Goal: Task Accomplishment & Management: Complete application form

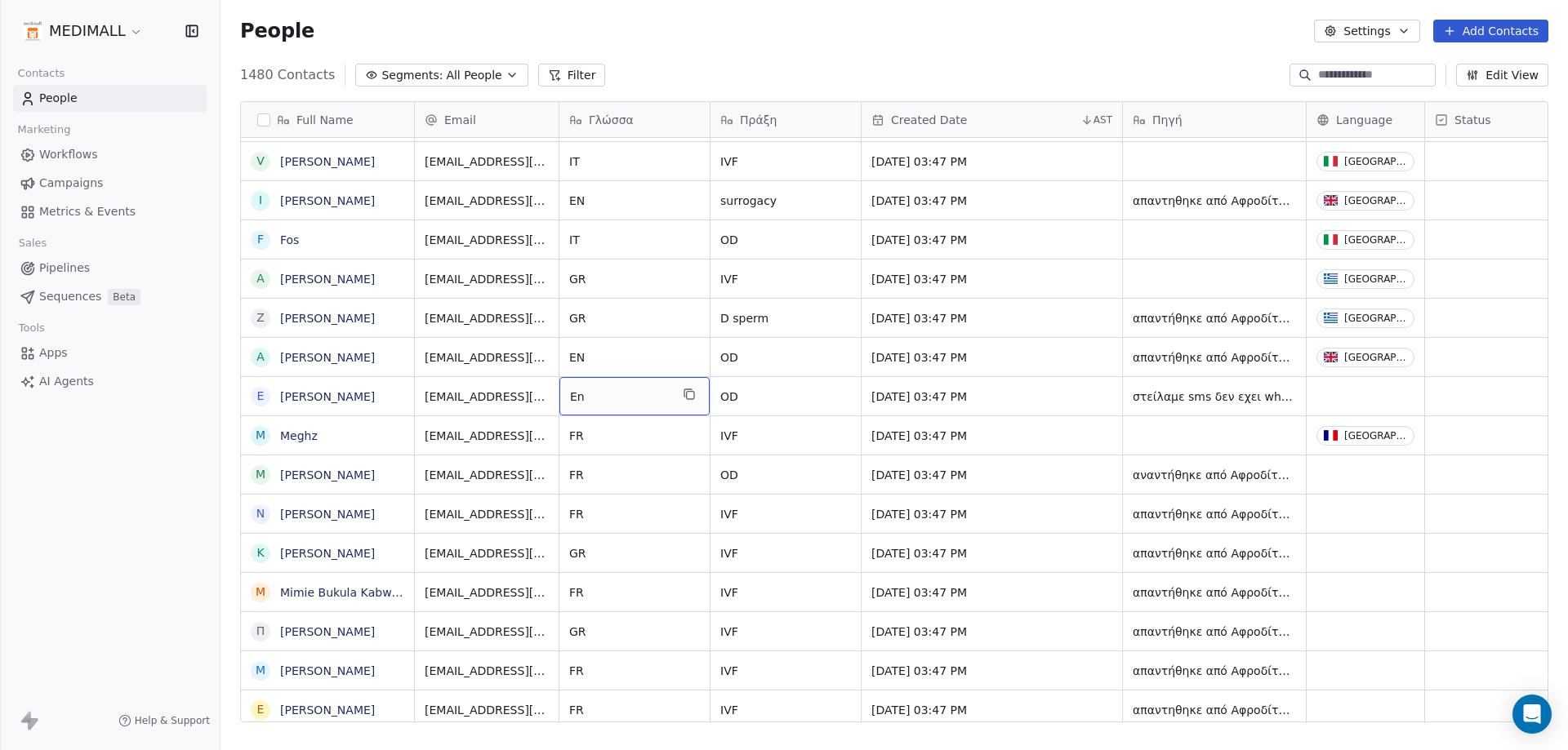
click at [639, 386] on div "En" at bounding box center [634, 396] width 150 height 38
type textarea "**"
click at [1399, 391] on html "MEDIMALL Contacts People Marketing Workflows Campaigns Metrics & Events Sales P…" at bounding box center [784, 375] width 1568 height 750
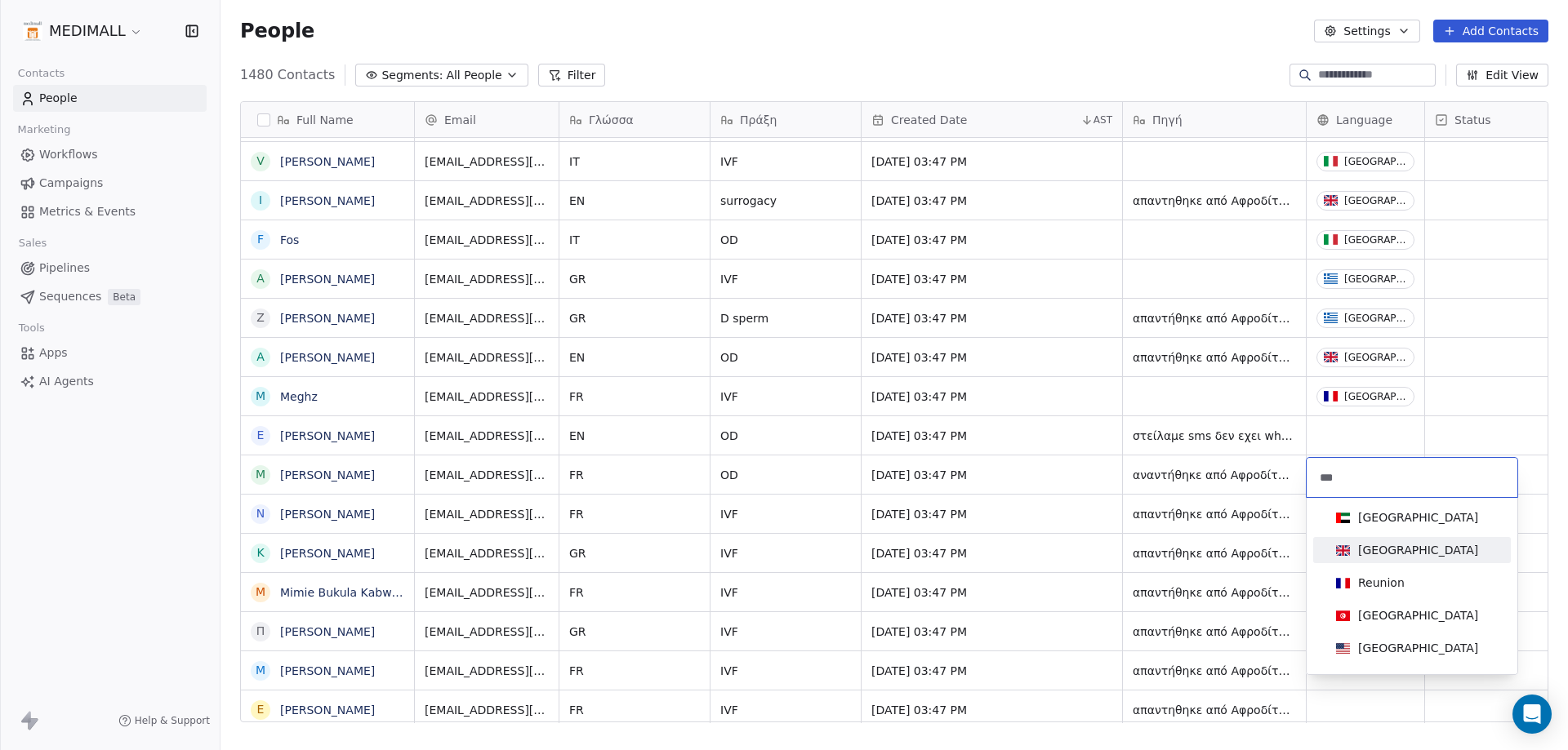
type input "***"
click at [1376, 558] on span "[GEOGRAPHIC_DATA]" at bounding box center [1406, 550] width 155 height 18
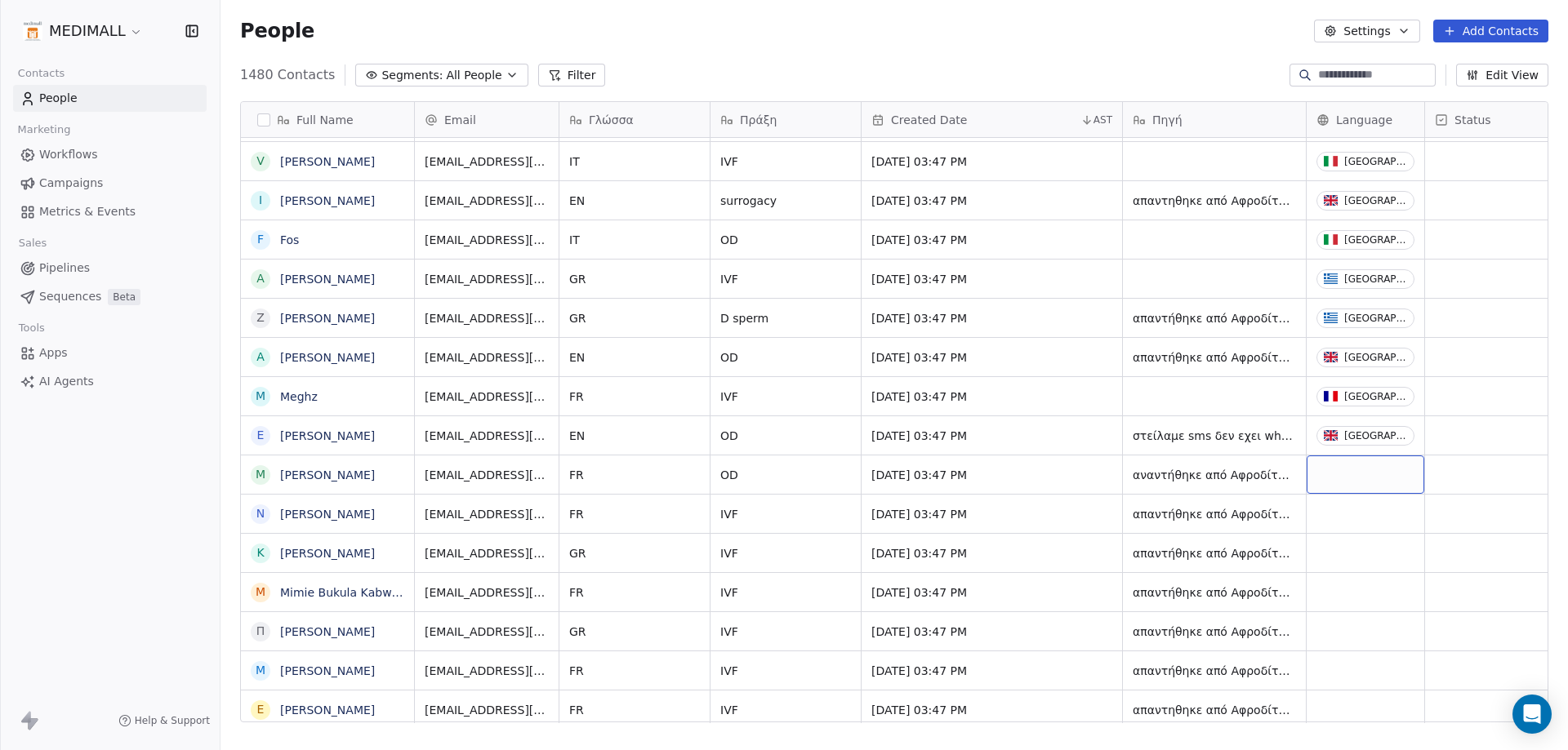
click at [1339, 483] on div "grid" at bounding box center [1365, 474] width 118 height 38
type input "***"
click at [1374, 569] on div "[GEOGRAPHIC_DATA]" at bounding box center [1411, 557] width 185 height 26
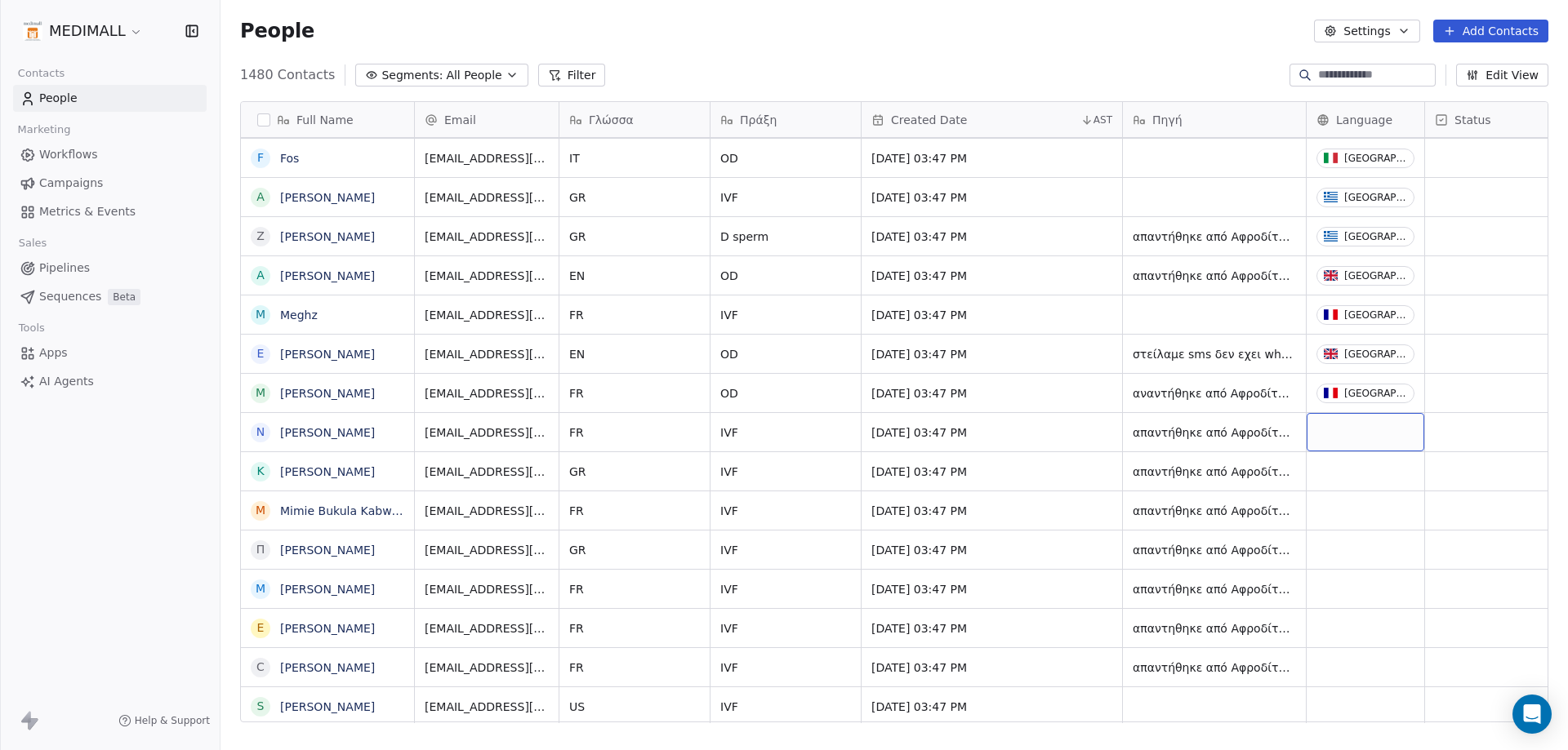
click at [1358, 433] on div "grid" at bounding box center [1365, 432] width 118 height 38
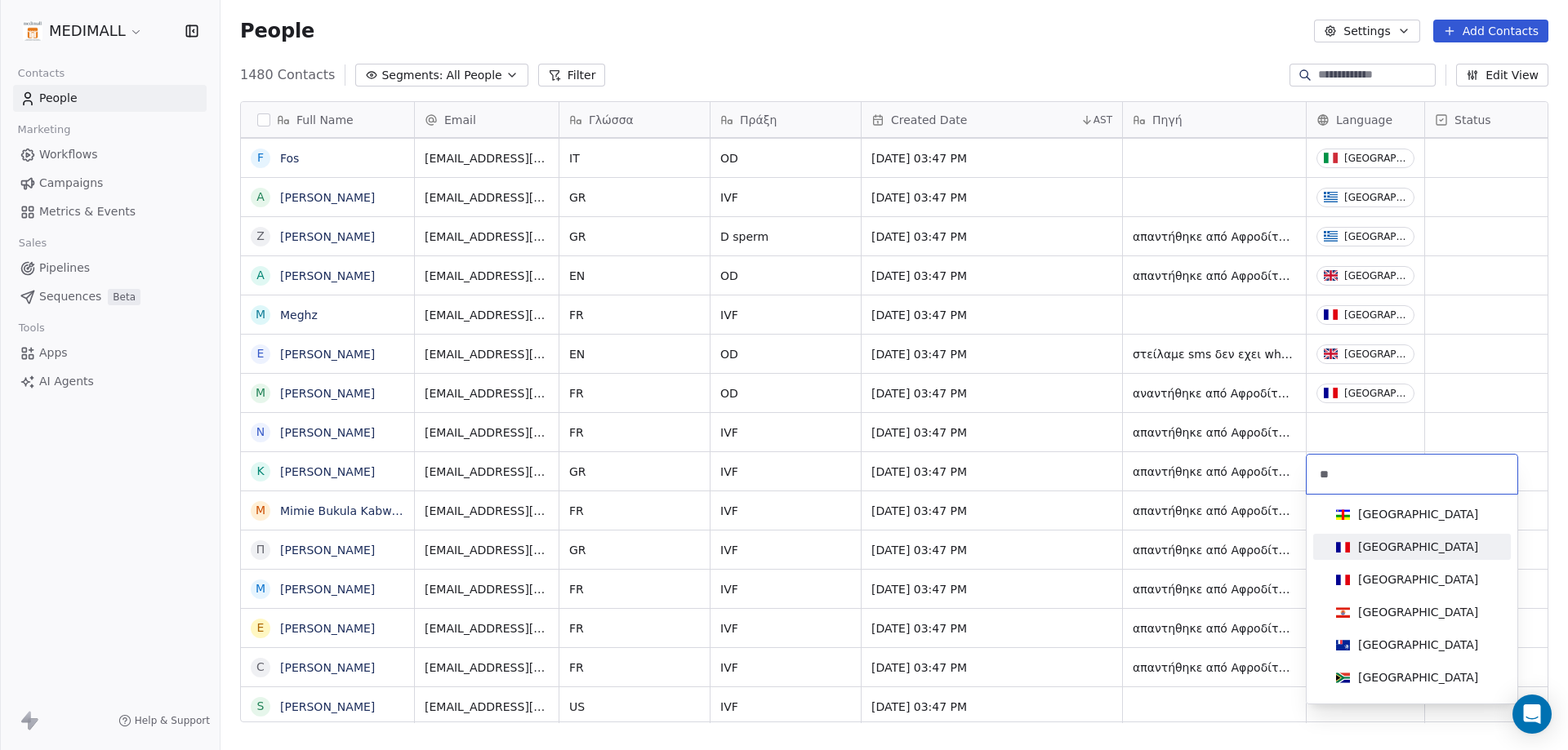
type input "**"
click at [1416, 548] on div "[GEOGRAPHIC_DATA]" at bounding box center [1411, 547] width 165 height 18
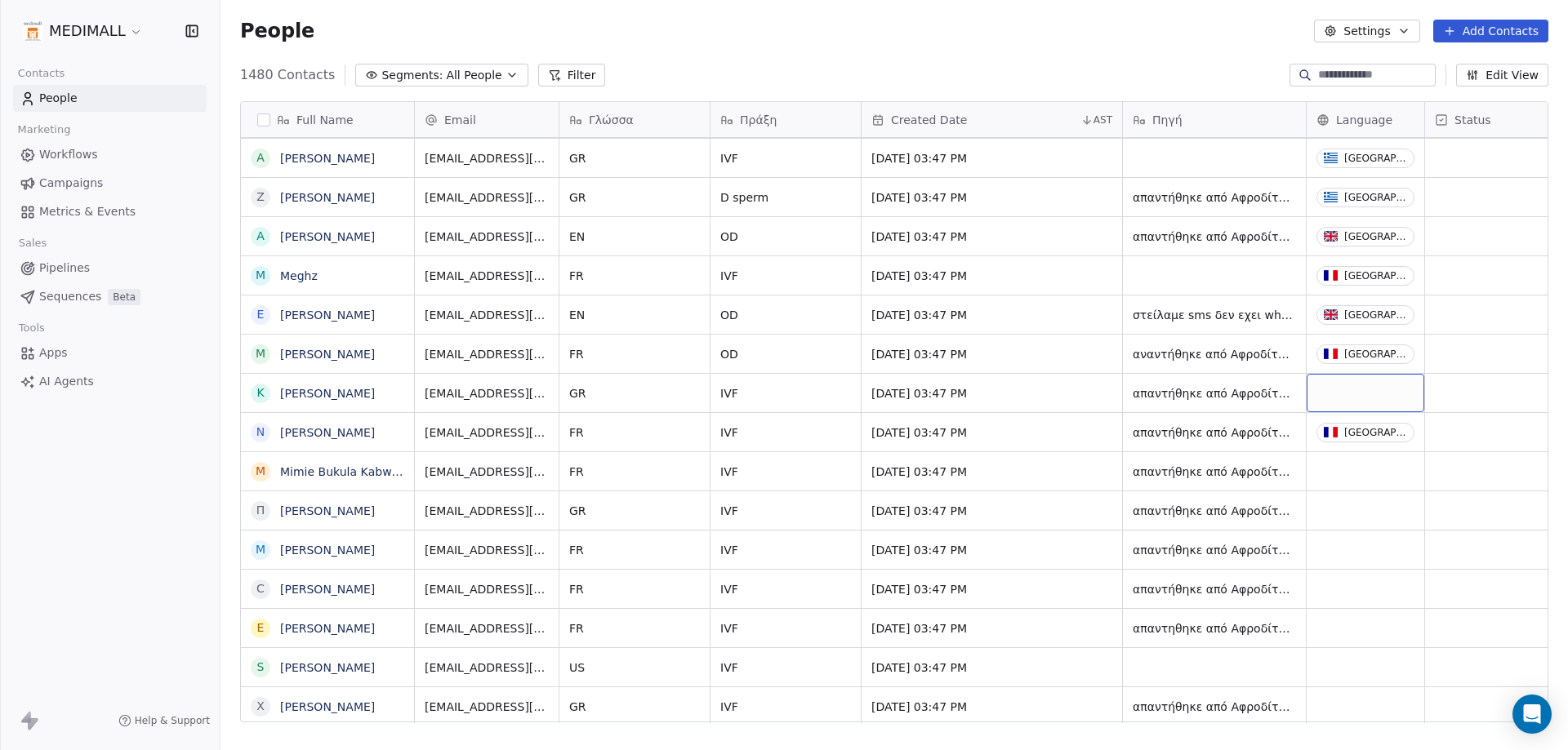
click at [1363, 382] on div "grid" at bounding box center [1365, 393] width 118 height 38
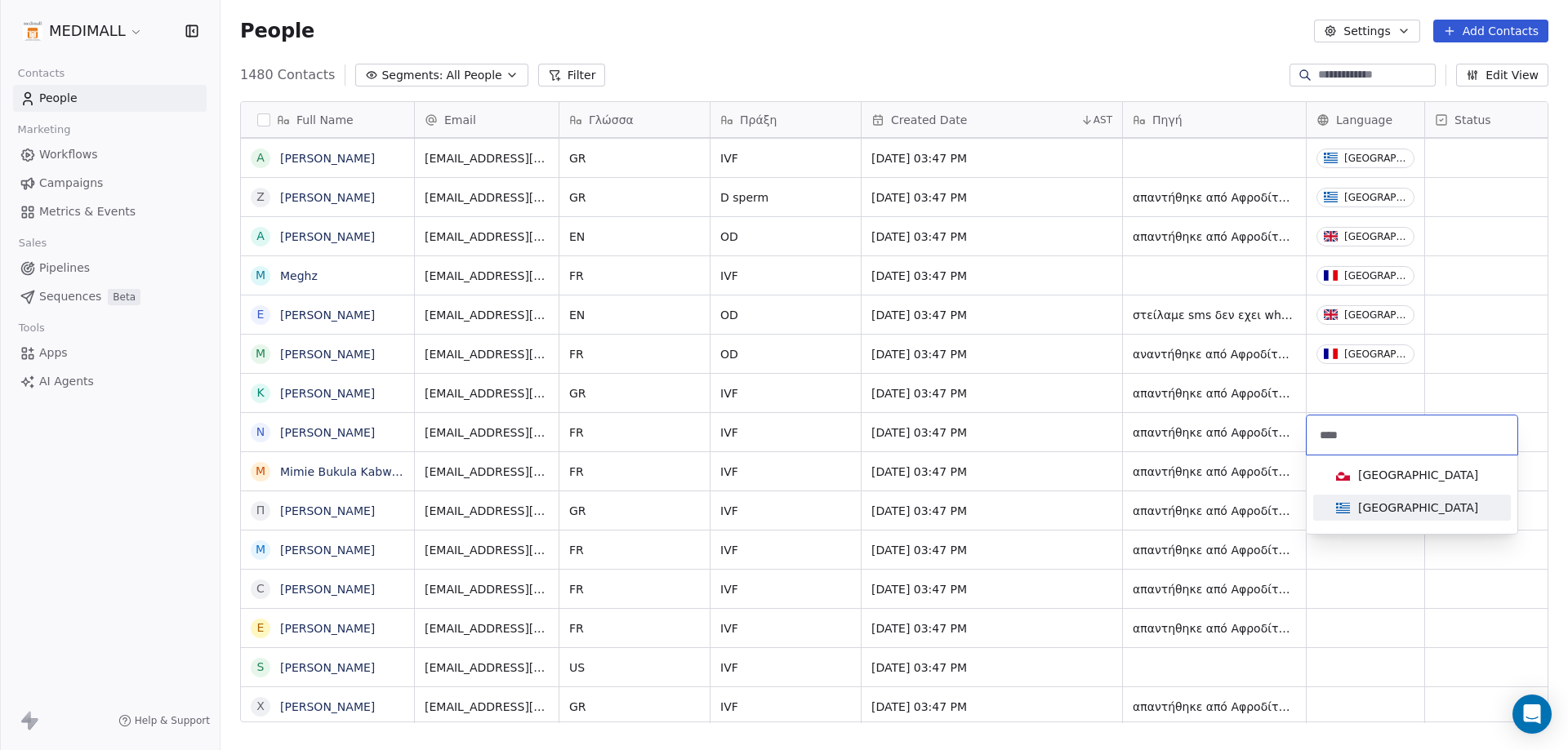
type input "****"
click at [1348, 517] on div "[GEOGRAPHIC_DATA]" at bounding box center [1411, 507] width 185 height 26
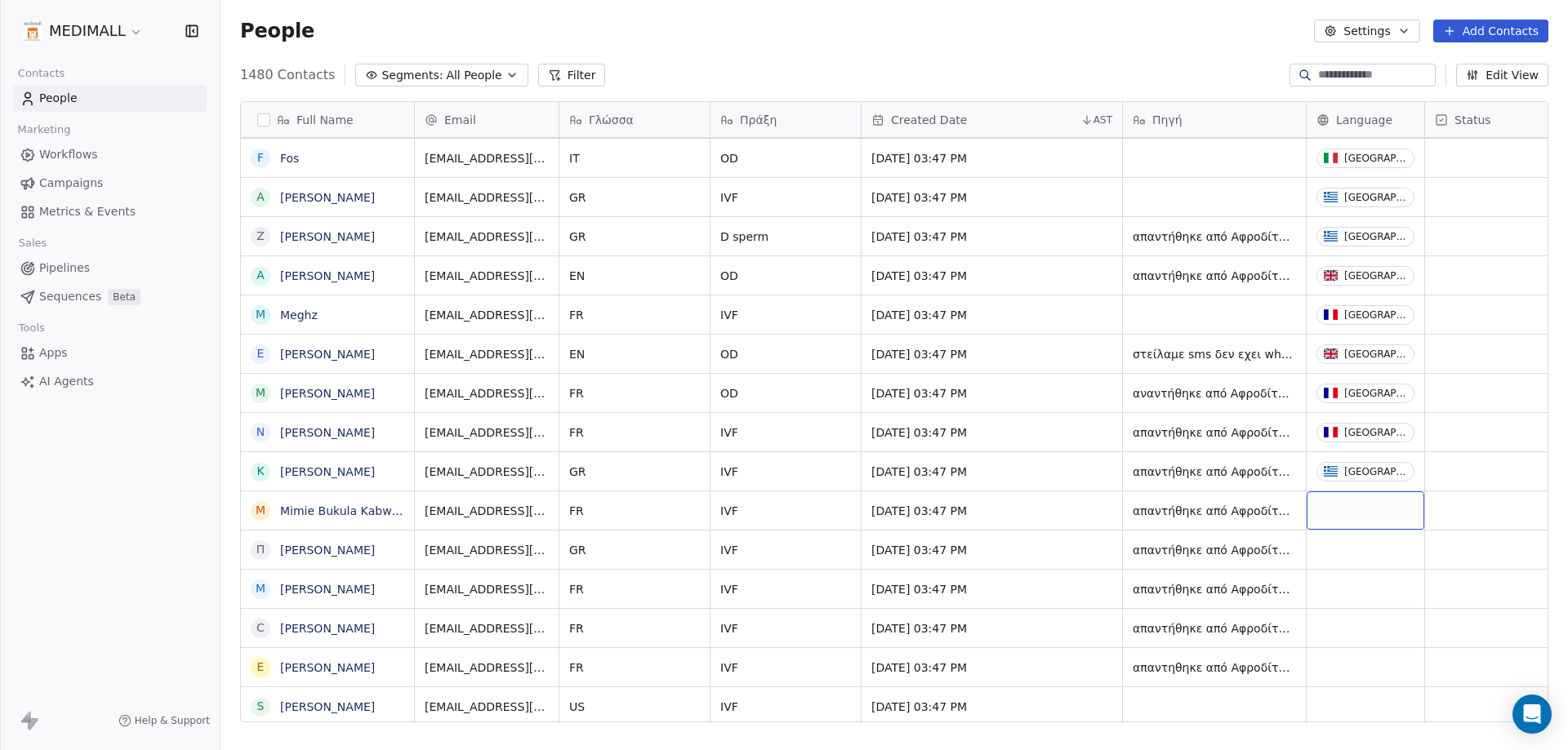
click at [1366, 505] on div "grid" at bounding box center [1365, 510] width 118 height 38
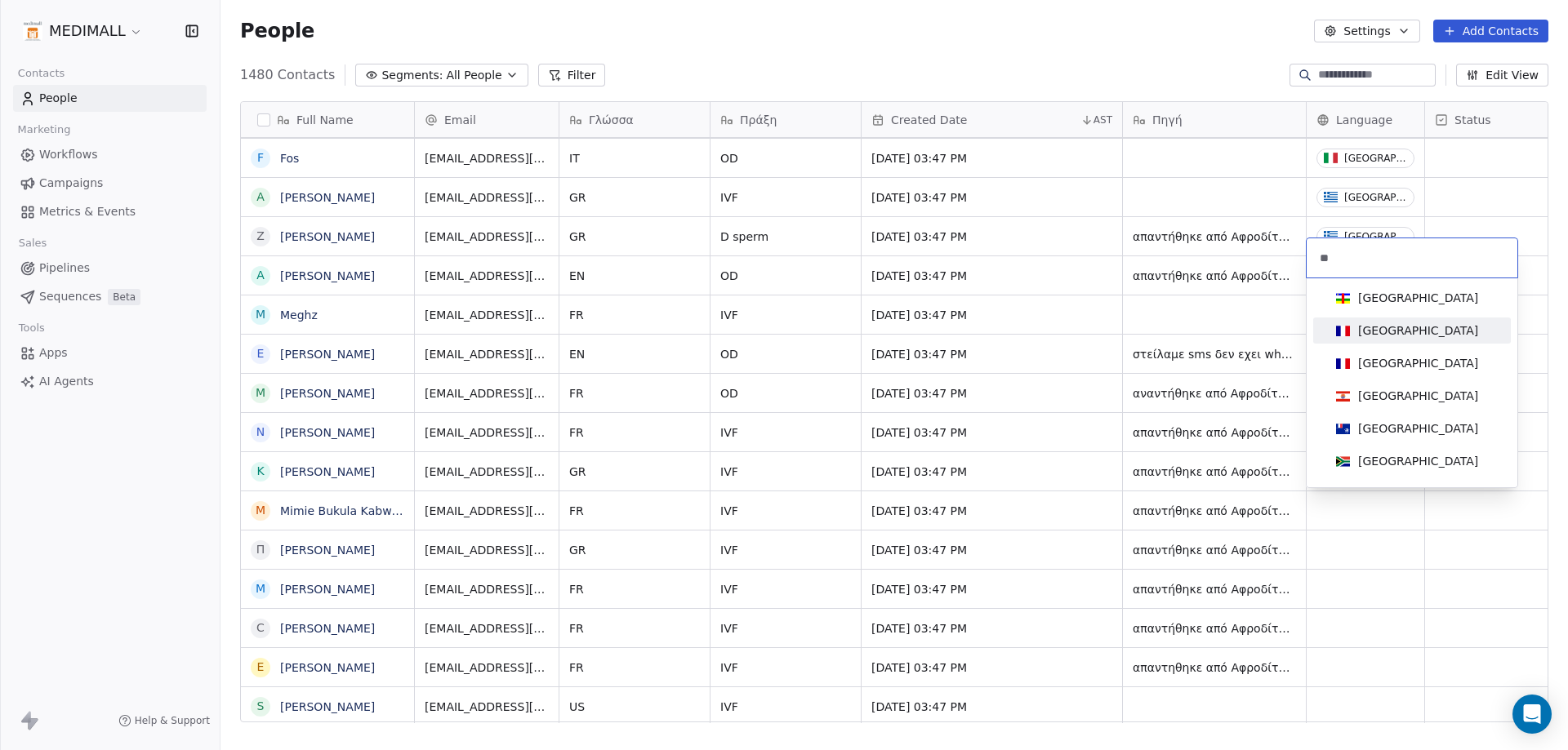
type input "**"
click at [1412, 337] on div "[GEOGRAPHIC_DATA]" at bounding box center [1411, 330] width 165 height 18
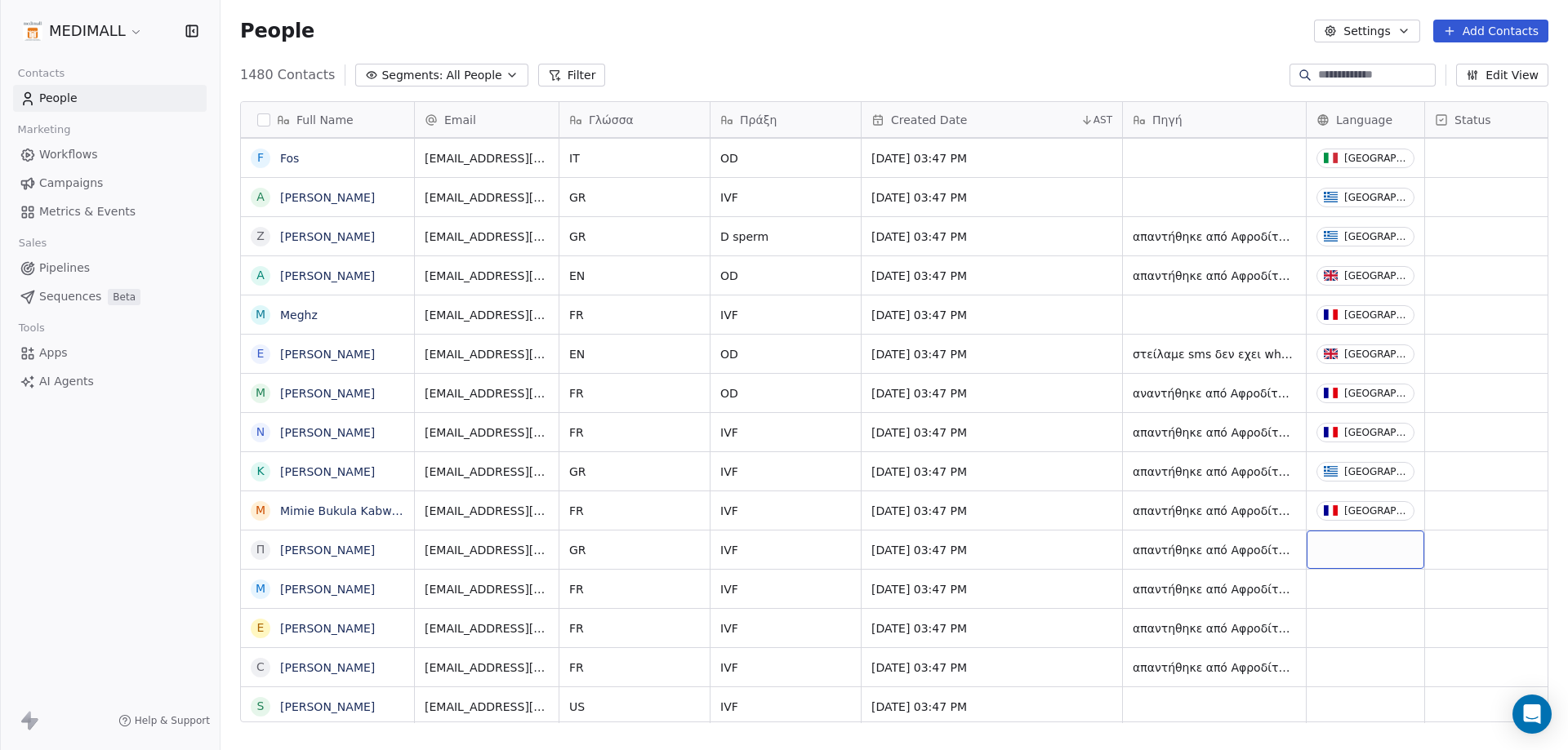
click at [1334, 555] on div "grid" at bounding box center [1365, 550] width 118 height 38
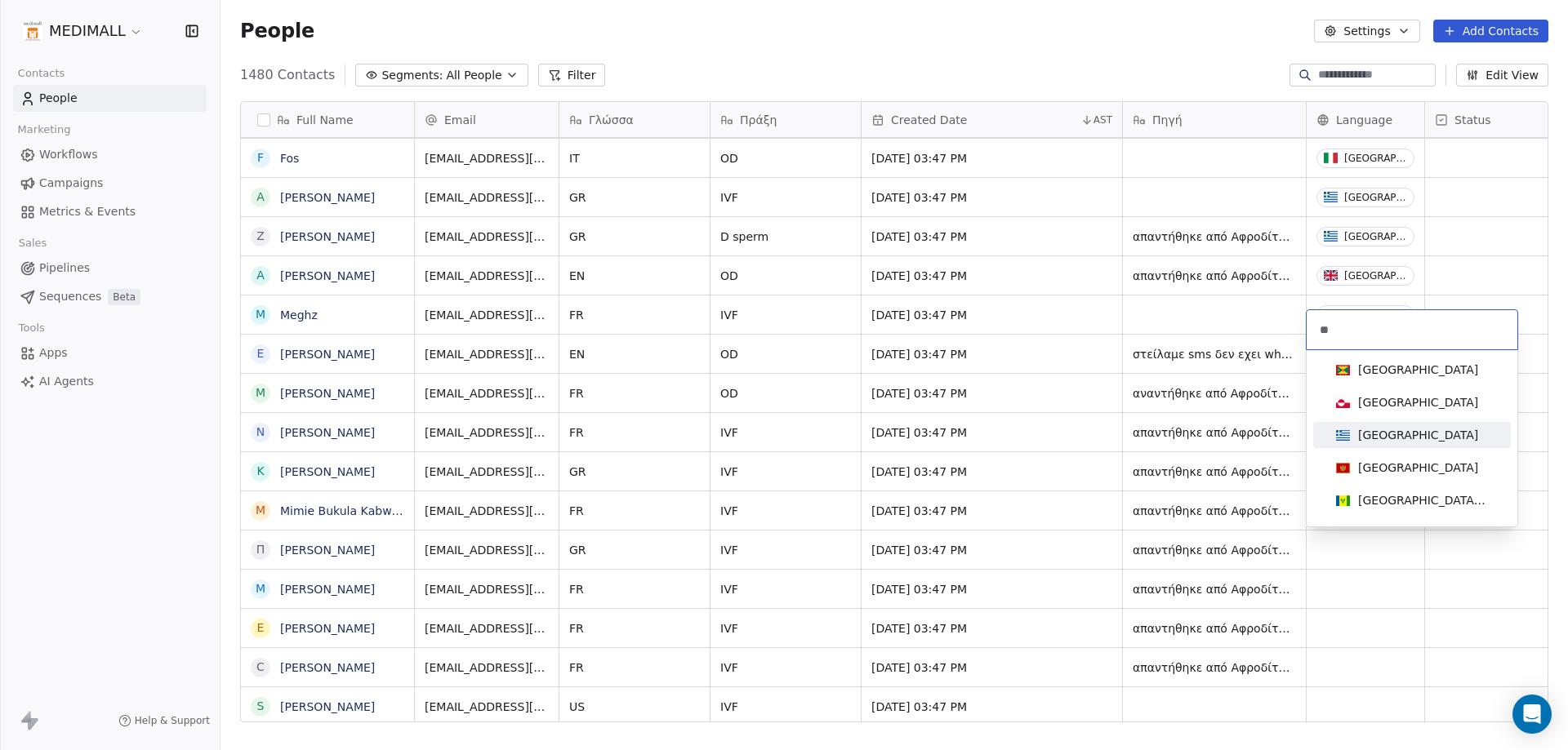
type input "**"
click at [1410, 435] on div "[GEOGRAPHIC_DATA]" at bounding box center [1411, 435] width 165 height 18
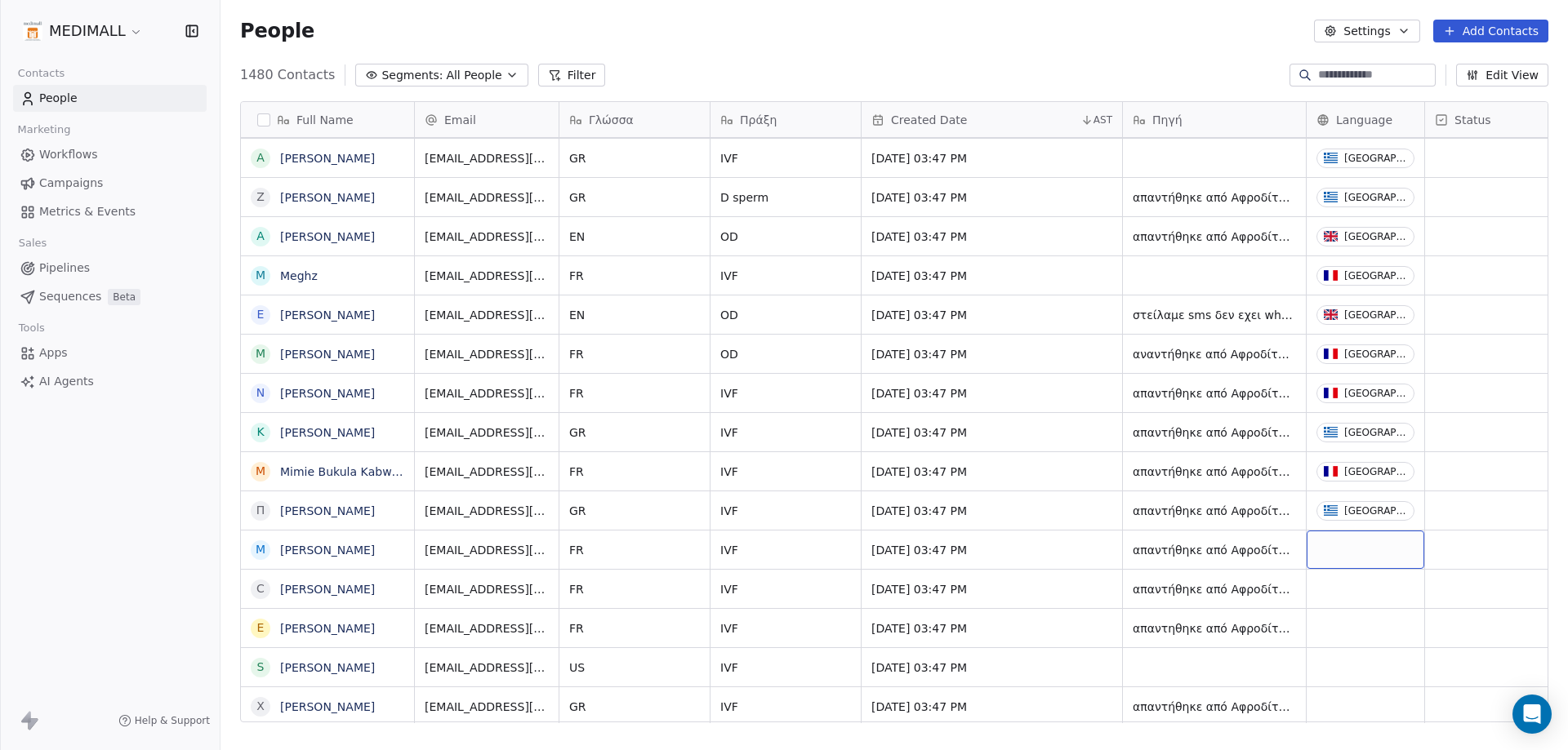
click at [1372, 537] on div "grid" at bounding box center [1365, 550] width 118 height 38
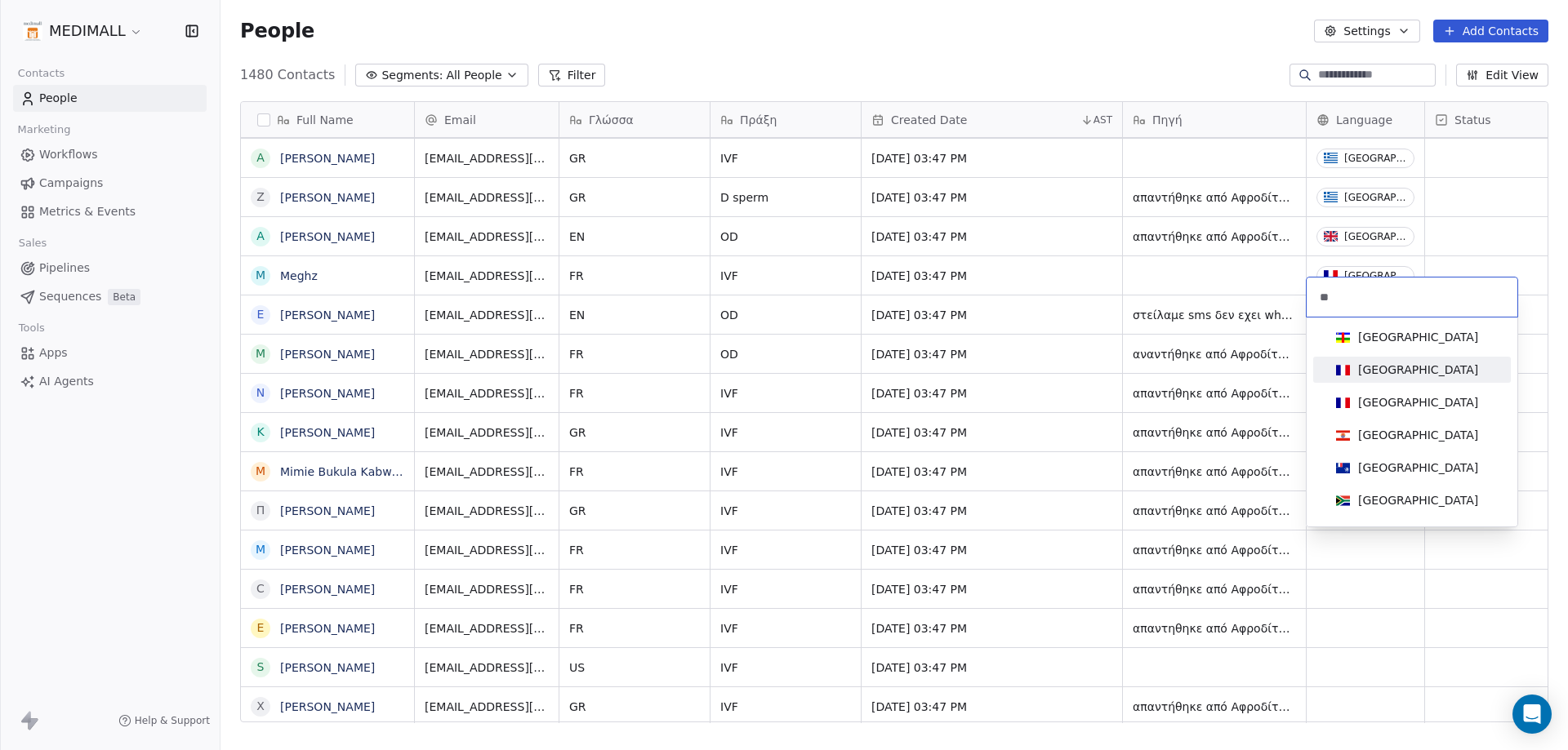
type input "**"
click at [1402, 375] on div "[GEOGRAPHIC_DATA]" at bounding box center [1411, 370] width 165 height 18
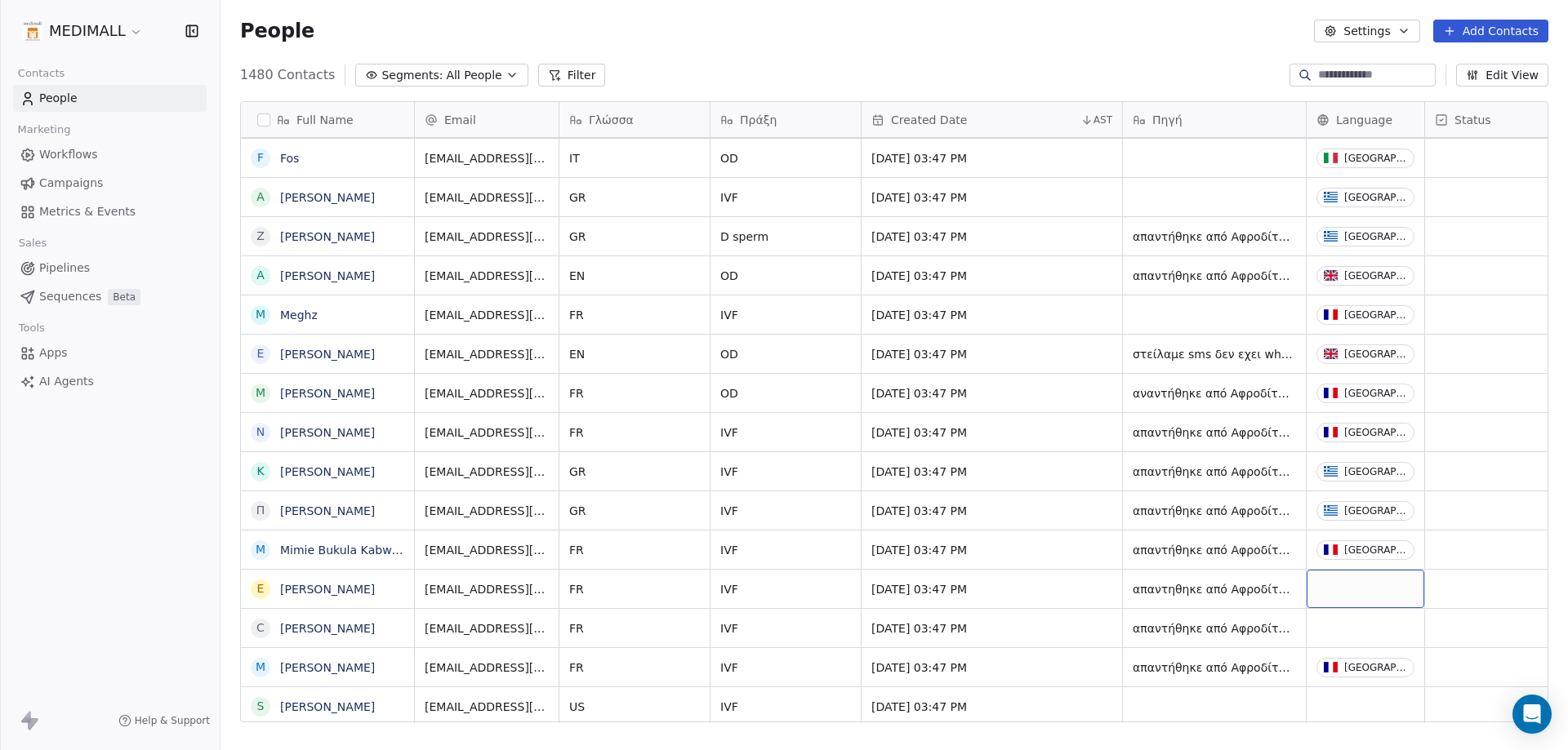
click at [1339, 603] on div "grid" at bounding box center [1365, 589] width 118 height 38
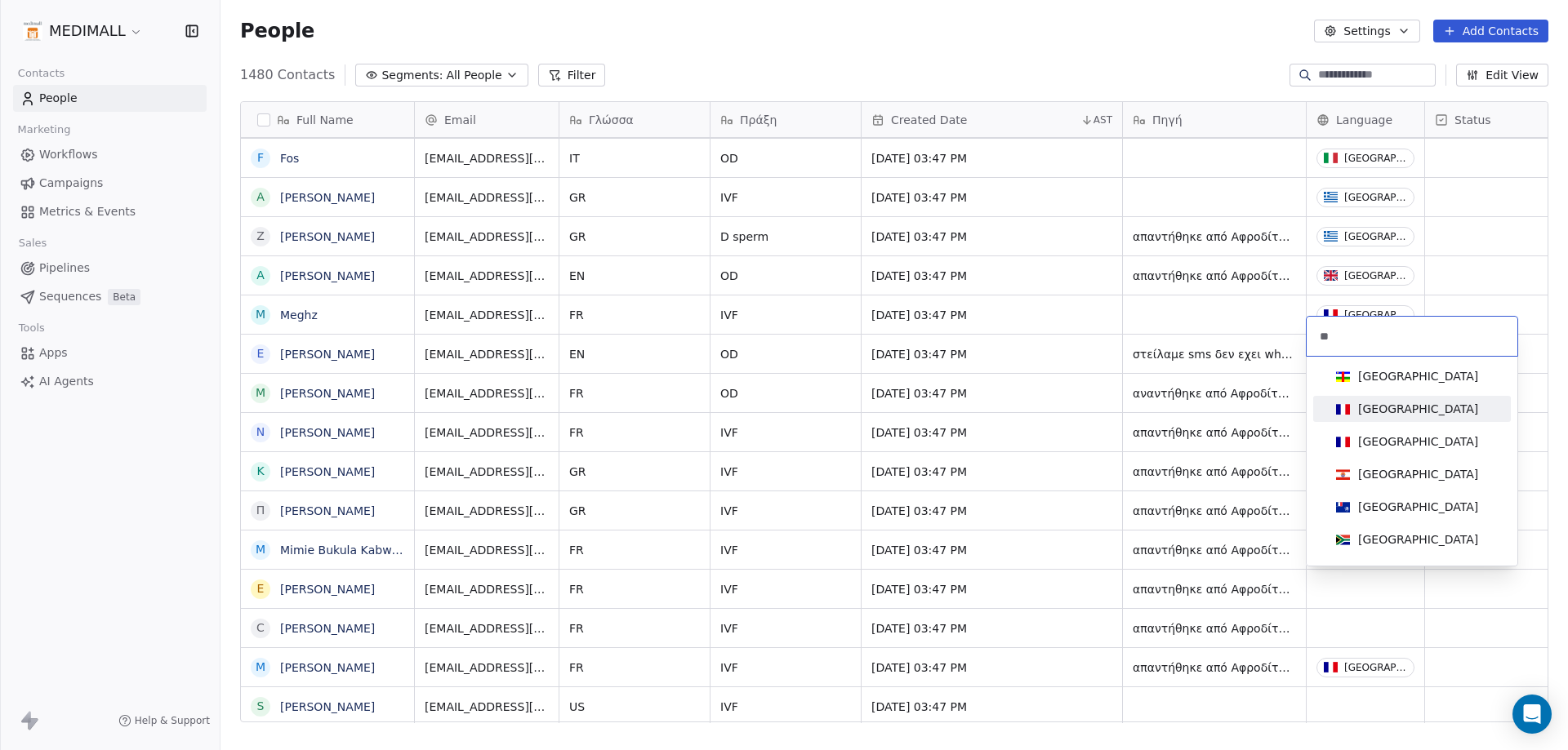
type input "**"
click at [1380, 416] on div "[GEOGRAPHIC_DATA]" at bounding box center [1417, 409] width 120 height 17
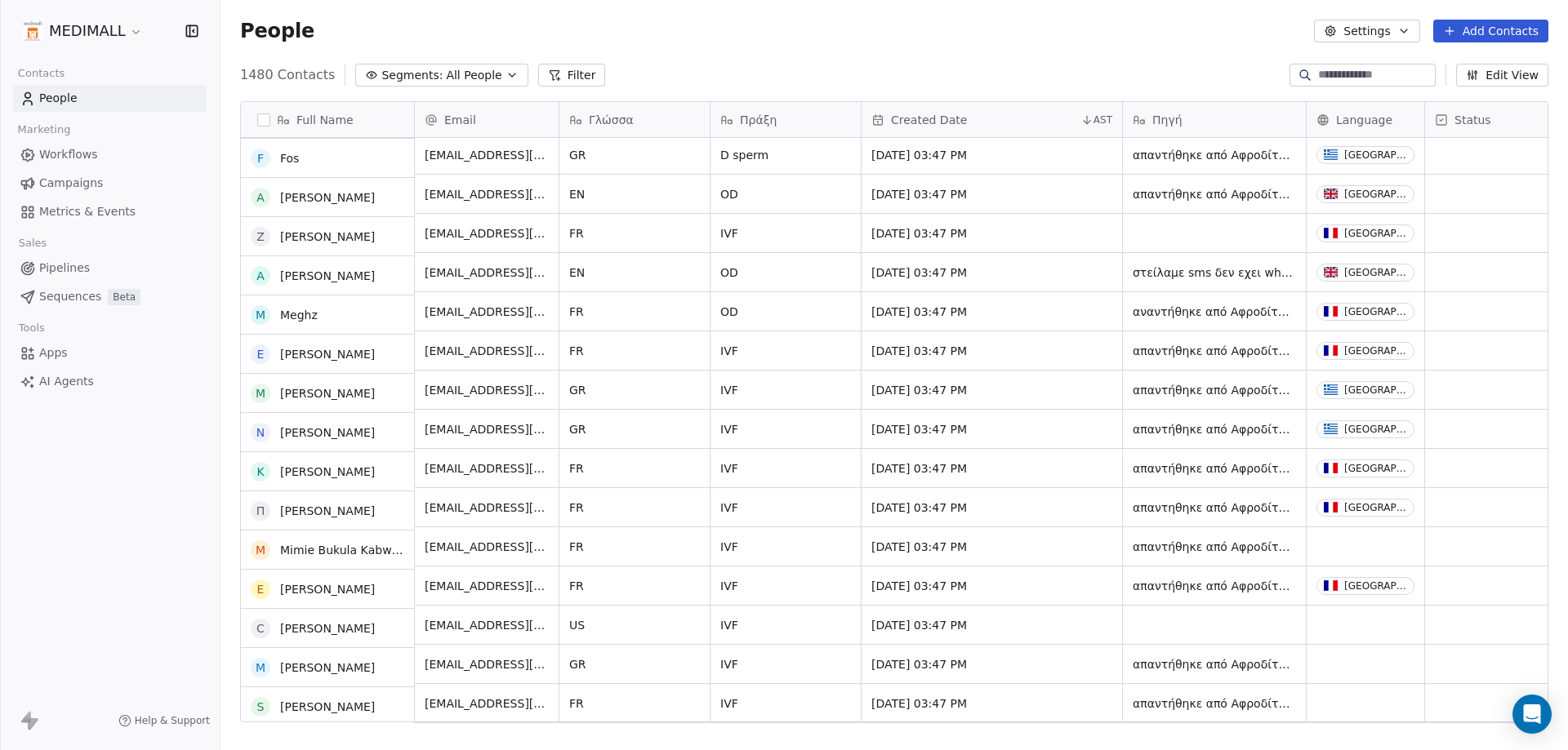
scroll to position [8896, 0]
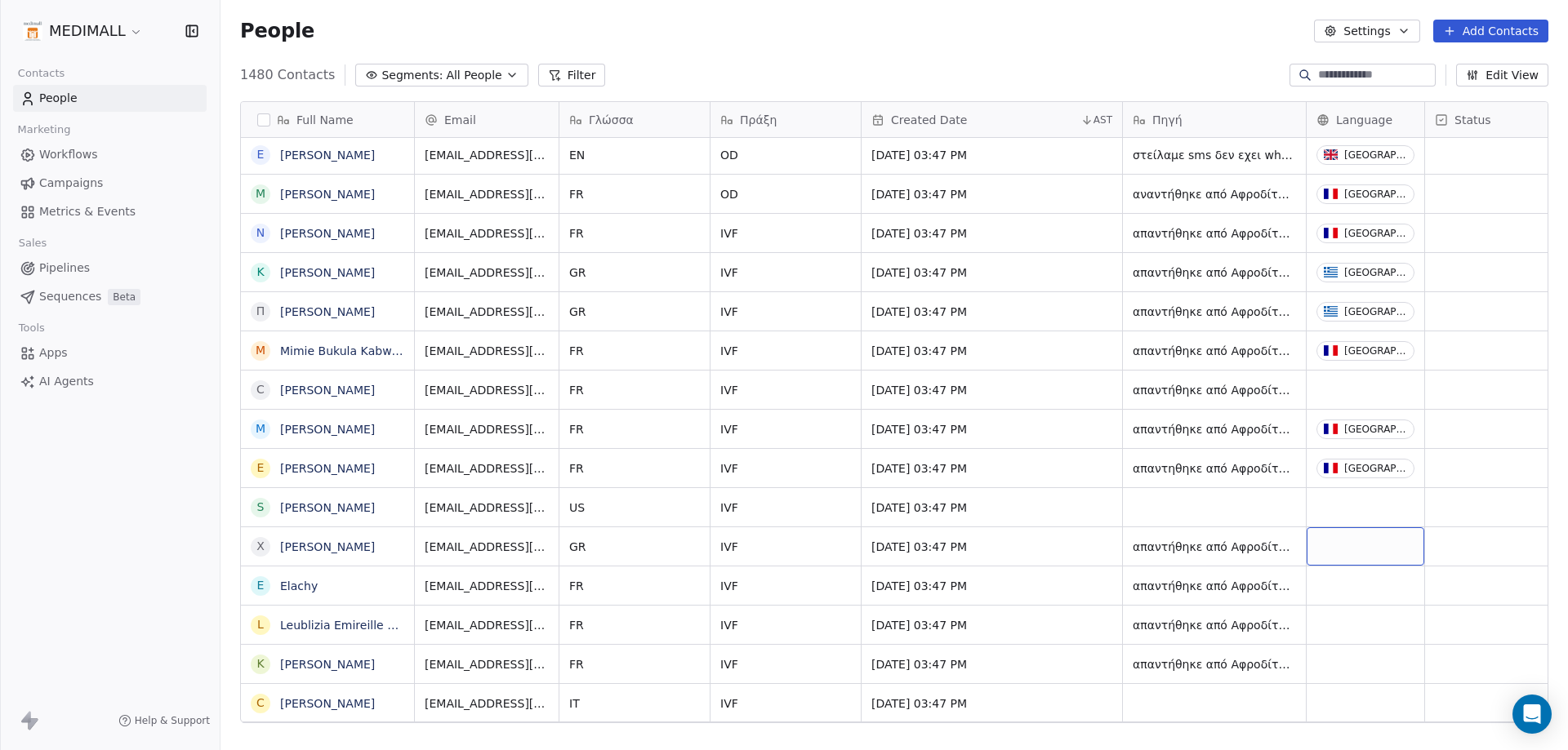
click at [1341, 555] on div "grid" at bounding box center [1365, 546] width 118 height 38
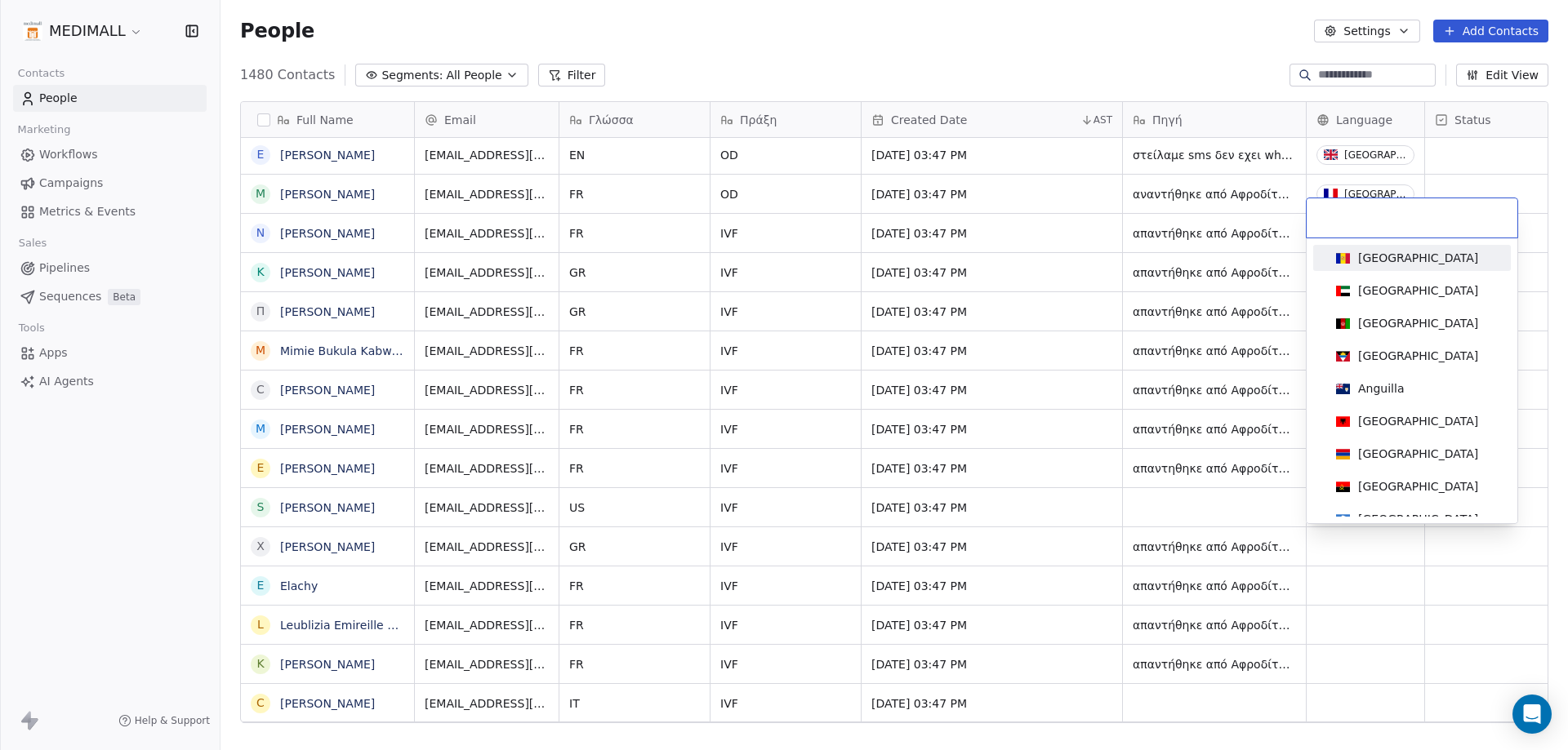
click at [1384, 584] on html "MEDIMALL Contacts People Marketing Workflows Campaigns Metrics & Events Sales P…" at bounding box center [784, 375] width 1568 height 750
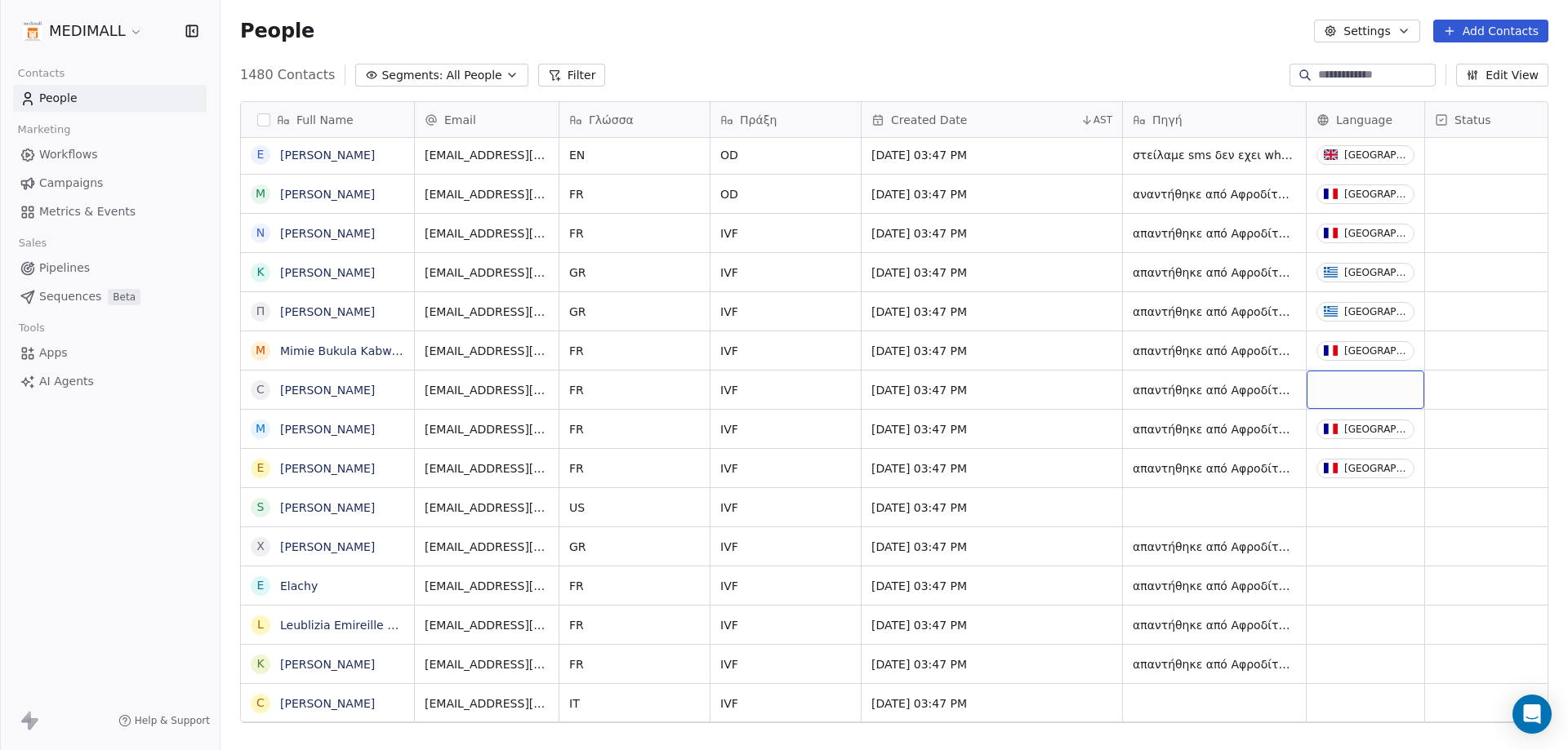
click at [1363, 386] on div "grid" at bounding box center [1365, 390] width 118 height 38
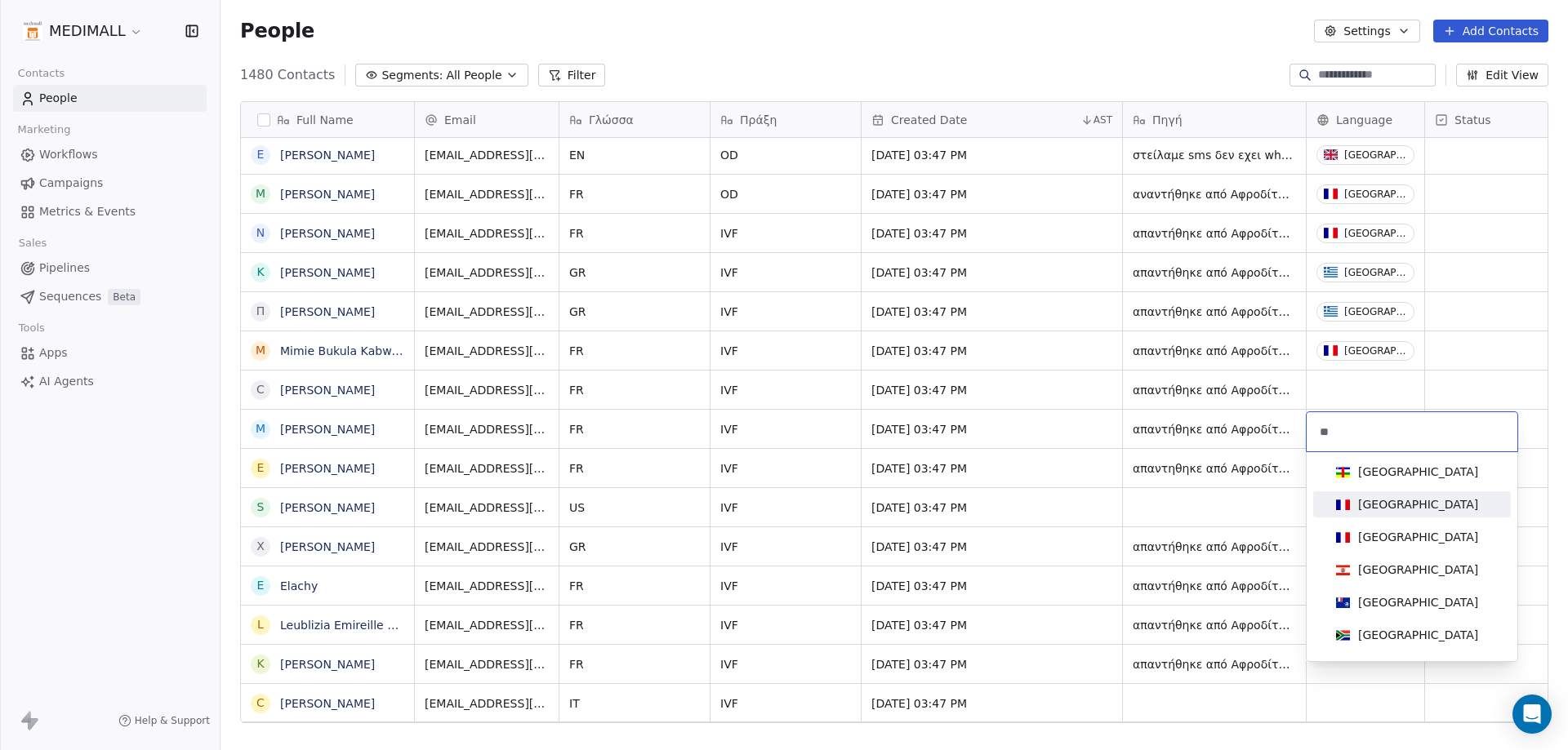
type input "**"
click at [1399, 500] on span "[GEOGRAPHIC_DATA]" at bounding box center [1406, 504] width 155 height 18
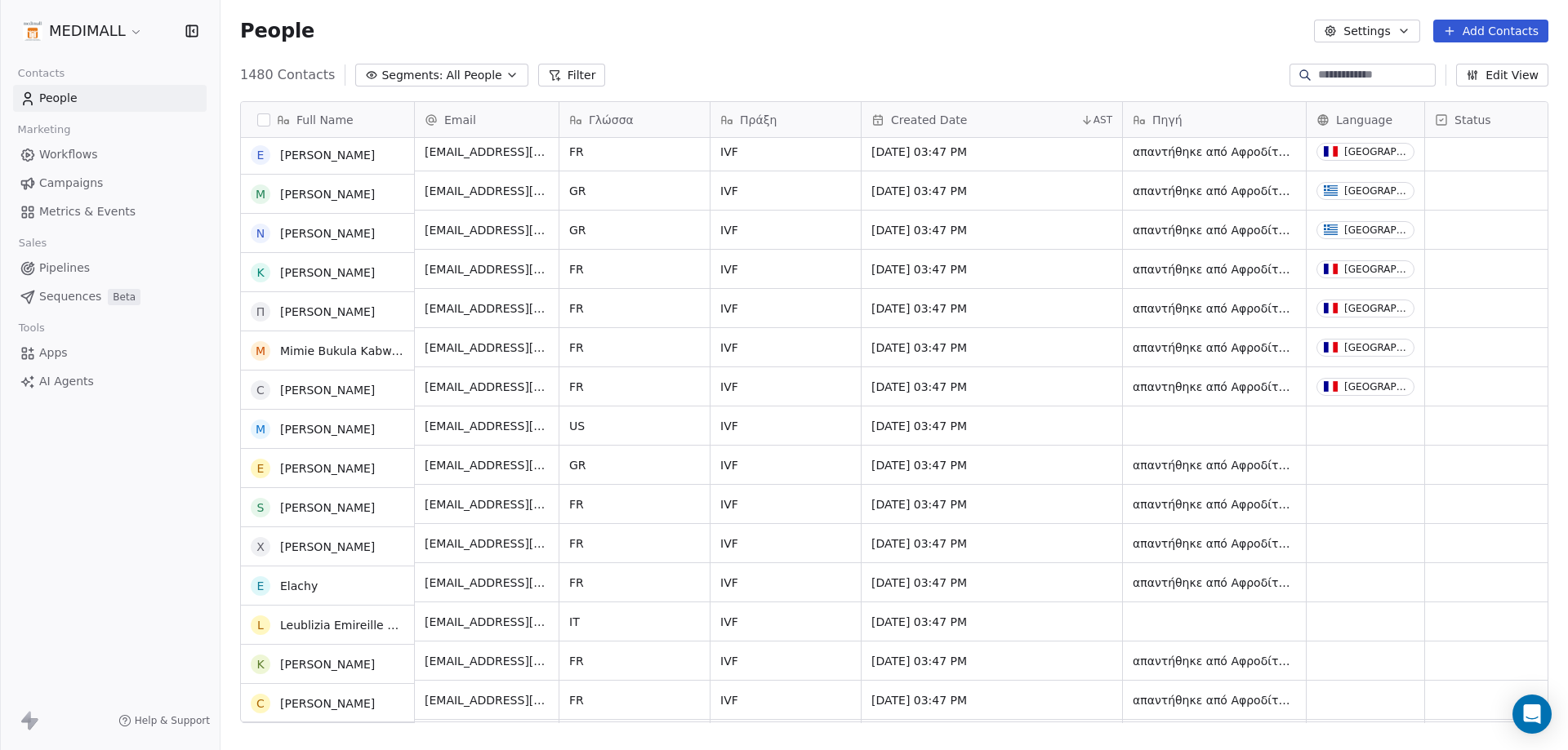
scroll to position [8978, 0]
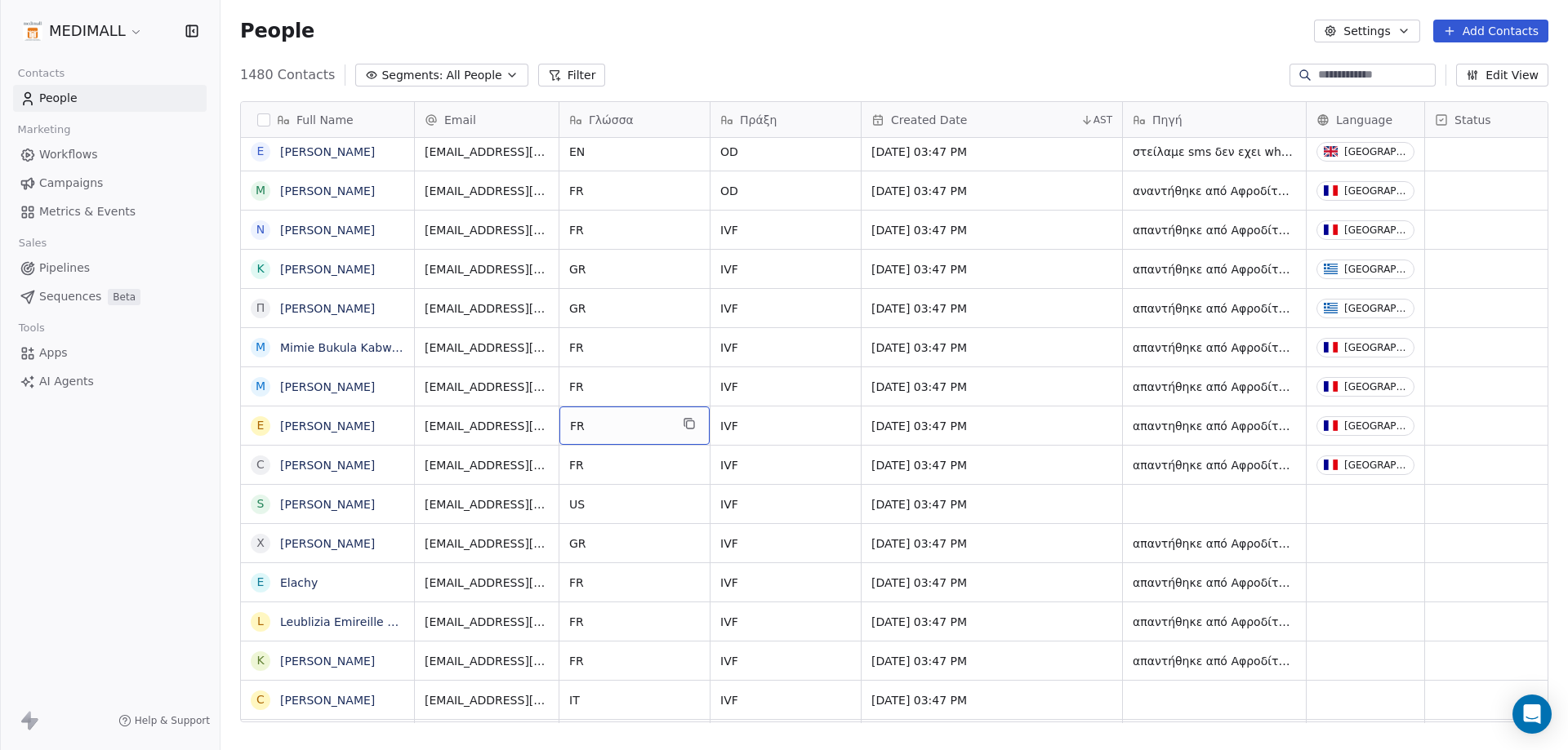
click at [600, 418] on span "FR" at bounding box center [620, 426] width 99 height 17
click at [619, 495] on html "MEDIMALL Contacts People Marketing Workflows Campaigns Metrics & Events Sales P…" at bounding box center [784, 375] width 1568 height 750
click at [618, 496] on span "US" at bounding box center [620, 504] width 99 height 17
drag, startPoint x: 617, startPoint y: 501, endPoint x: 562, endPoint y: 500, distance: 55.0
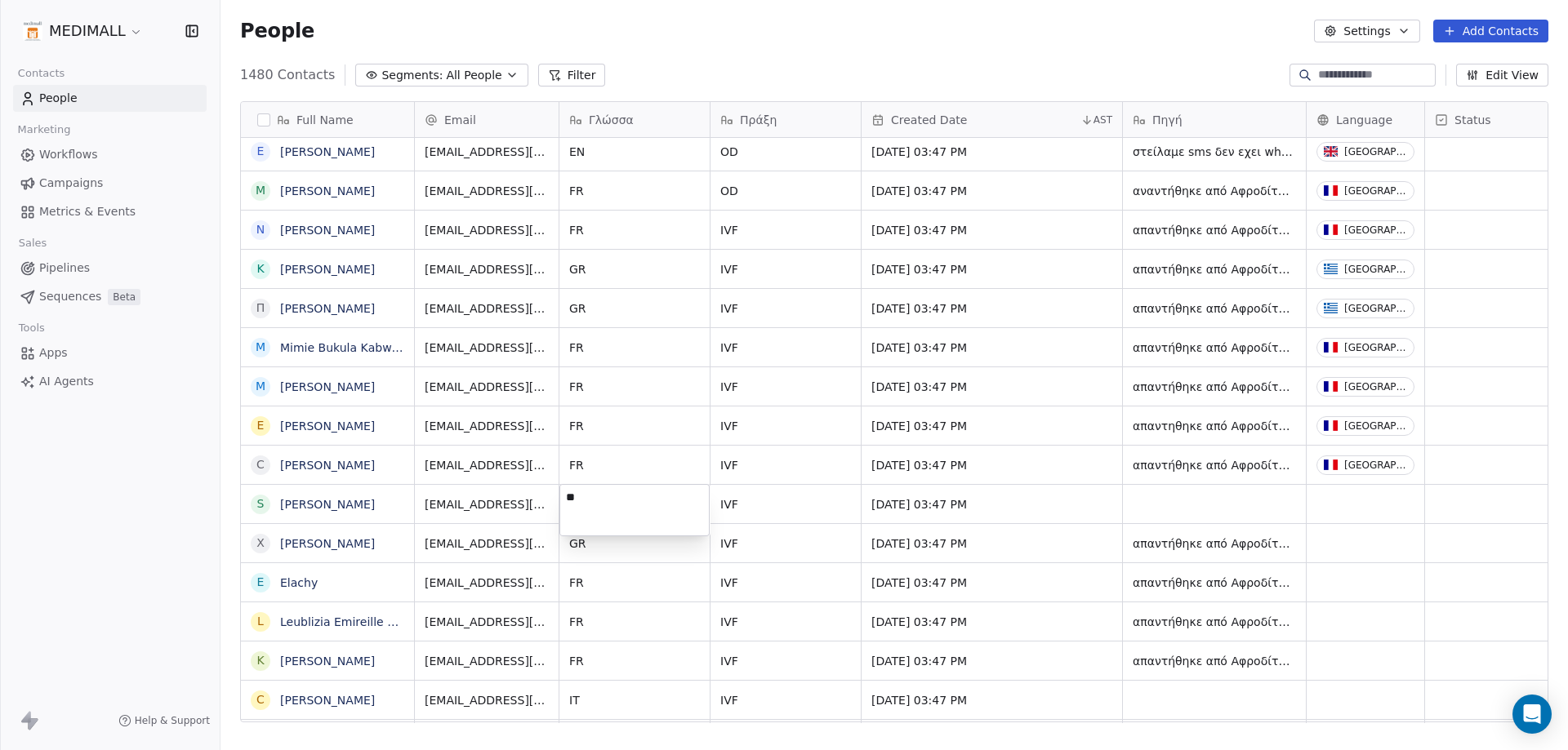
click at [562, 500] on textarea "**" at bounding box center [634, 510] width 148 height 50
type textarea "**"
click at [1281, 507] on html "MEDIMALL Contacts People Marketing Workflows Campaigns Metrics & Events Sales P…" at bounding box center [784, 375] width 1568 height 750
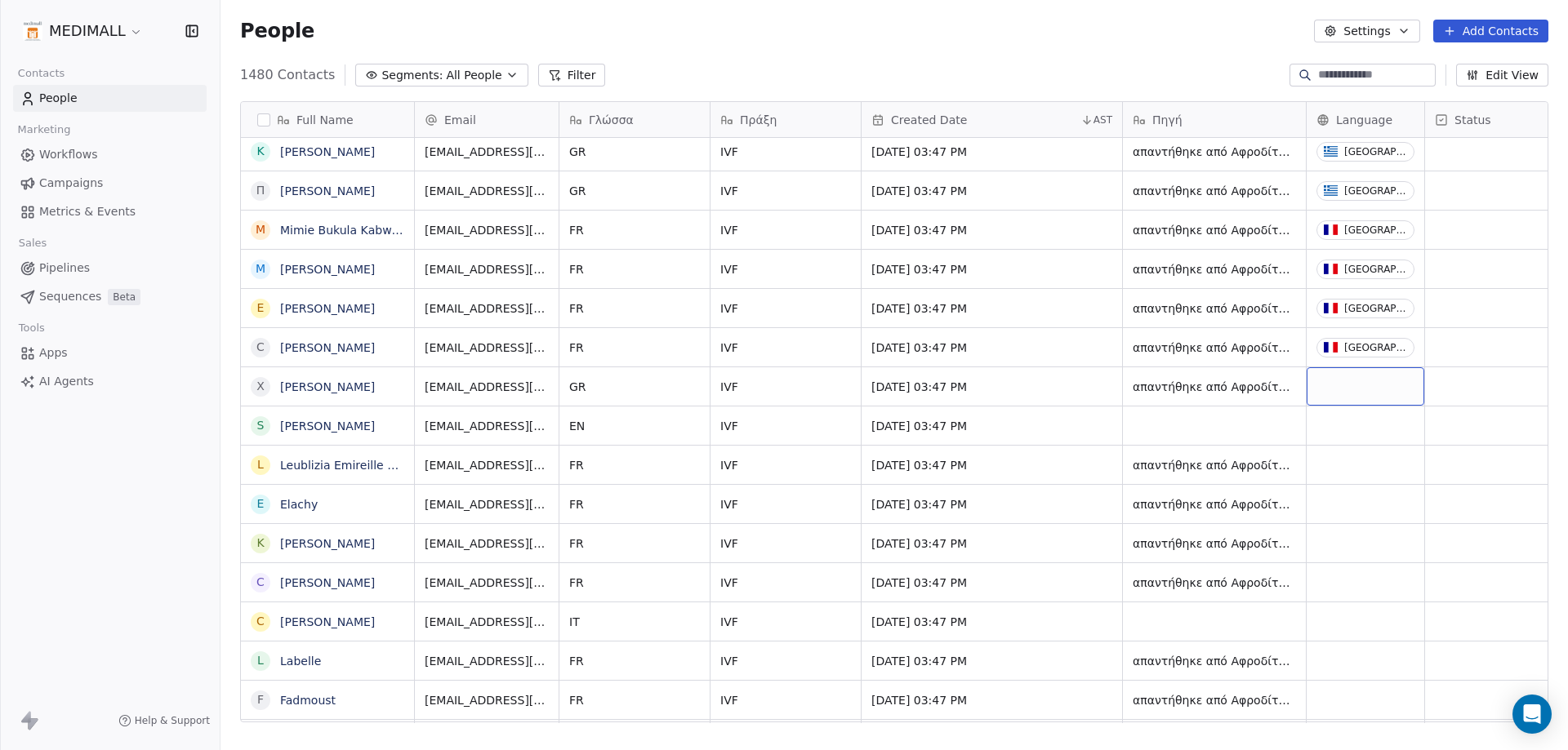
click at [1348, 397] on div "grid" at bounding box center [1365, 387] width 118 height 38
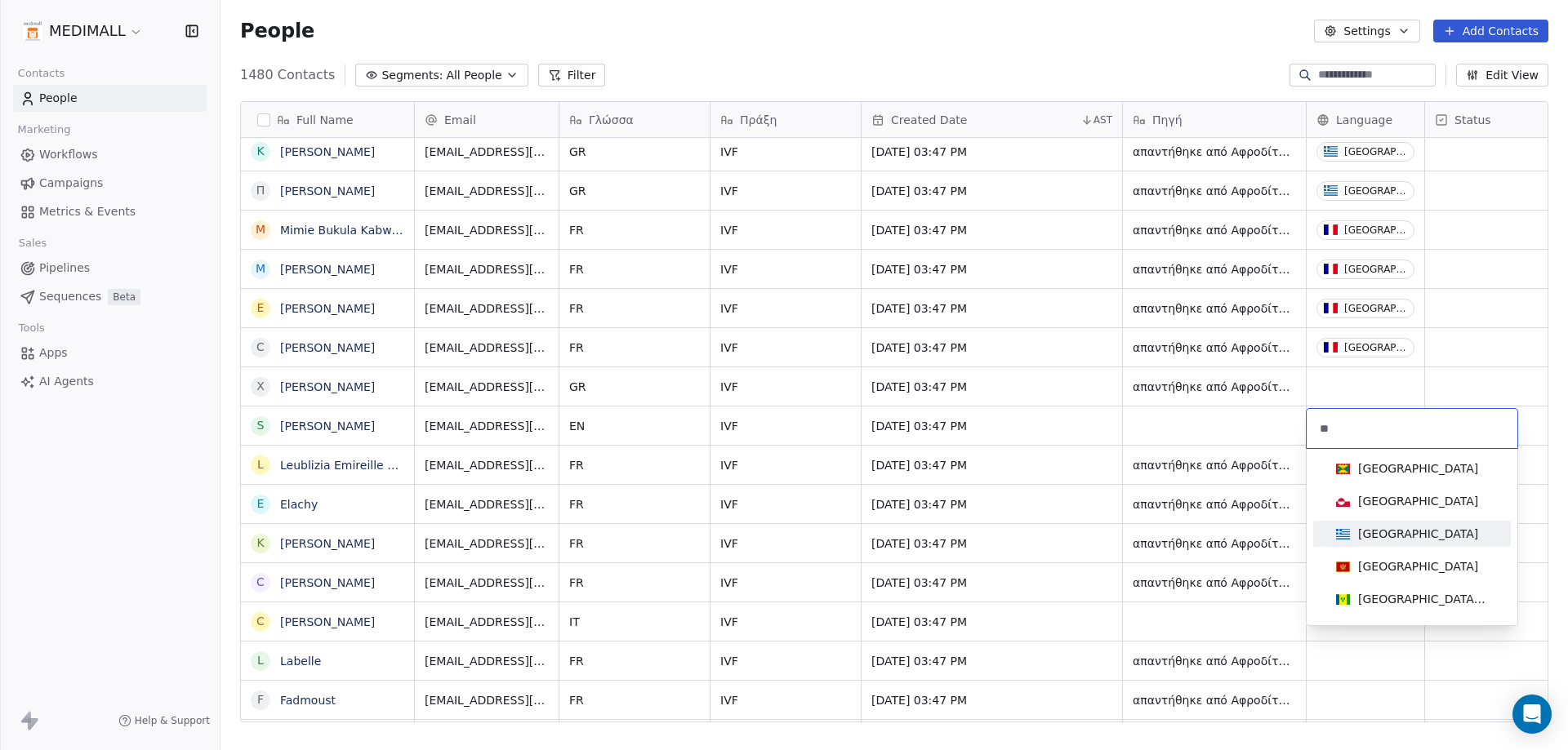
type input "**"
click at [1383, 526] on div "[GEOGRAPHIC_DATA]" at bounding box center [1417, 534] width 120 height 17
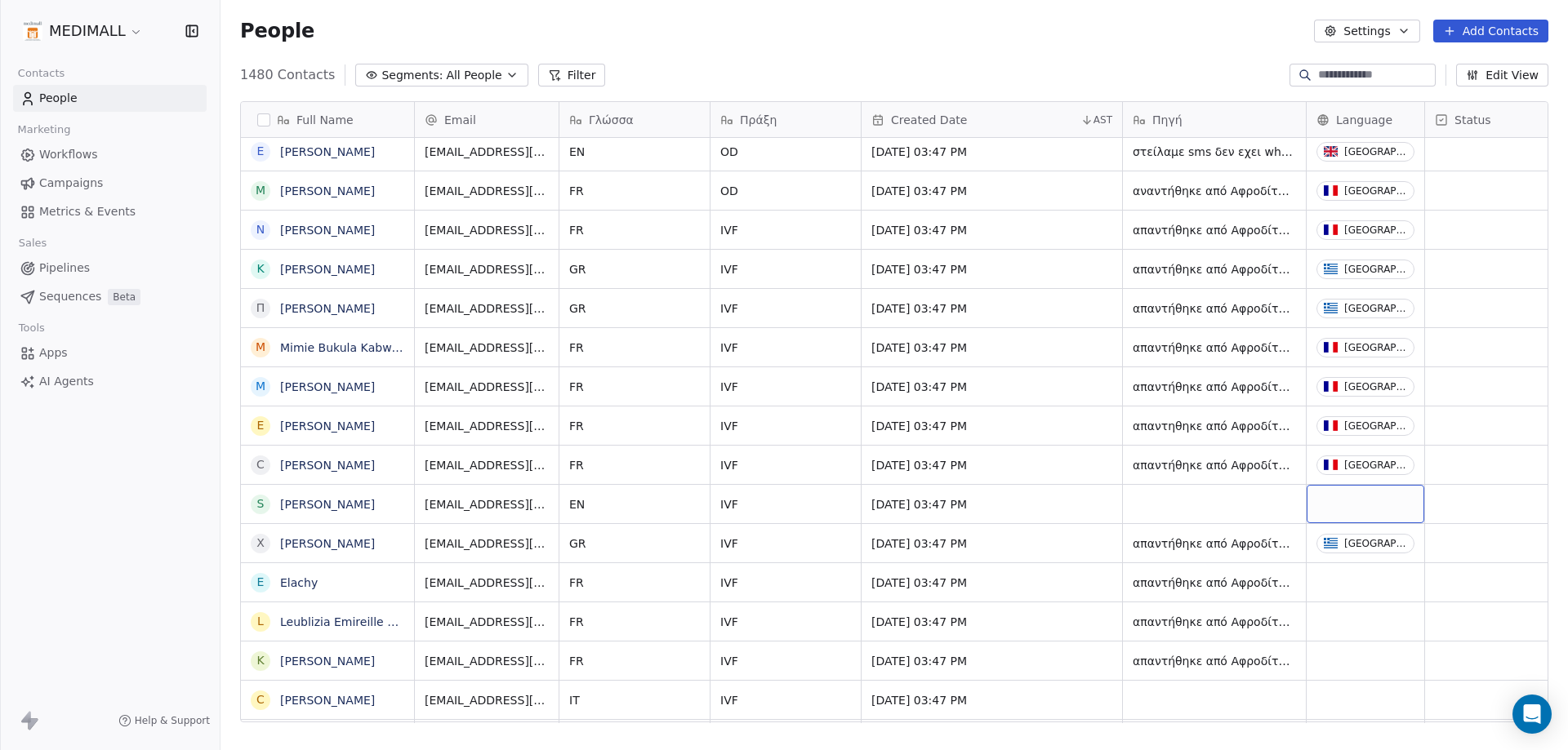
click at [1353, 507] on div "grid" at bounding box center [1365, 504] width 118 height 38
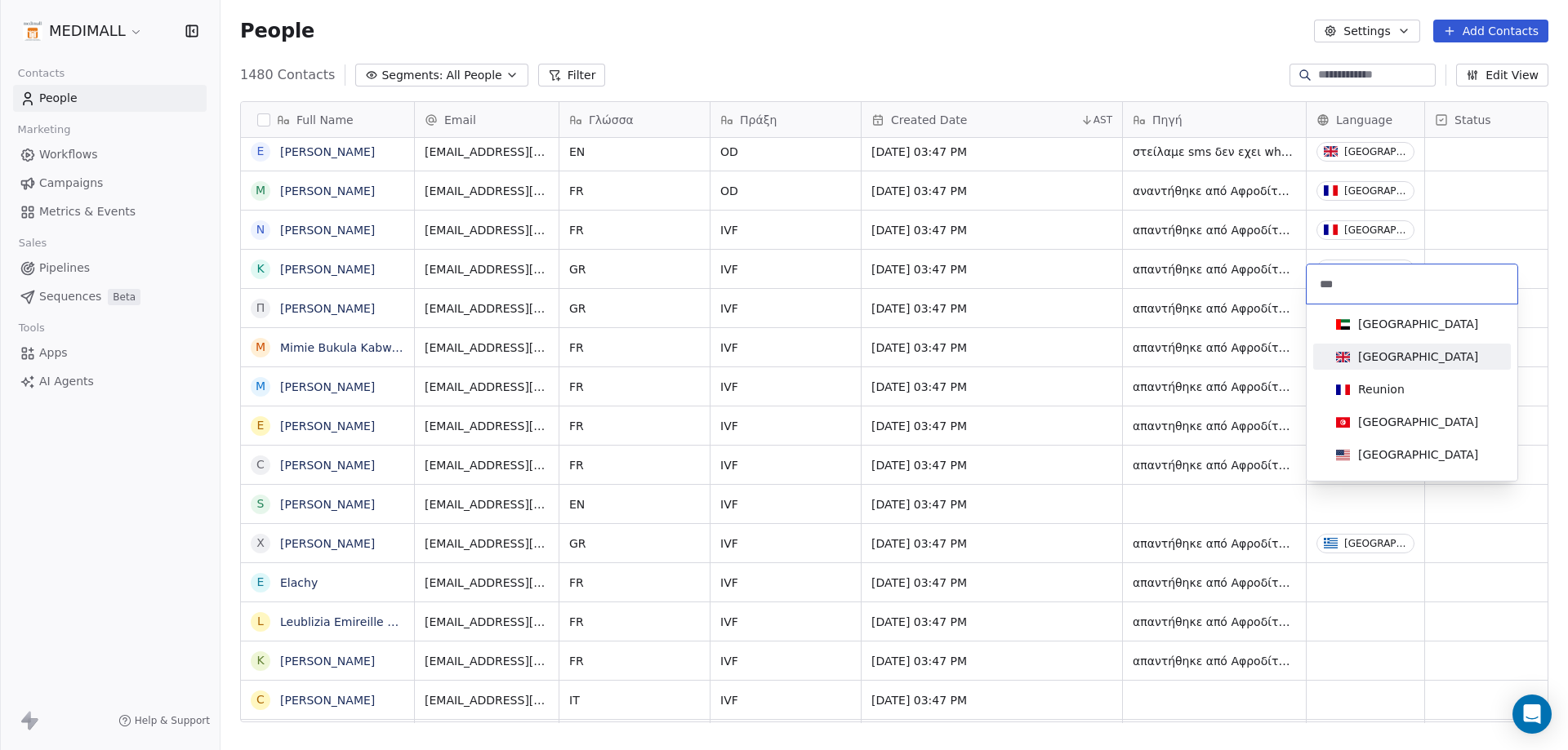
type input "***"
click at [1369, 363] on div "[GEOGRAPHIC_DATA]" at bounding box center [1417, 357] width 120 height 17
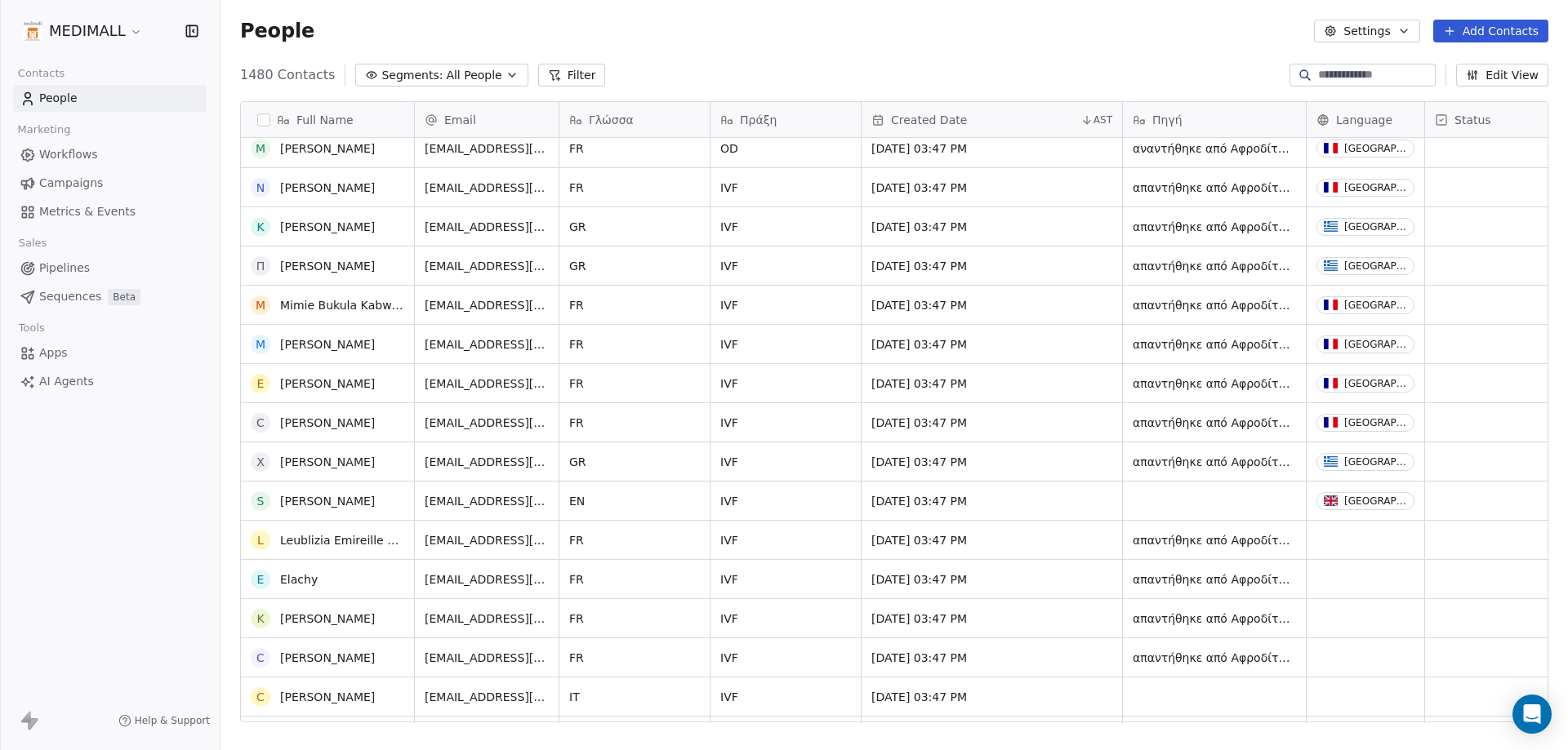
scroll to position [9141, 0]
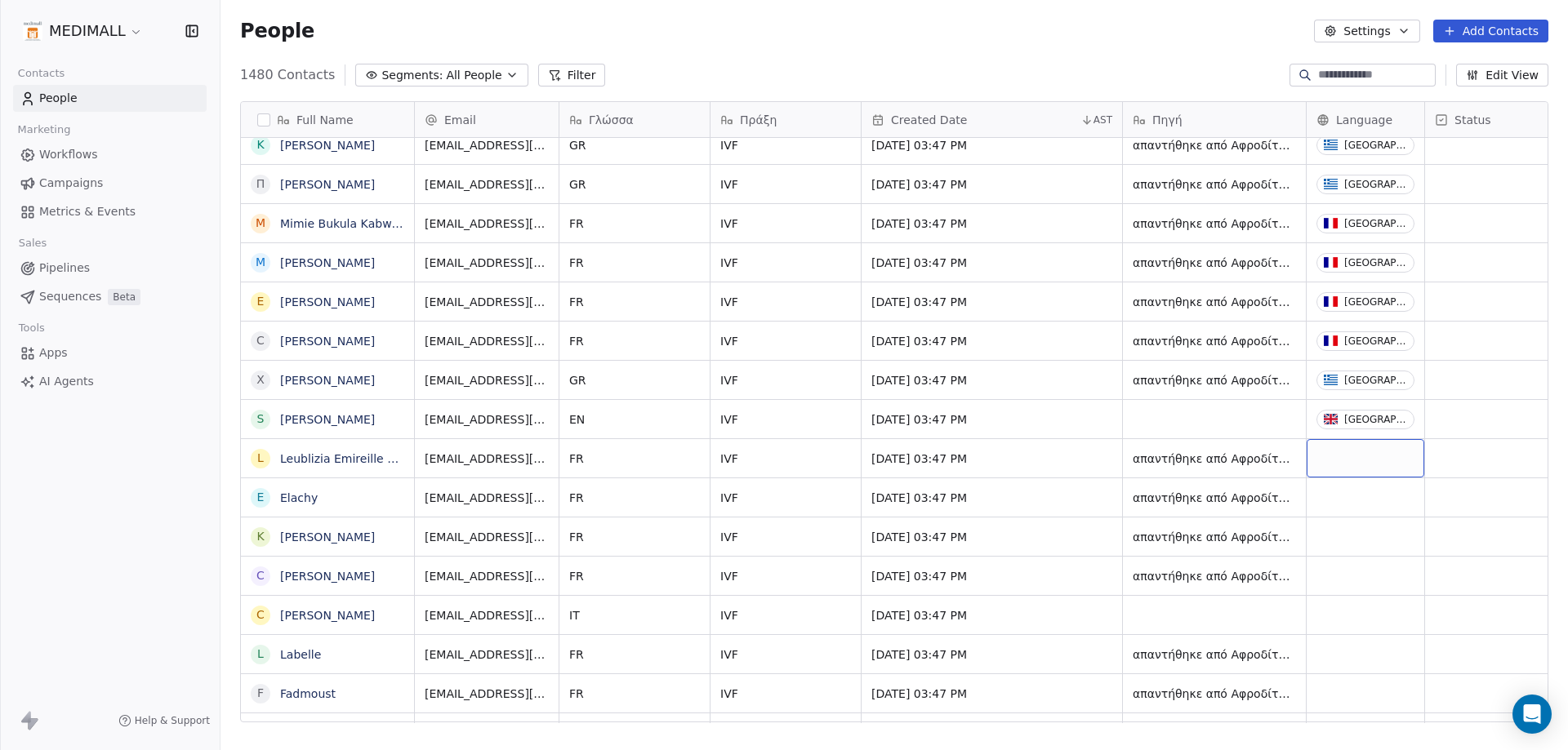
click at [1356, 459] on div "grid" at bounding box center [1365, 458] width 118 height 38
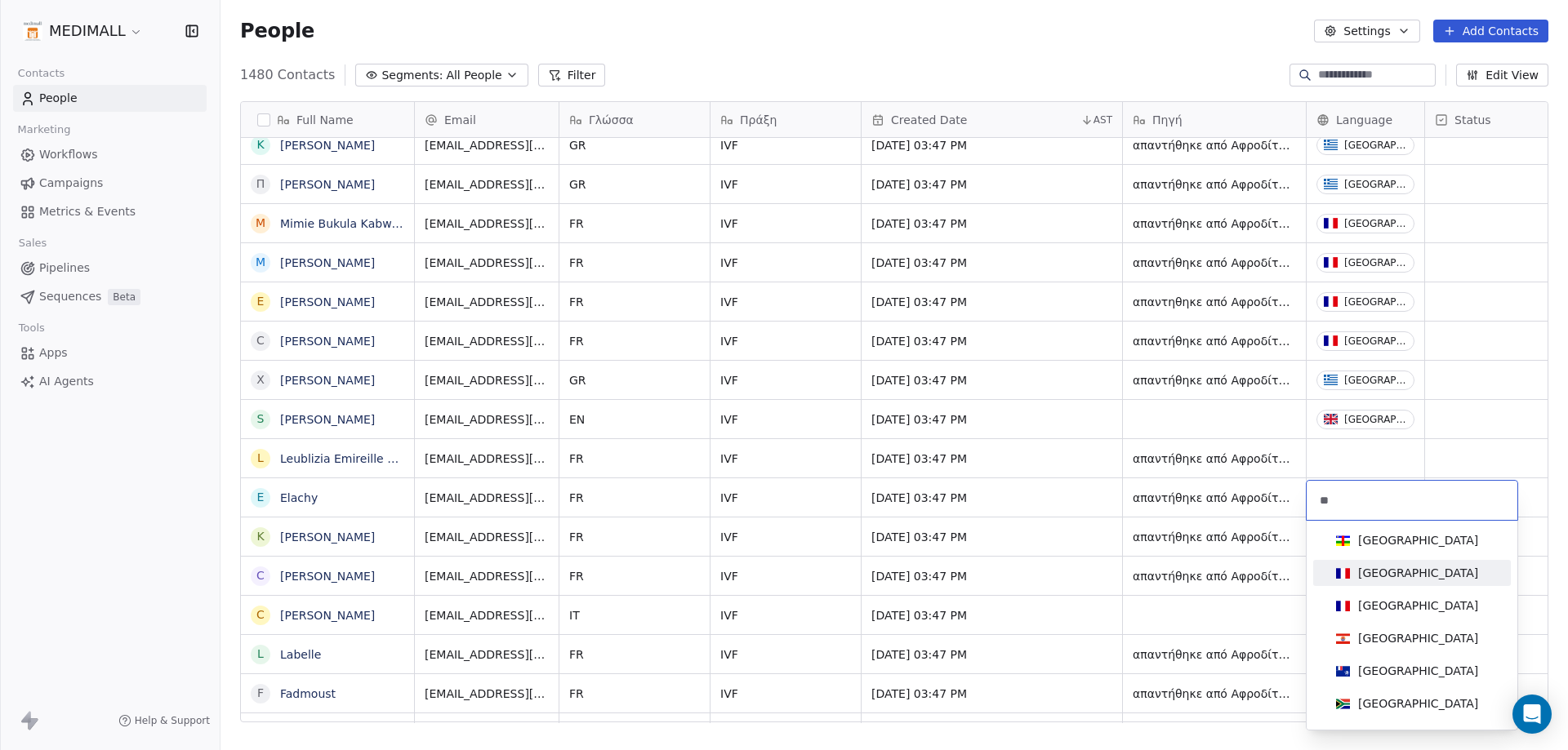
type input "**"
click at [1407, 578] on div "[GEOGRAPHIC_DATA]" at bounding box center [1411, 573] width 165 height 18
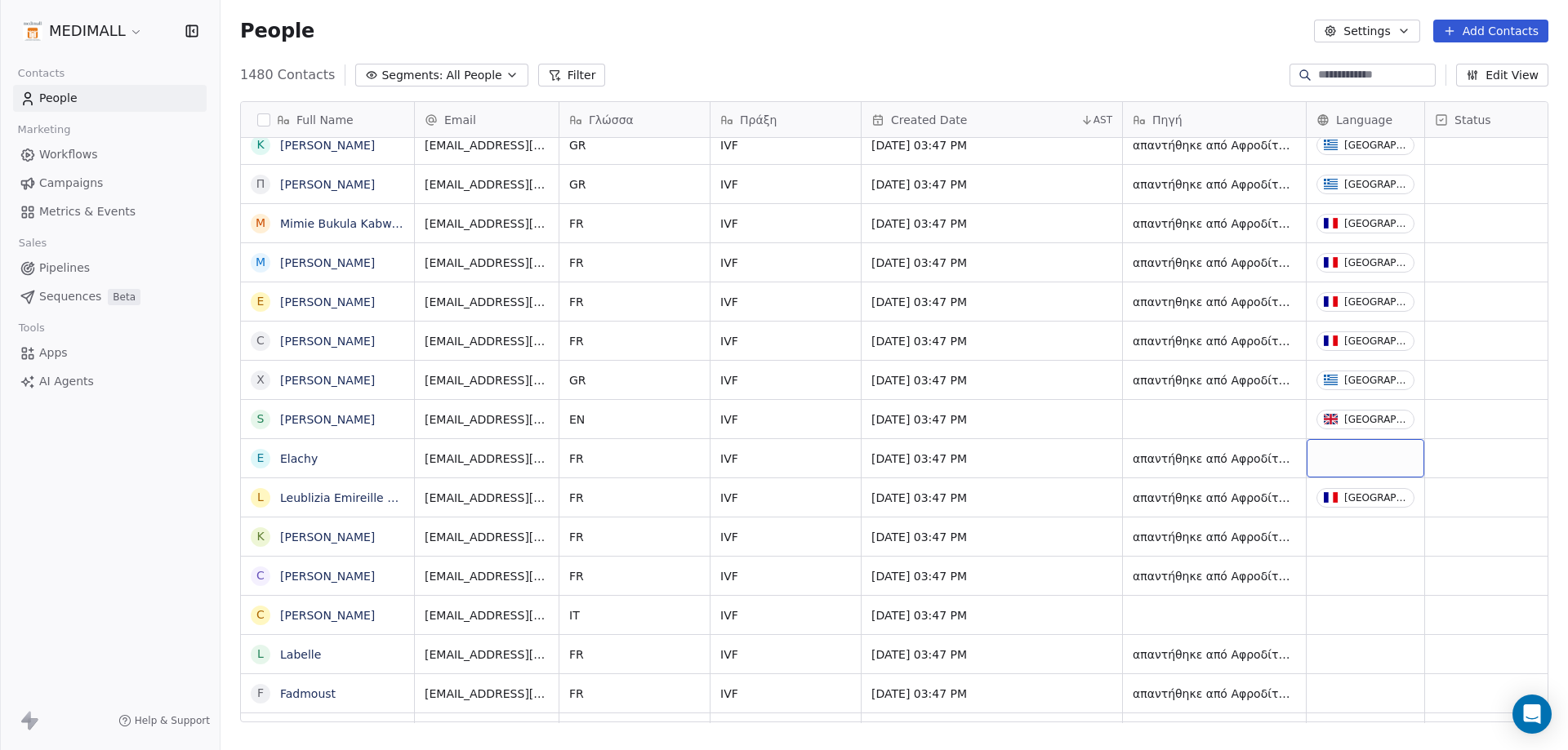
click at [1347, 461] on div "grid" at bounding box center [1365, 458] width 118 height 38
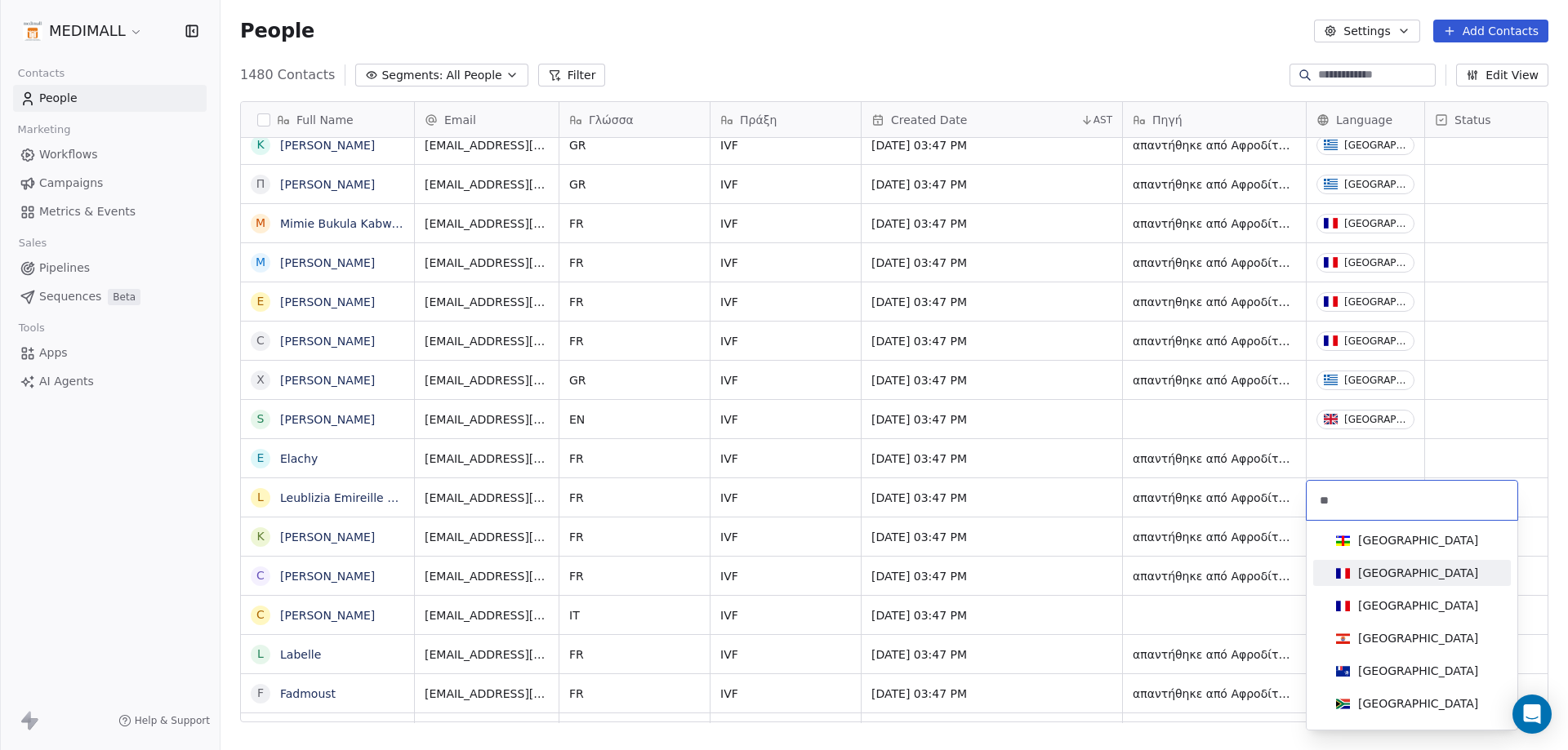
type input "**"
click at [1400, 583] on div "[GEOGRAPHIC_DATA]" at bounding box center [1411, 573] width 185 height 26
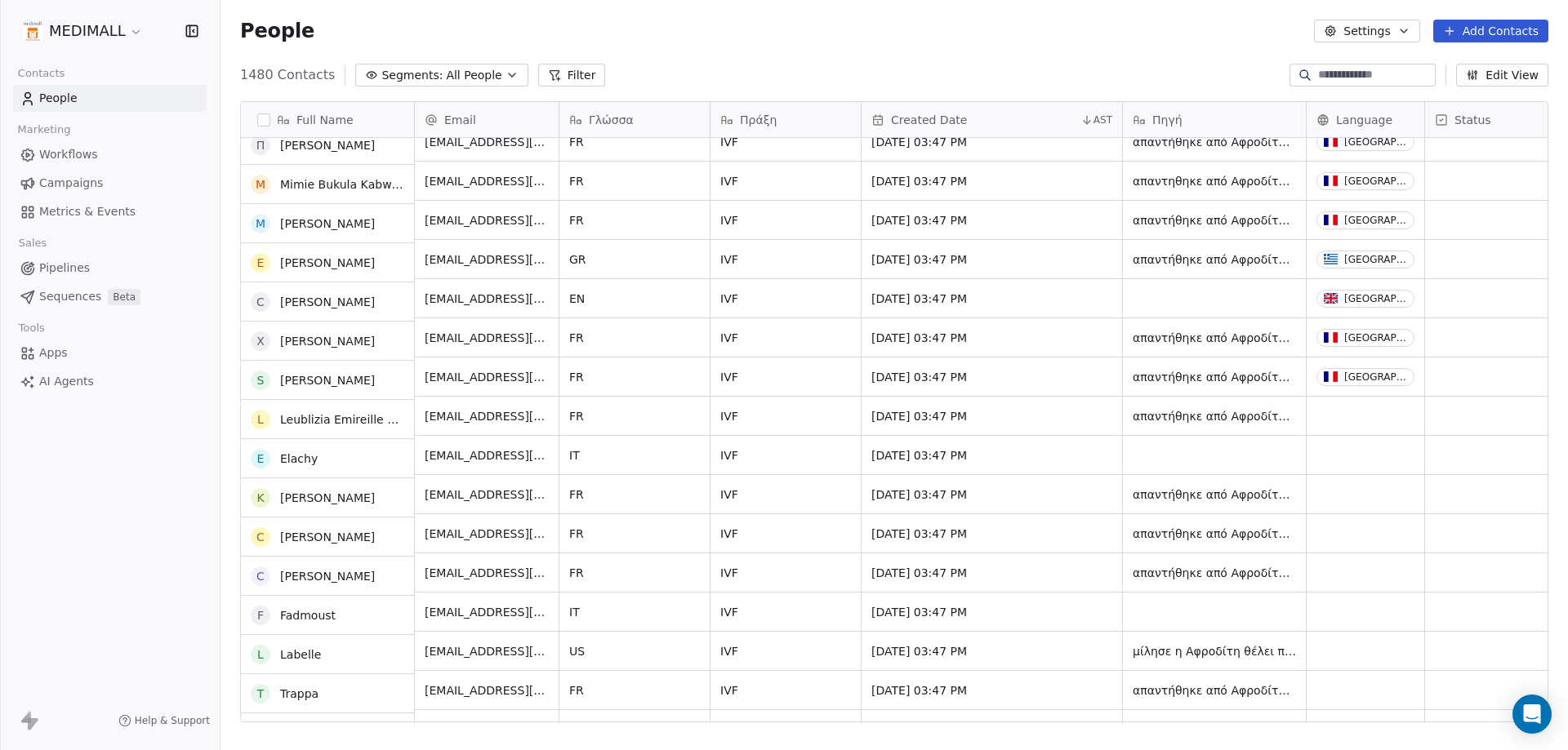
scroll to position [9222, 0]
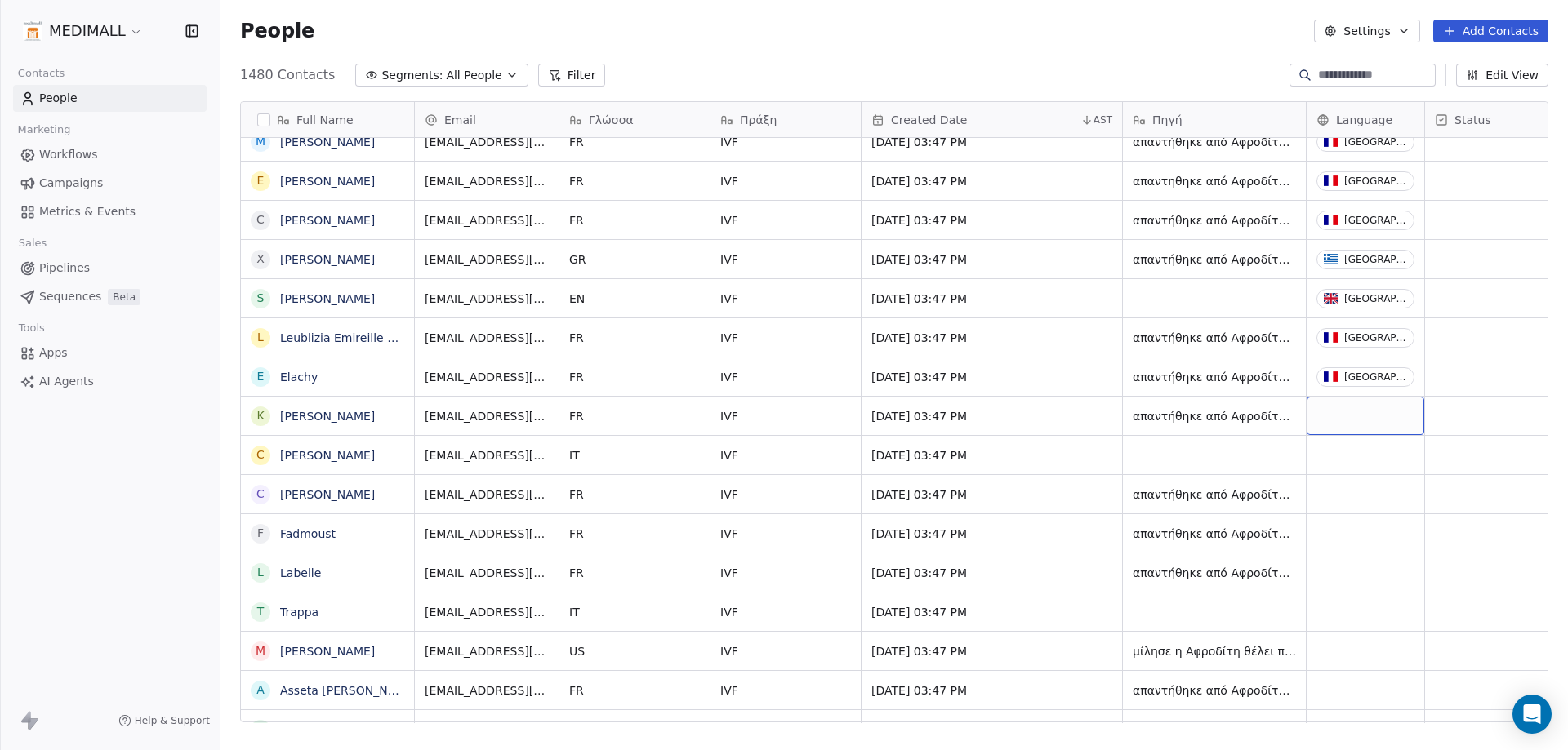
click at [1368, 418] on div "grid" at bounding box center [1365, 416] width 118 height 38
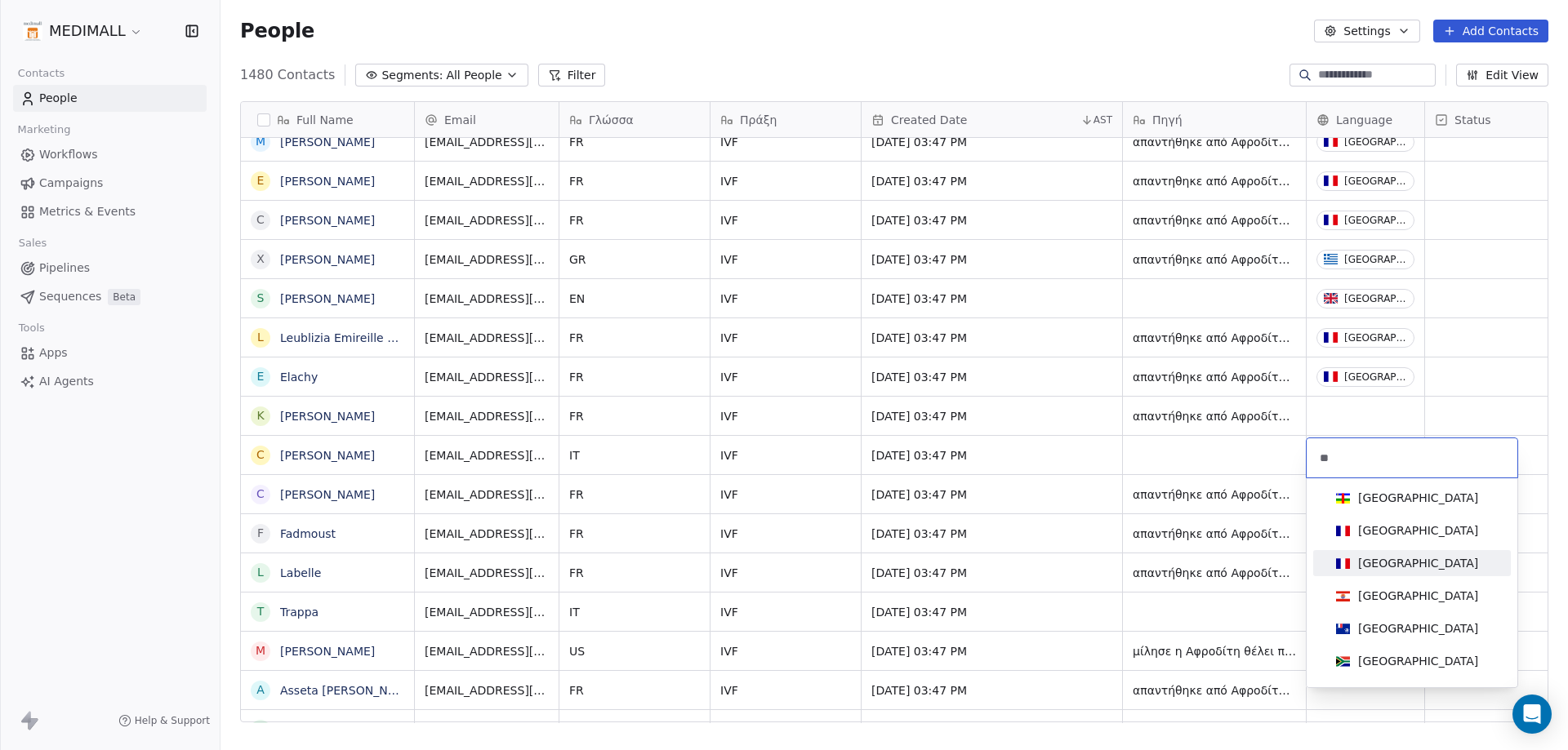
type input "**"
click at [1359, 532] on div "[GEOGRAPHIC_DATA]" at bounding box center [1417, 531] width 120 height 17
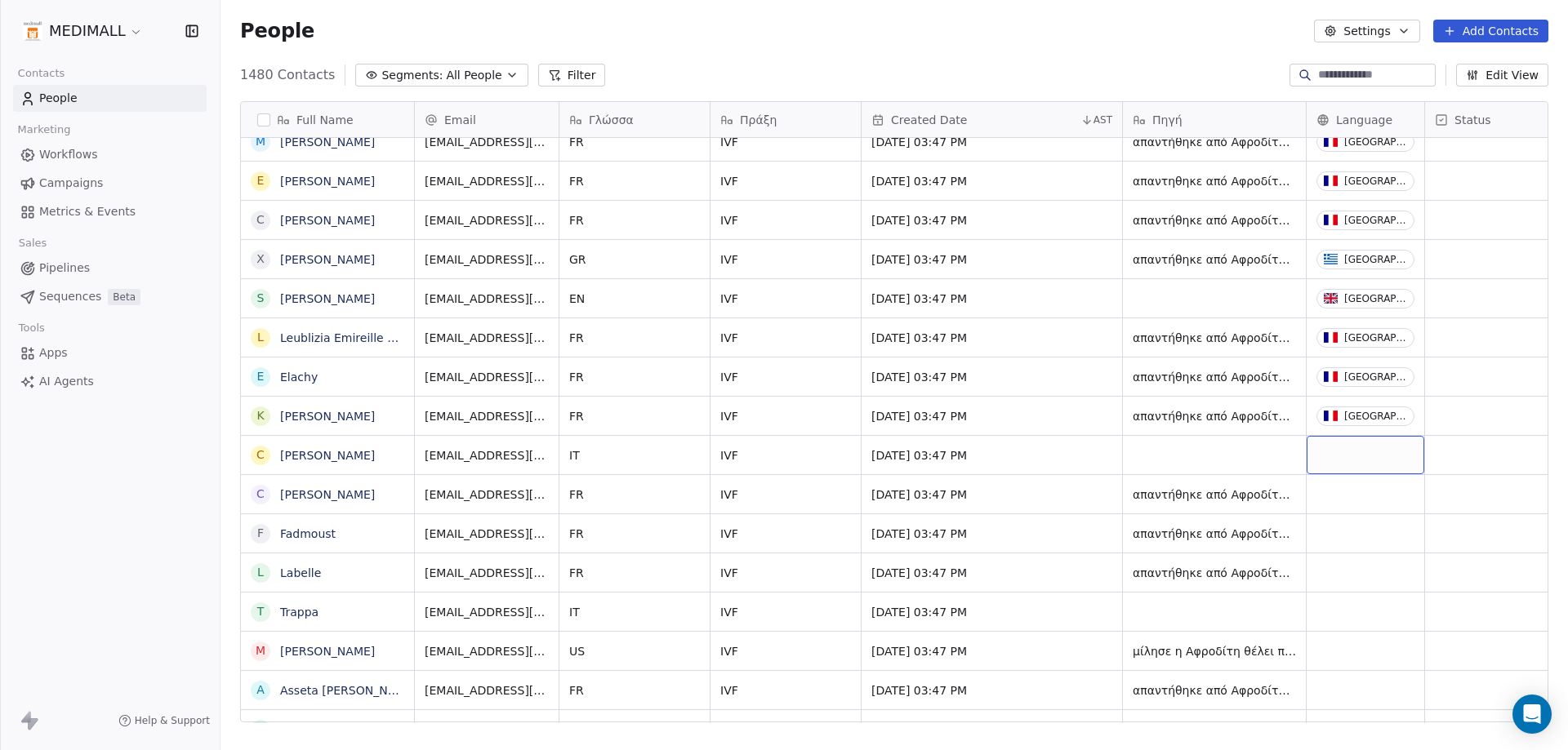
click at [1325, 464] on div "grid" at bounding box center [1365, 454] width 118 height 38
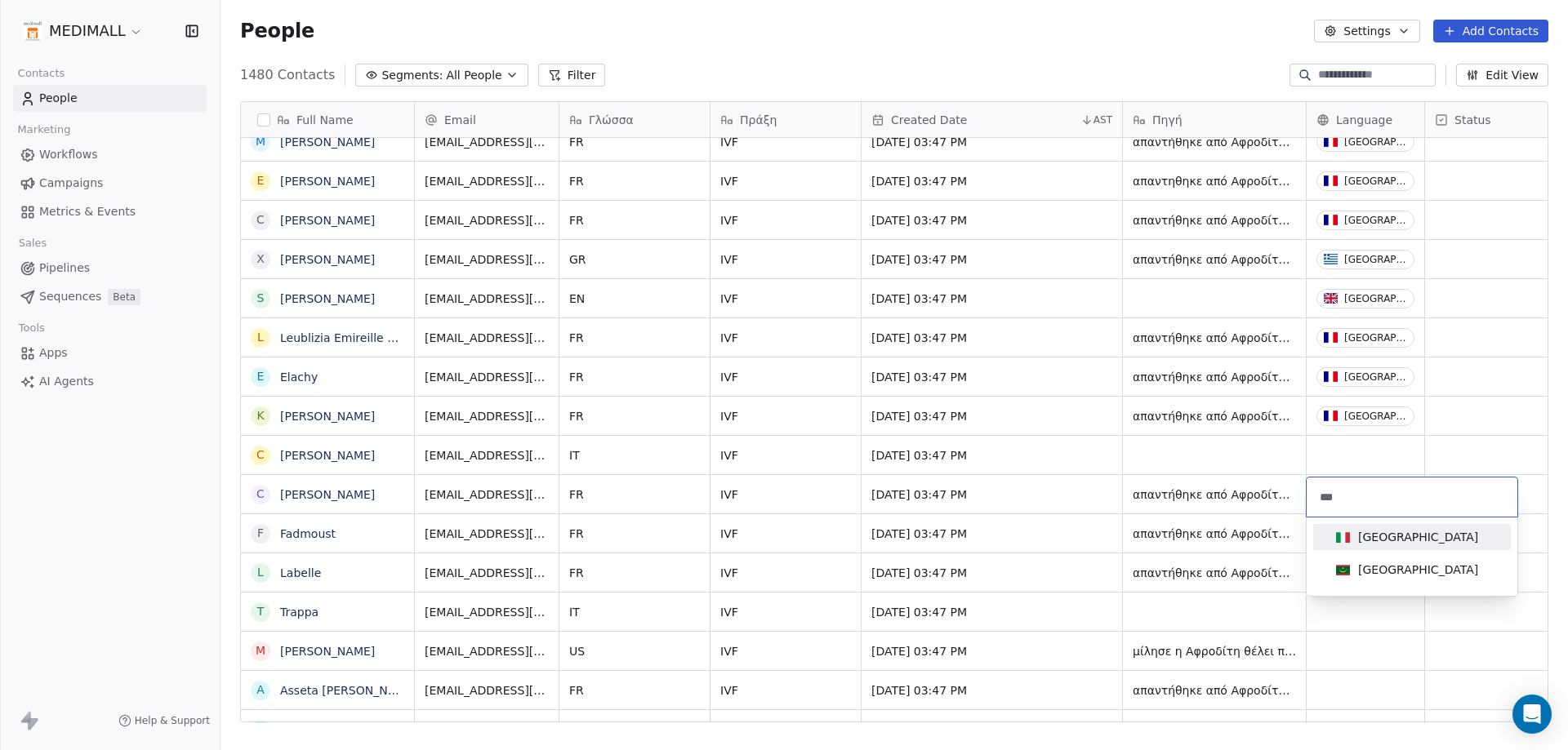
type input "***"
click at [1394, 541] on div "[GEOGRAPHIC_DATA]" at bounding box center [1411, 537] width 165 height 18
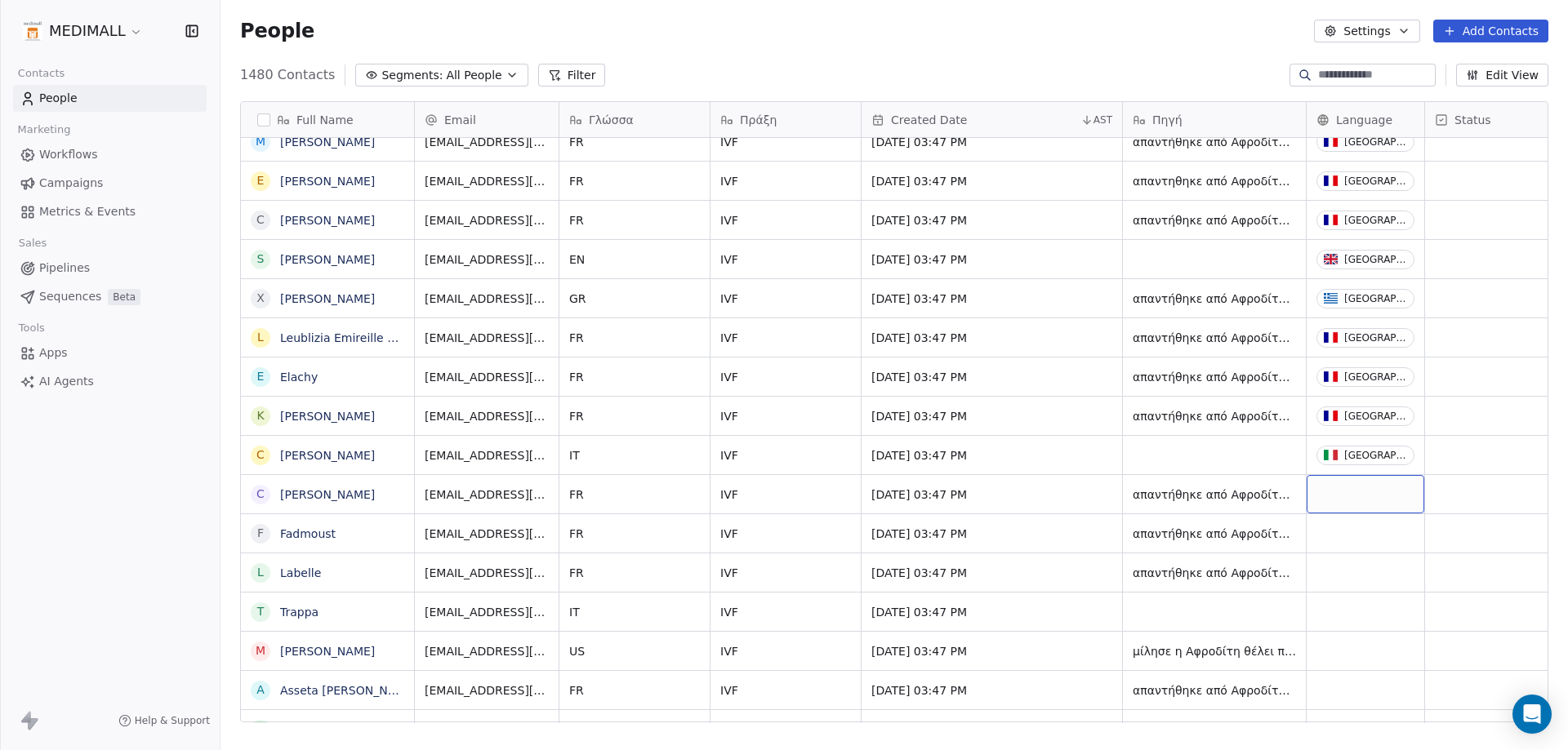
click at [1373, 500] on div "grid" at bounding box center [1365, 494] width 118 height 38
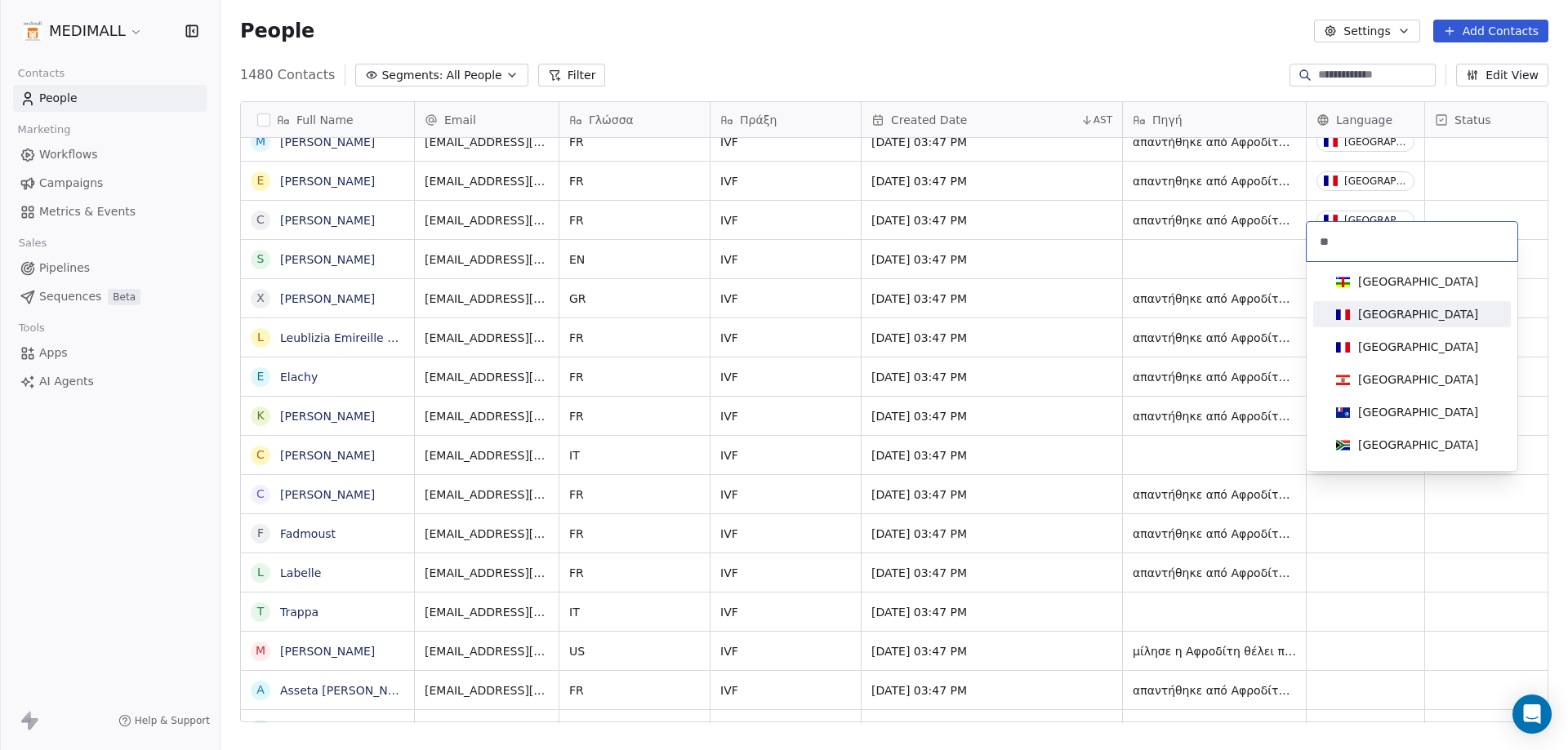
type input "**"
click at [1376, 317] on div "[GEOGRAPHIC_DATA]" at bounding box center [1417, 315] width 120 height 17
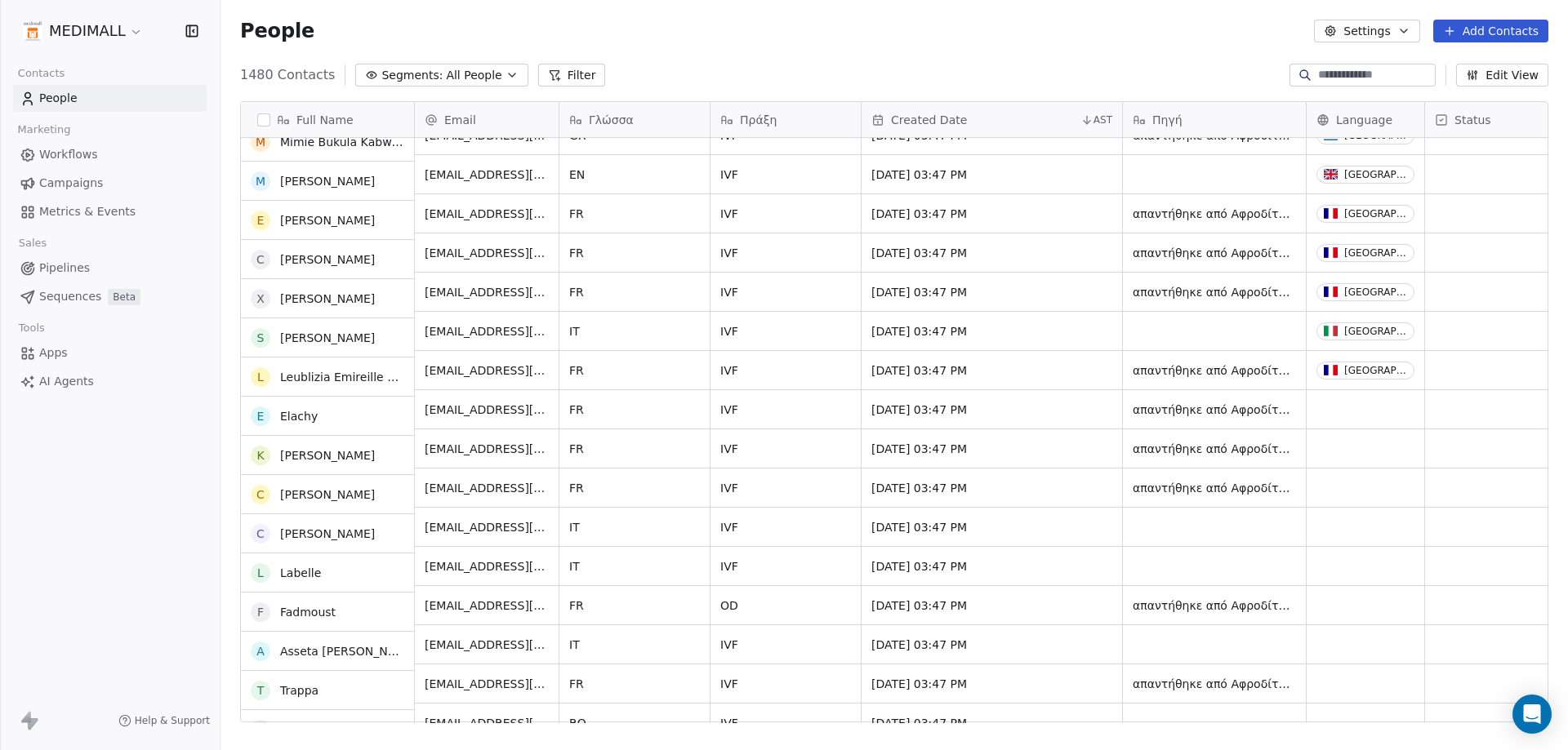
scroll to position [9385, 0]
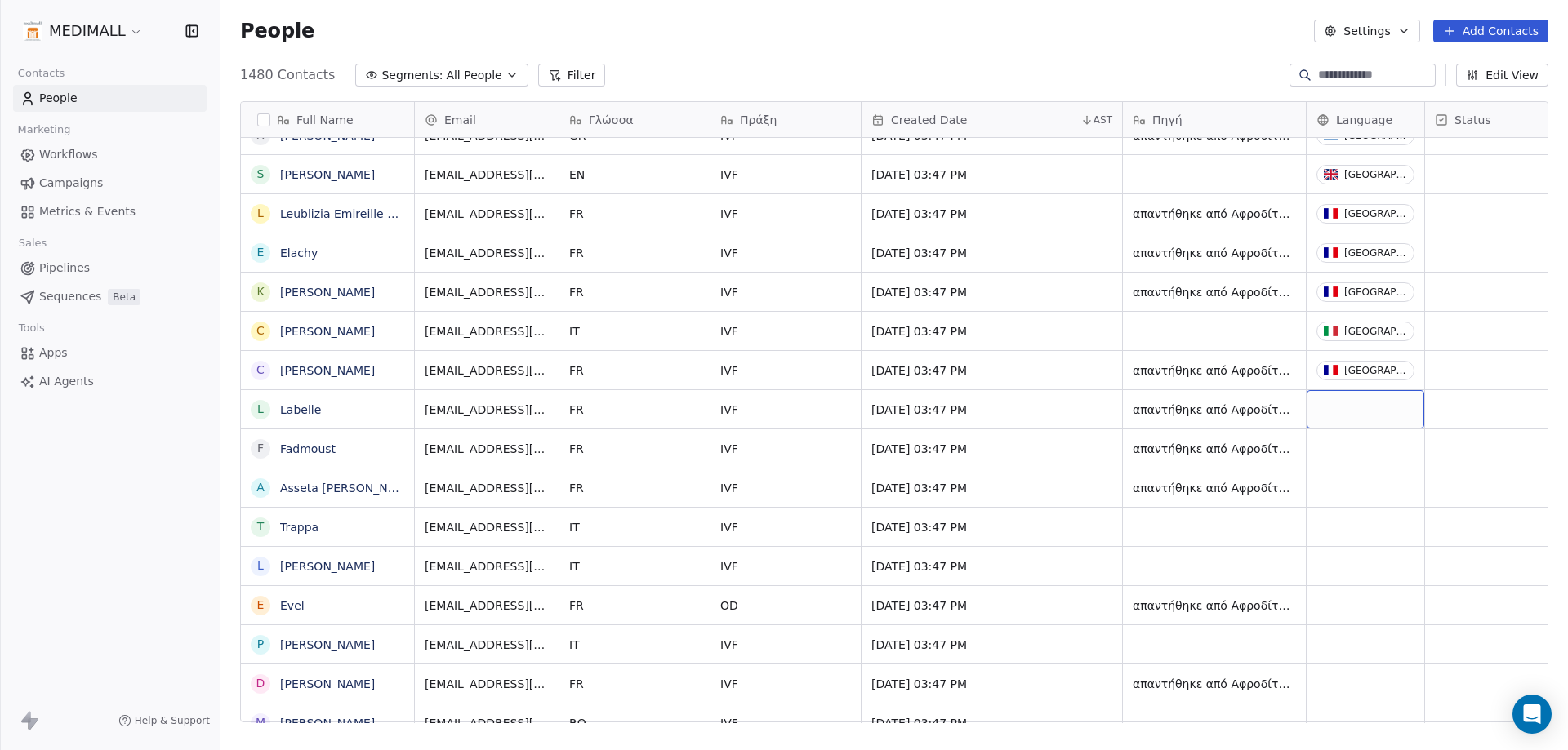
click at [1333, 405] on div "grid" at bounding box center [1365, 409] width 118 height 38
click at [1333, 405] on html "MEDIMALL Contacts People Marketing Workflows Campaigns Metrics & Events Sales P…" at bounding box center [784, 375] width 1568 height 750
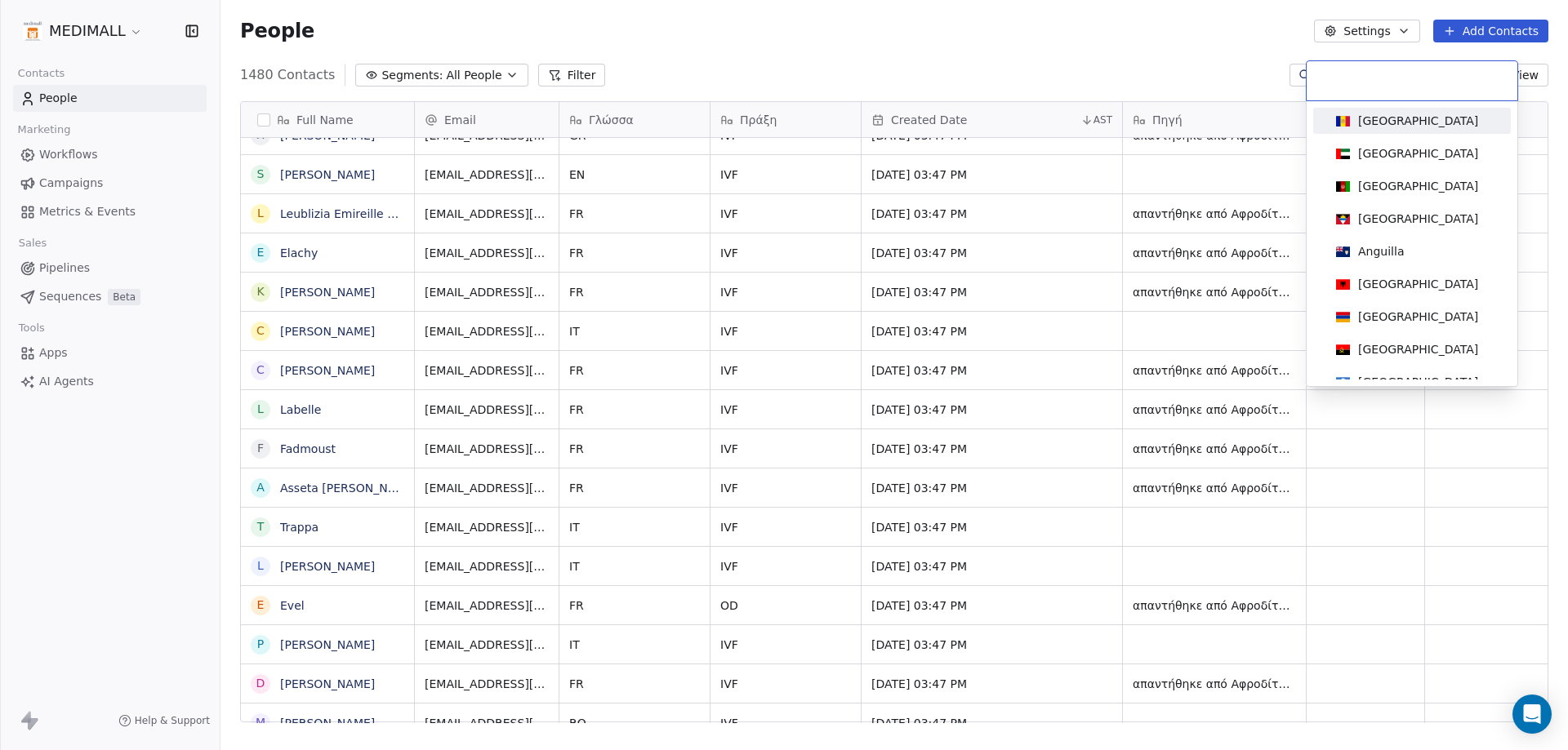
click at [1363, 74] on input at bounding box center [1411, 81] width 191 height 18
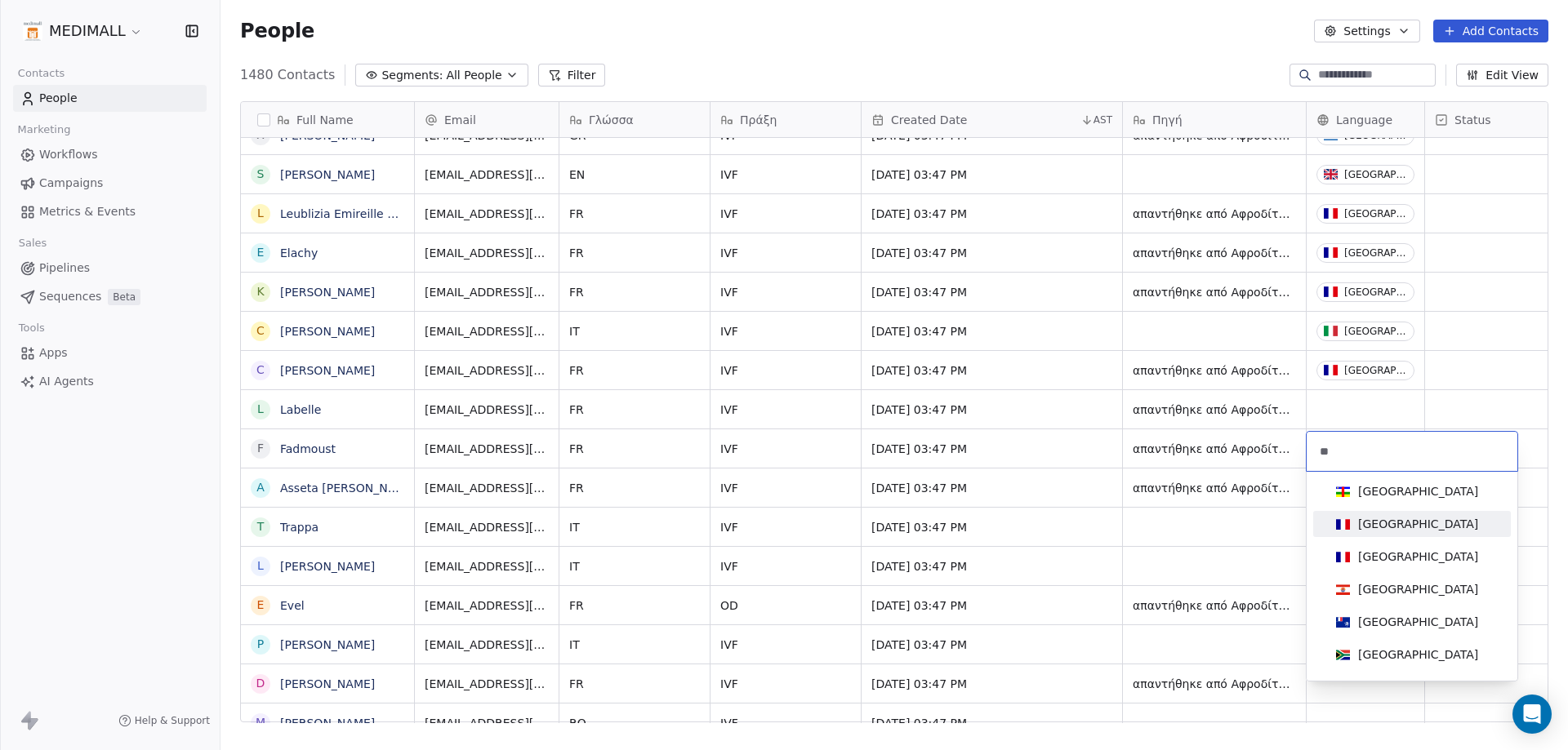
type input "**"
click at [1363, 524] on div "[GEOGRAPHIC_DATA]" at bounding box center [1417, 524] width 120 height 17
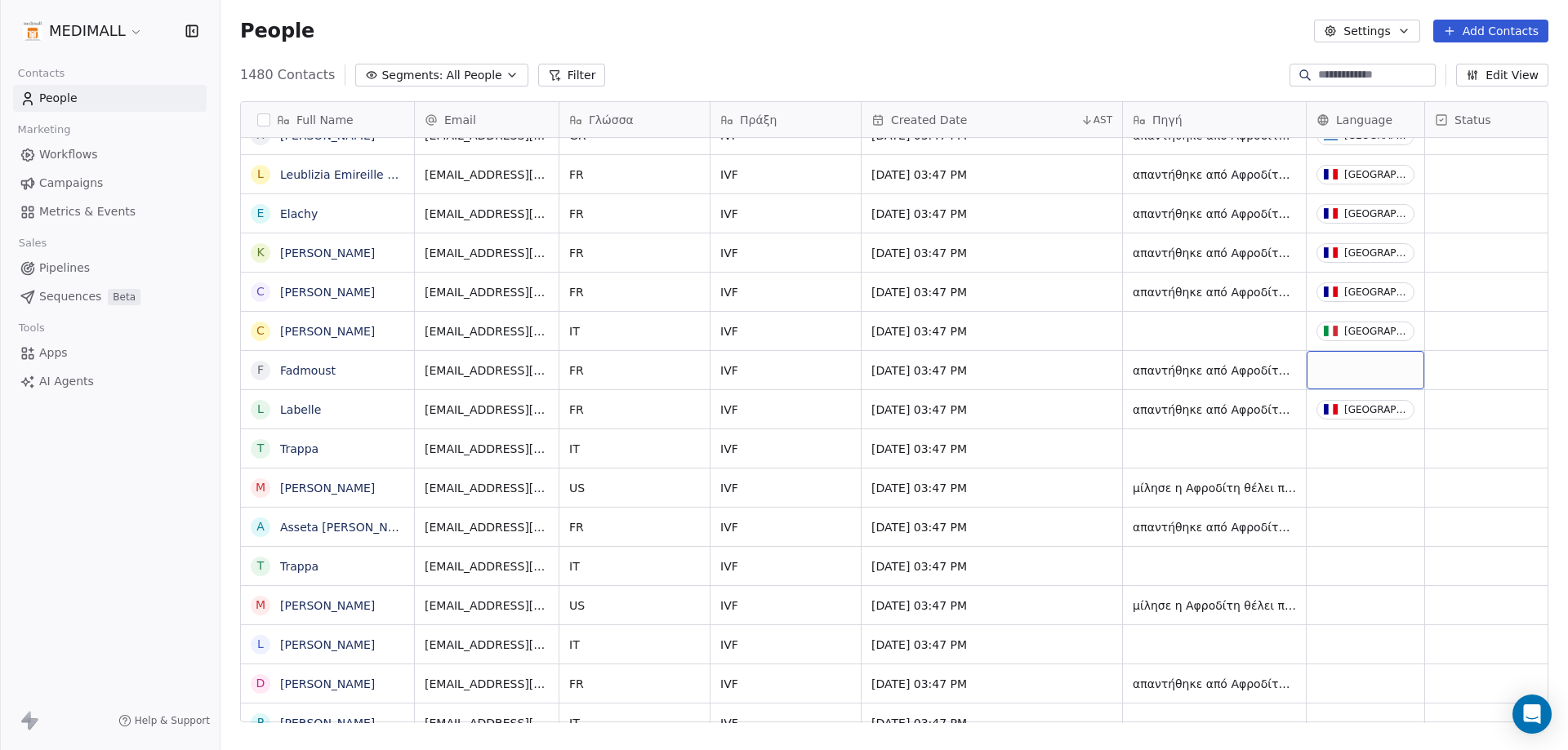
click at [1367, 368] on div "grid" at bounding box center [1365, 370] width 118 height 38
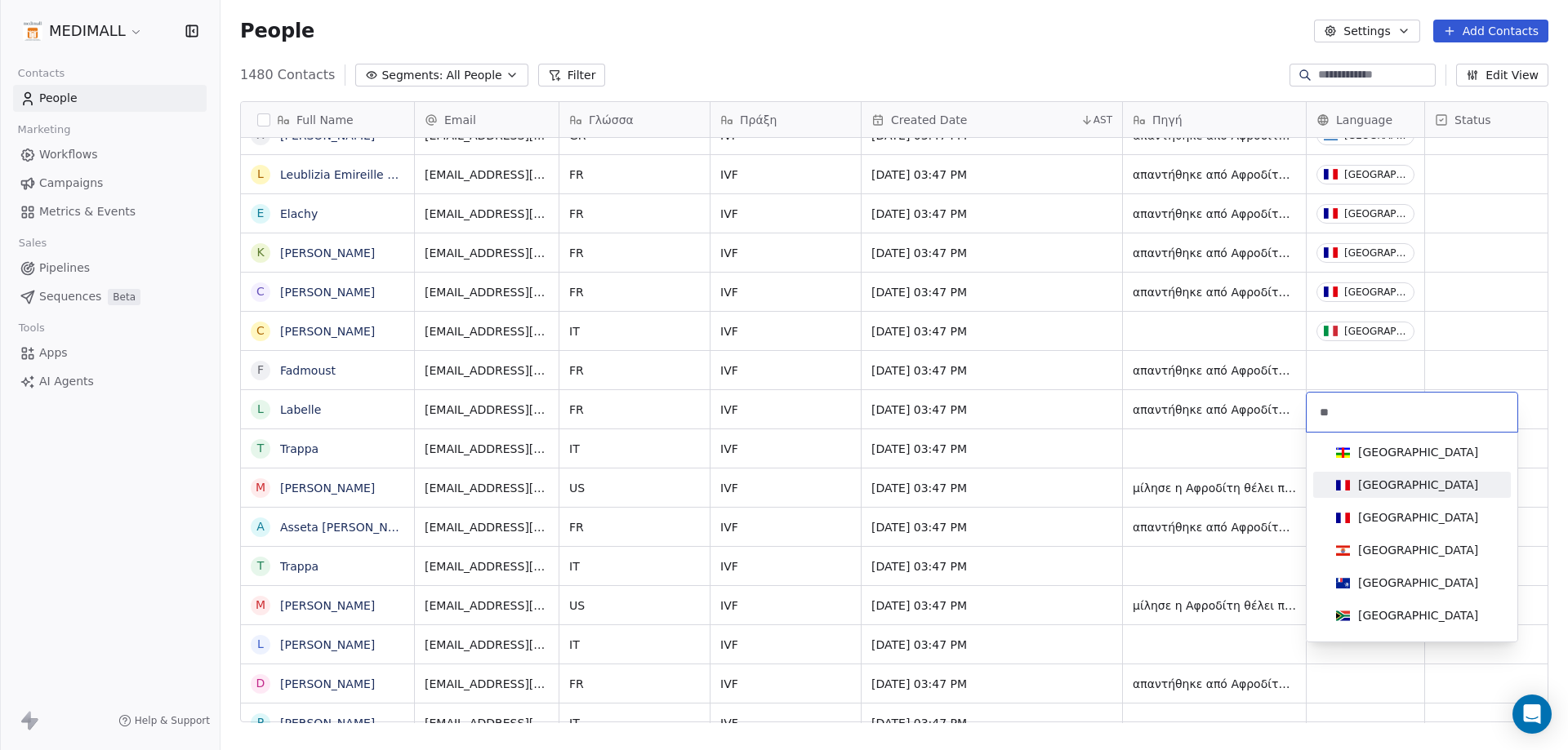
type input "**"
click at [1386, 483] on div "[GEOGRAPHIC_DATA]" at bounding box center [1417, 485] width 120 height 17
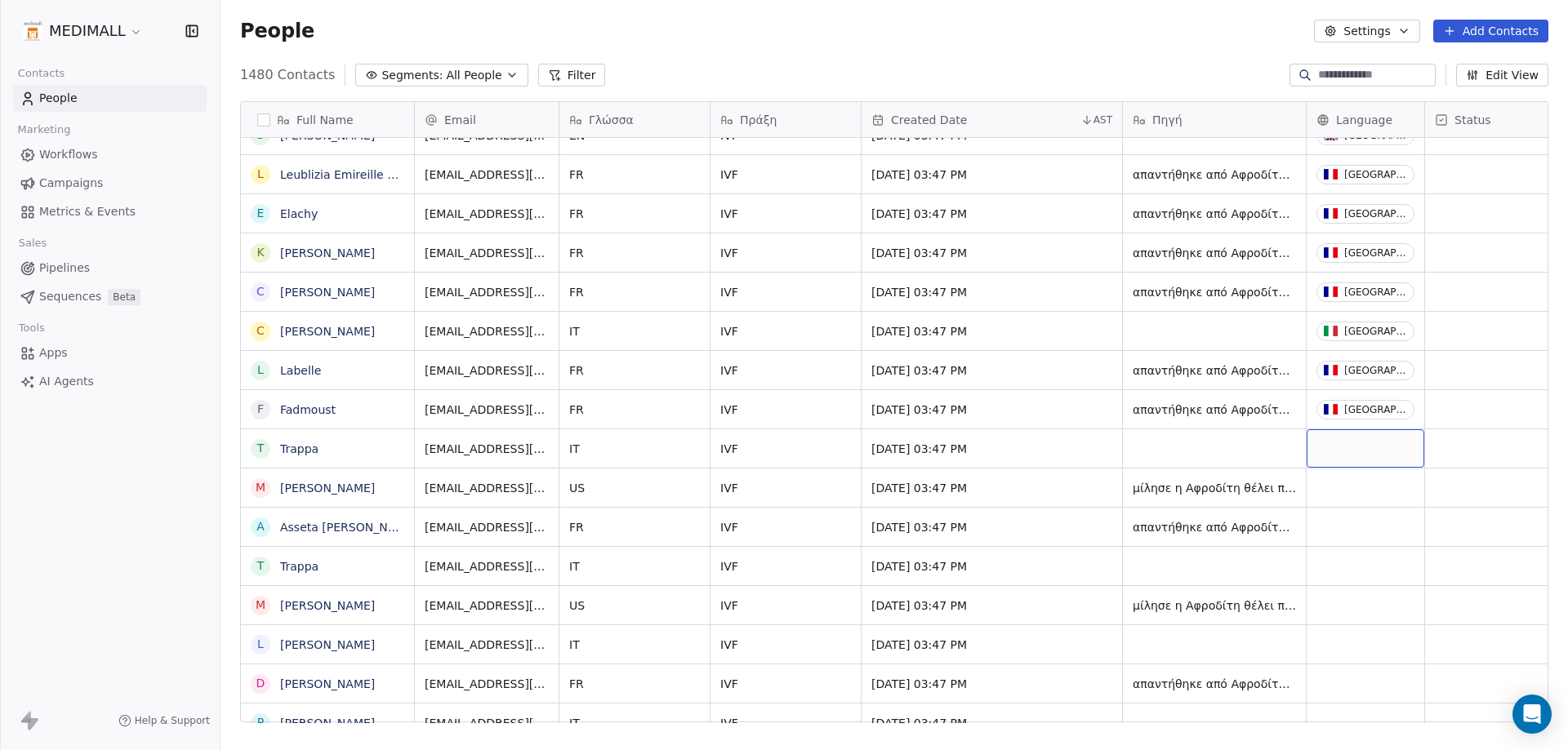
click at [1374, 462] on div "grid" at bounding box center [1365, 449] width 118 height 38
type input "****"
click at [1378, 536] on div "[GEOGRAPHIC_DATA]" at bounding box center [1417, 531] width 120 height 17
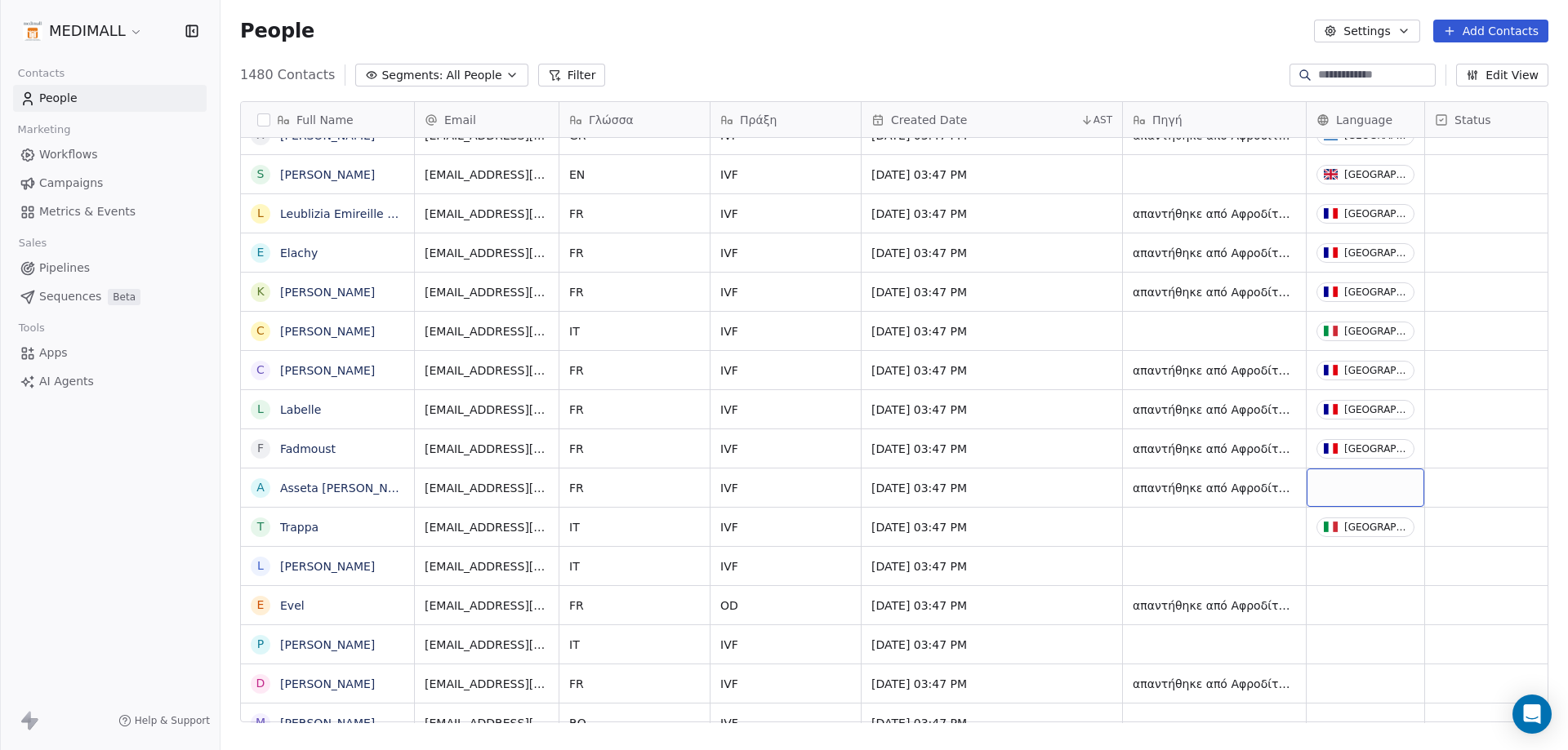
click at [1329, 496] on div "grid" at bounding box center [1365, 488] width 118 height 38
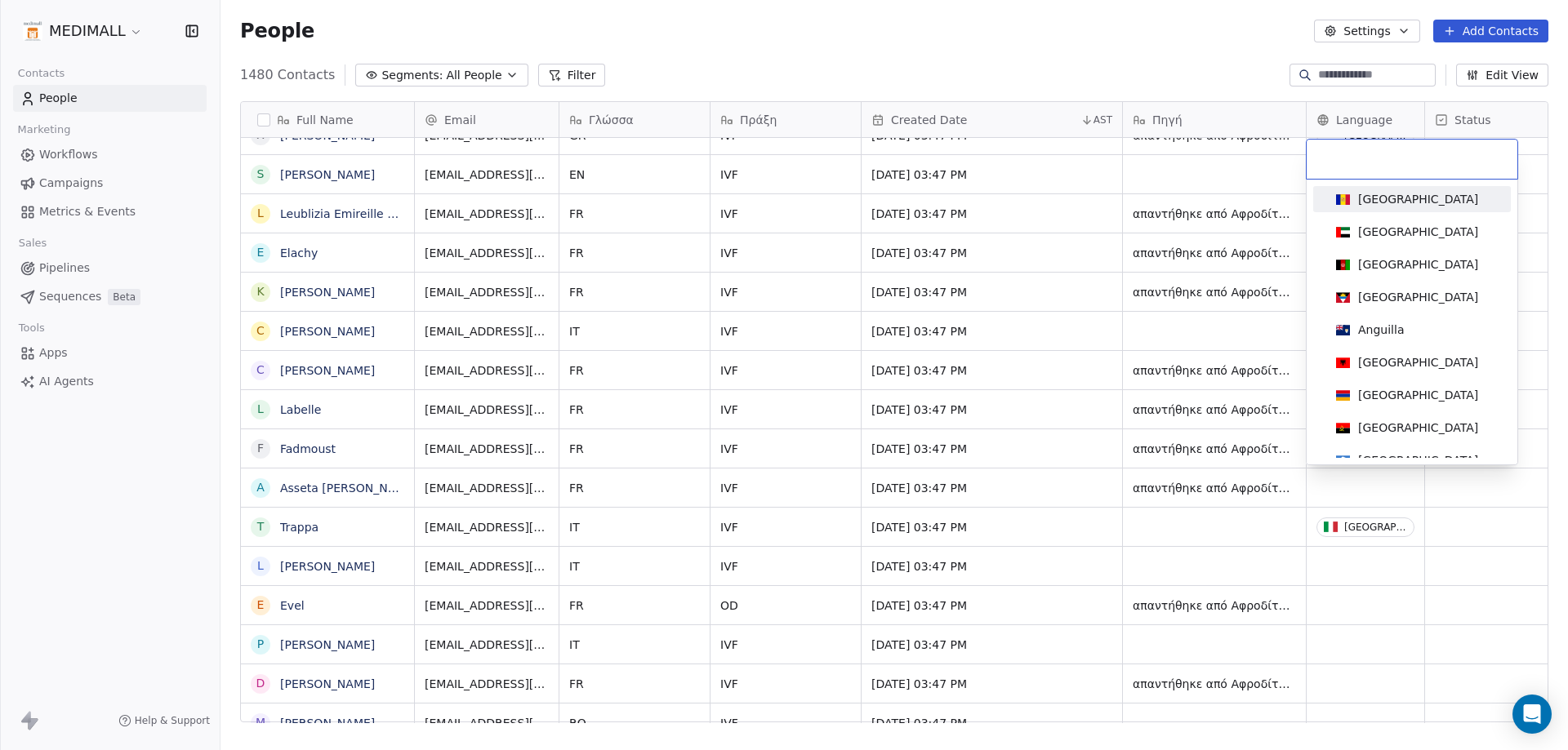
click at [1357, 144] on div at bounding box center [1411, 159] width 210 height 39
click at [1353, 151] on input at bounding box center [1411, 159] width 191 height 18
click at [1337, 488] on html "MEDIMALL Contacts People Marketing Workflows Campaigns Metrics & Events Sales P…" at bounding box center [784, 375] width 1568 height 750
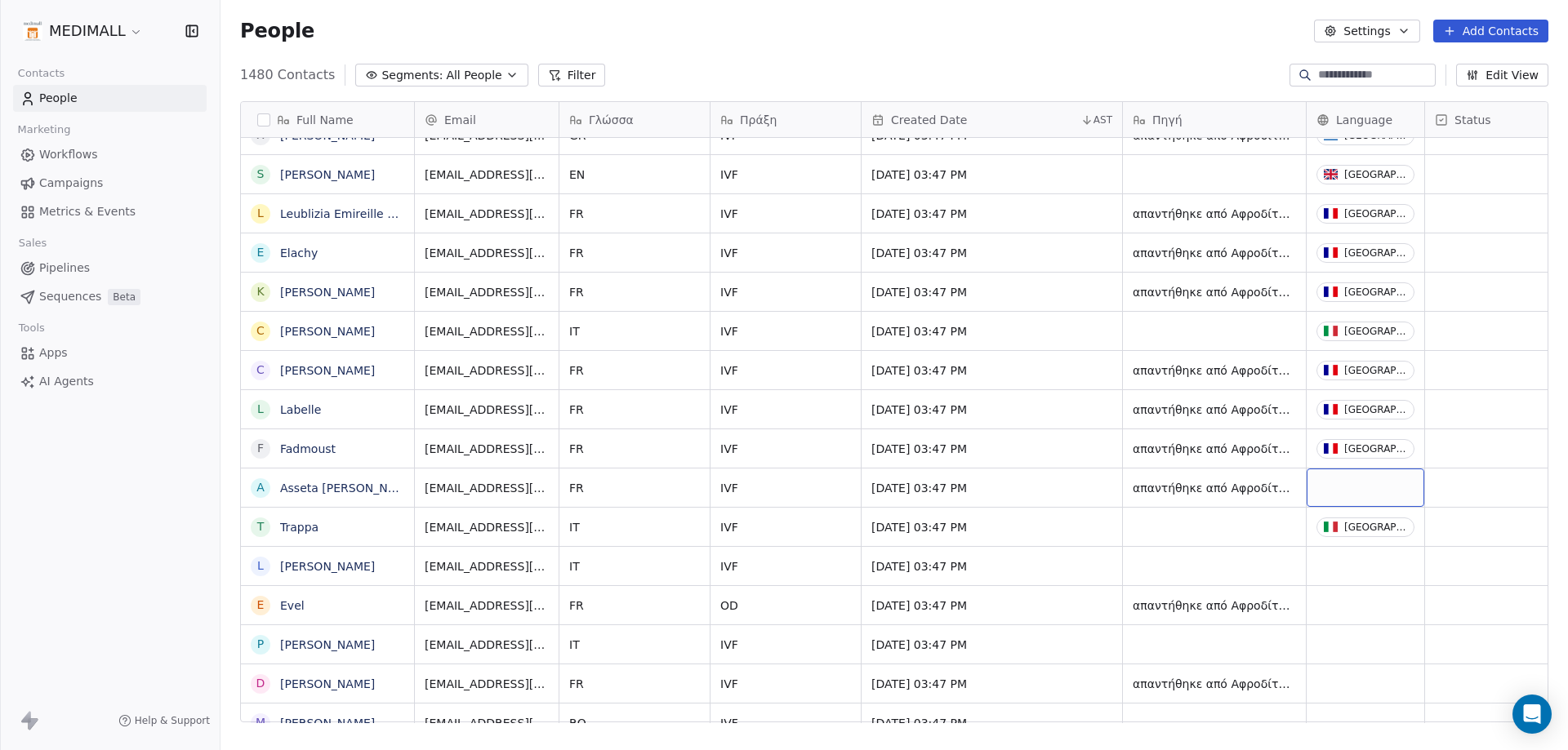
click at [1376, 488] on div "grid" at bounding box center [1365, 488] width 118 height 38
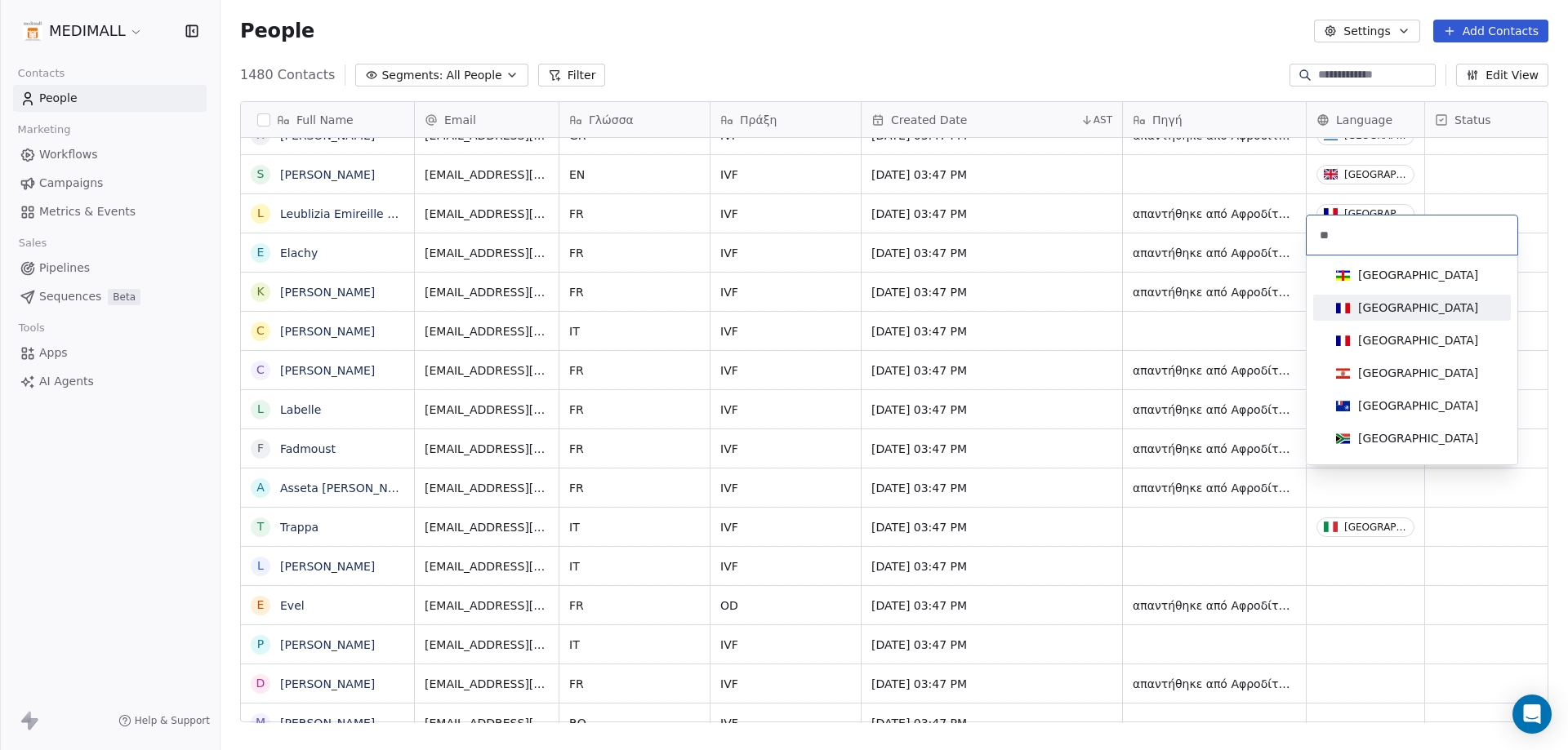
type input "**"
click at [1385, 314] on div "[GEOGRAPHIC_DATA]" at bounding box center [1417, 308] width 120 height 17
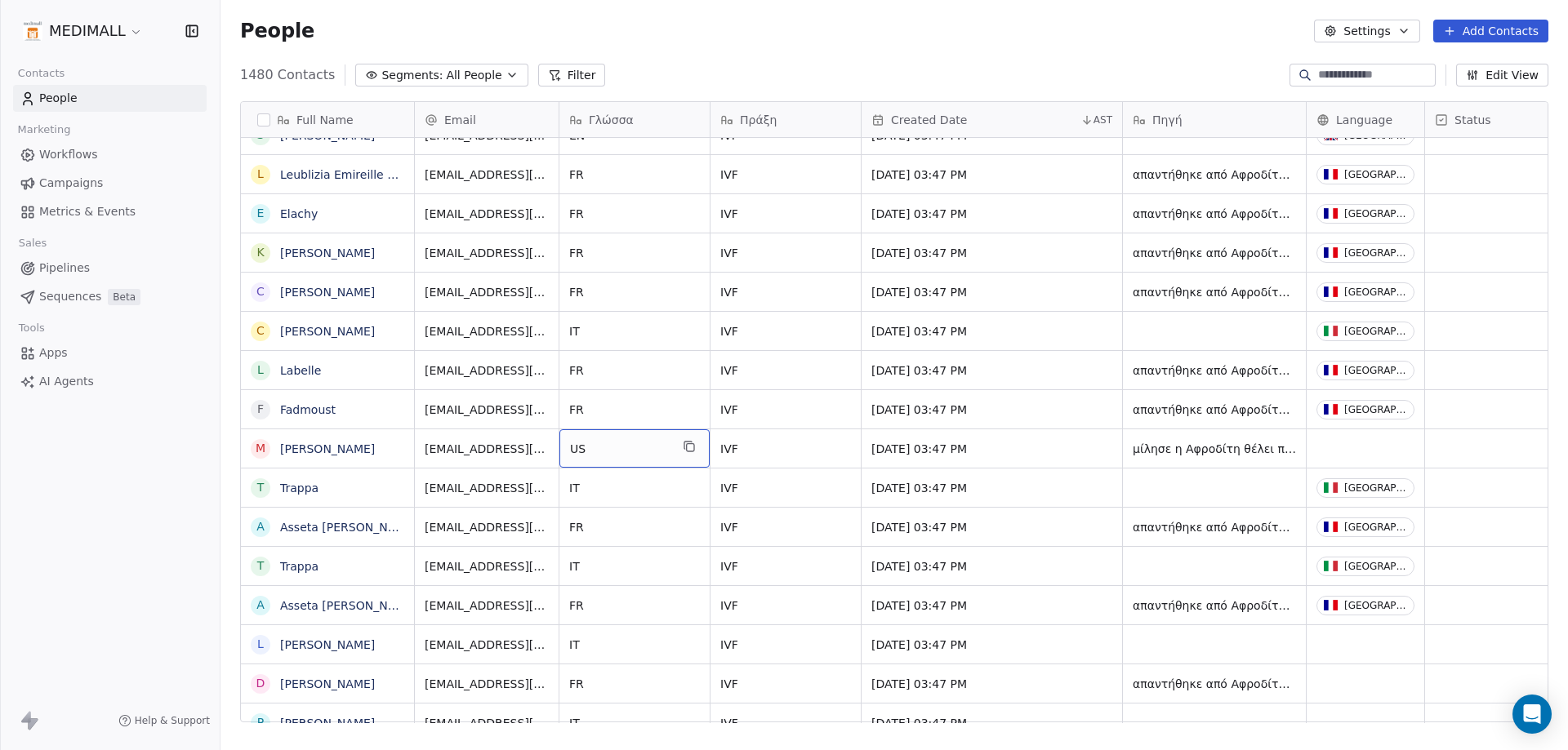
click at [615, 452] on span "US" at bounding box center [620, 449] width 99 height 17
click at [615, 452] on textarea "**" at bounding box center [634, 454] width 148 height 50
type textarea "**"
click at [1367, 434] on html "MEDIMALL Contacts People Marketing Workflows Campaigns Metrics & Events Sales P…" at bounding box center [784, 375] width 1568 height 750
click at [610, 589] on html "MEDIMALL Contacts People Marketing Workflows Campaigns Metrics & Events Sales P…" at bounding box center [784, 375] width 1568 height 750
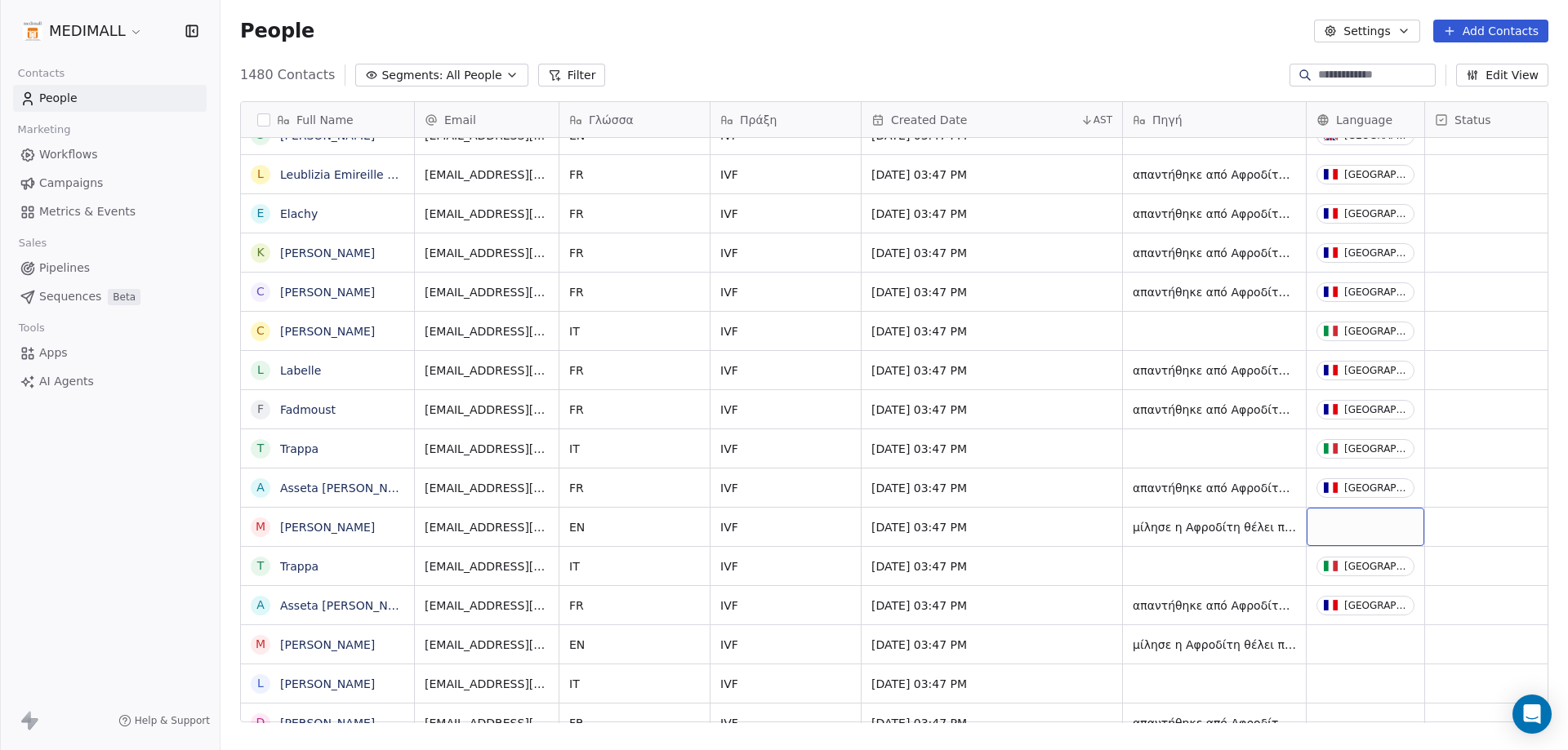
click at [1346, 516] on div "grid" at bounding box center [1365, 526] width 118 height 38
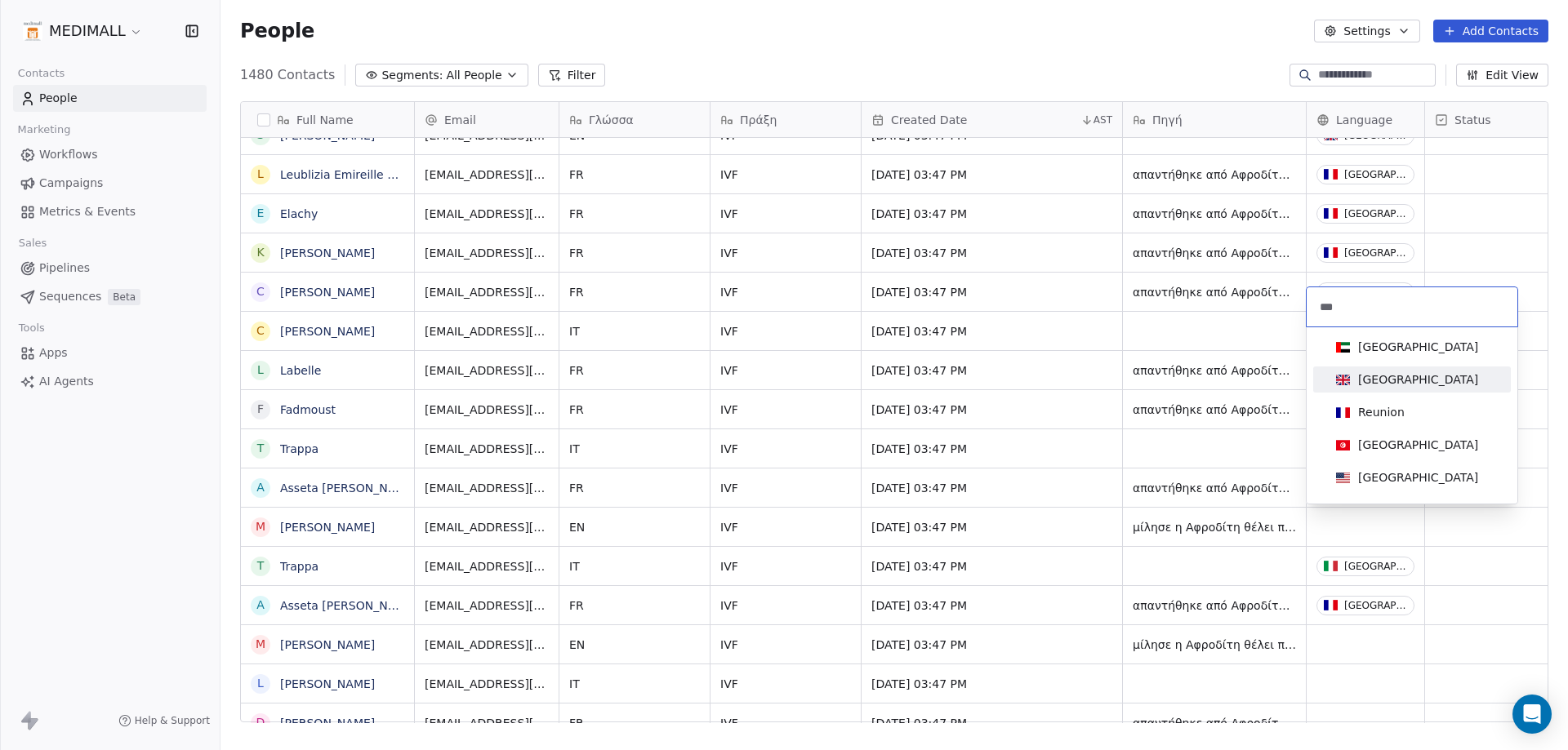
type input "***"
click at [1358, 382] on span "[GEOGRAPHIC_DATA]" at bounding box center [1406, 380] width 155 height 18
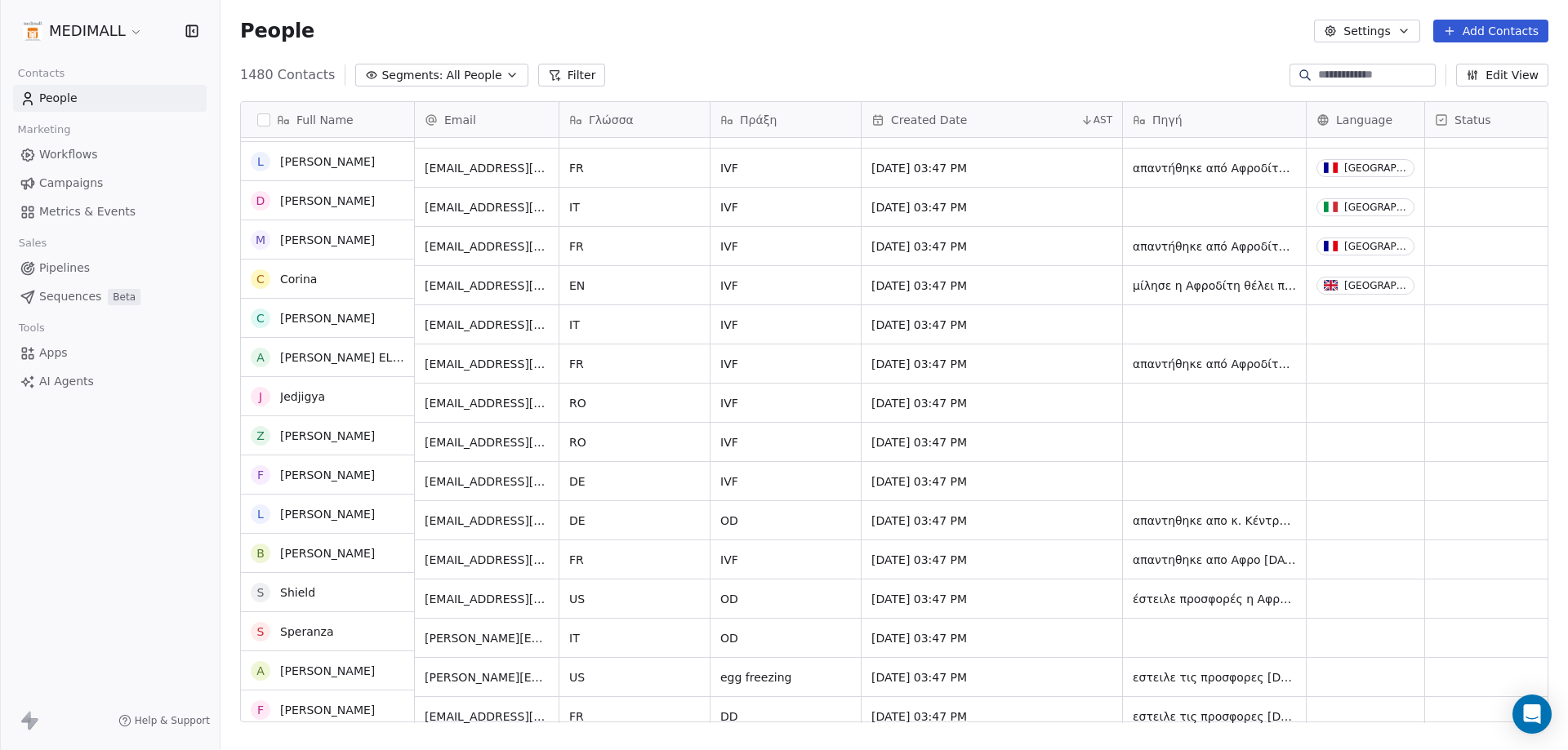
scroll to position [9549, 0]
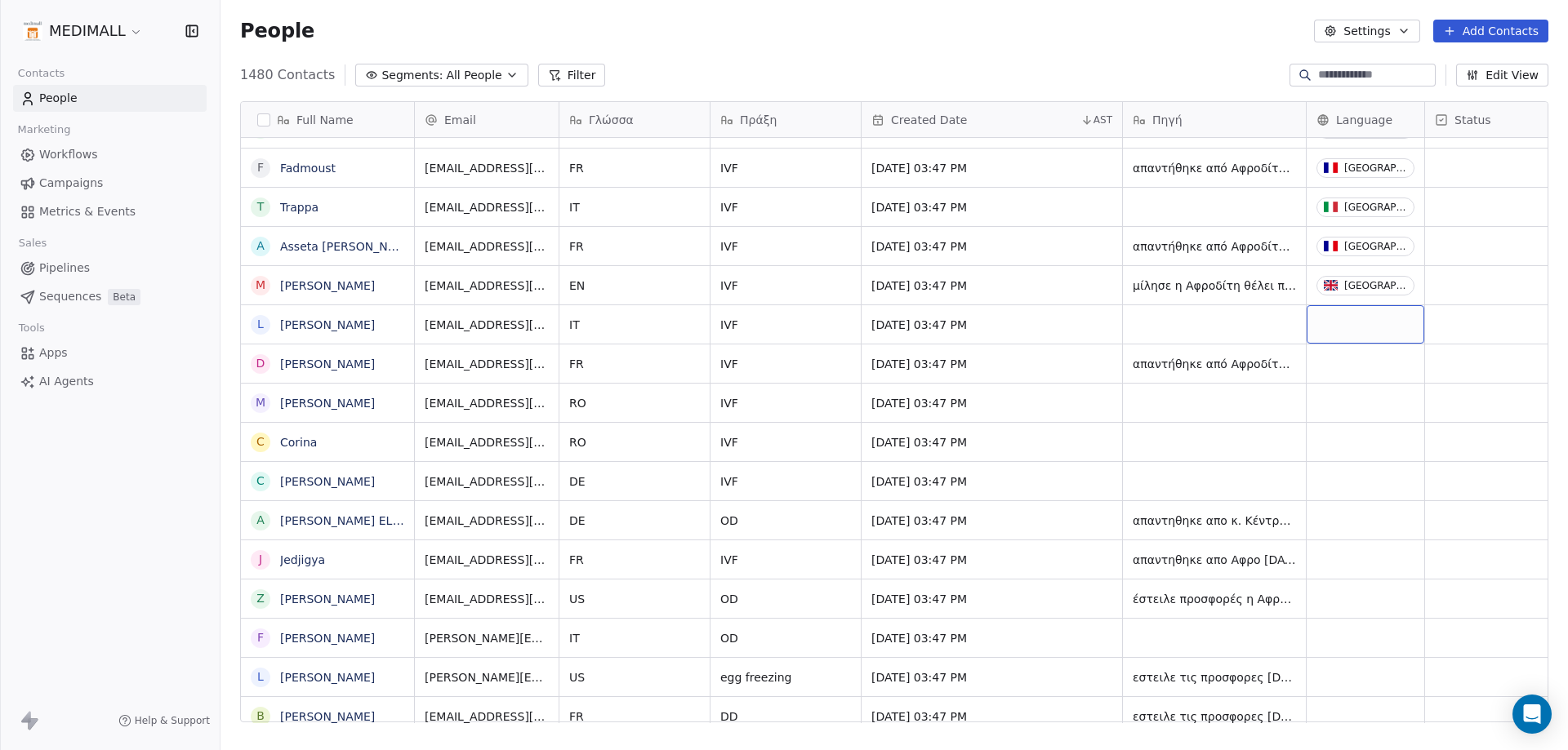
click at [1373, 329] on div "grid" at bounding box center [1365, 325] width 118 height 38
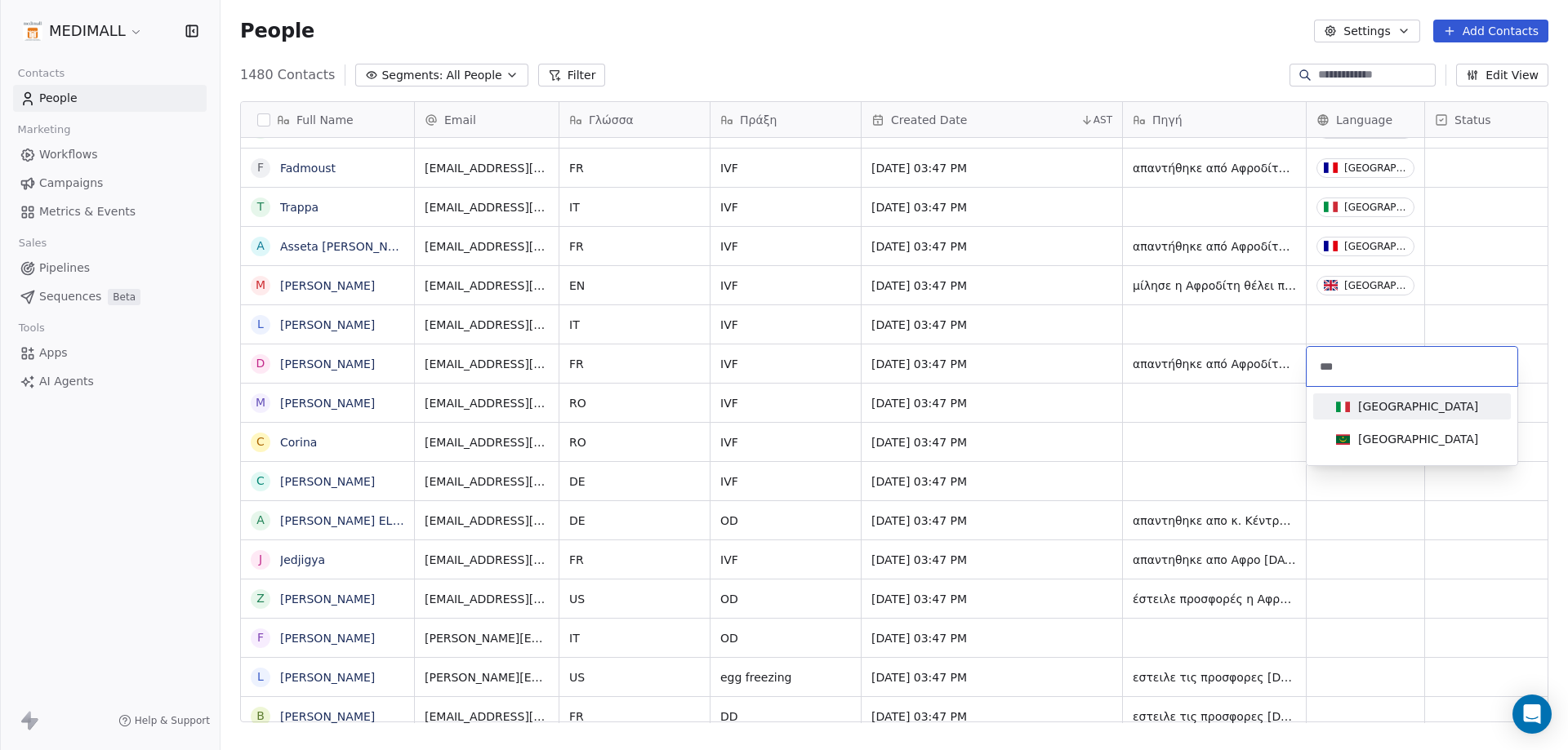
type input "***"
click at [1370, 402] on div "[GEOGRAPHIC_DATA]" at bounding box center [1417, 406] width 120 height 17
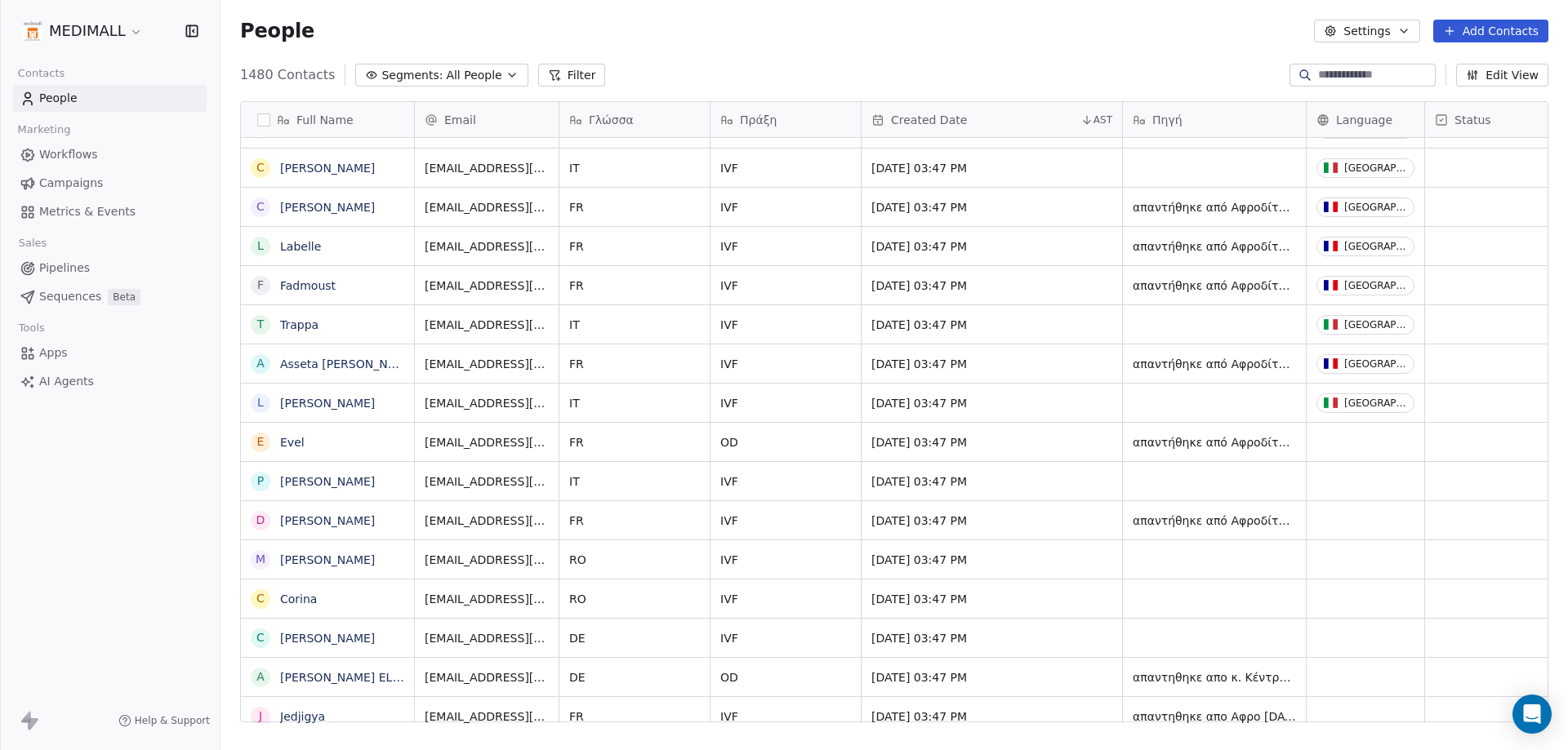
click at [1513, 77] on button "Edit View" at bounding box center [1502, 75] width 92 height 23
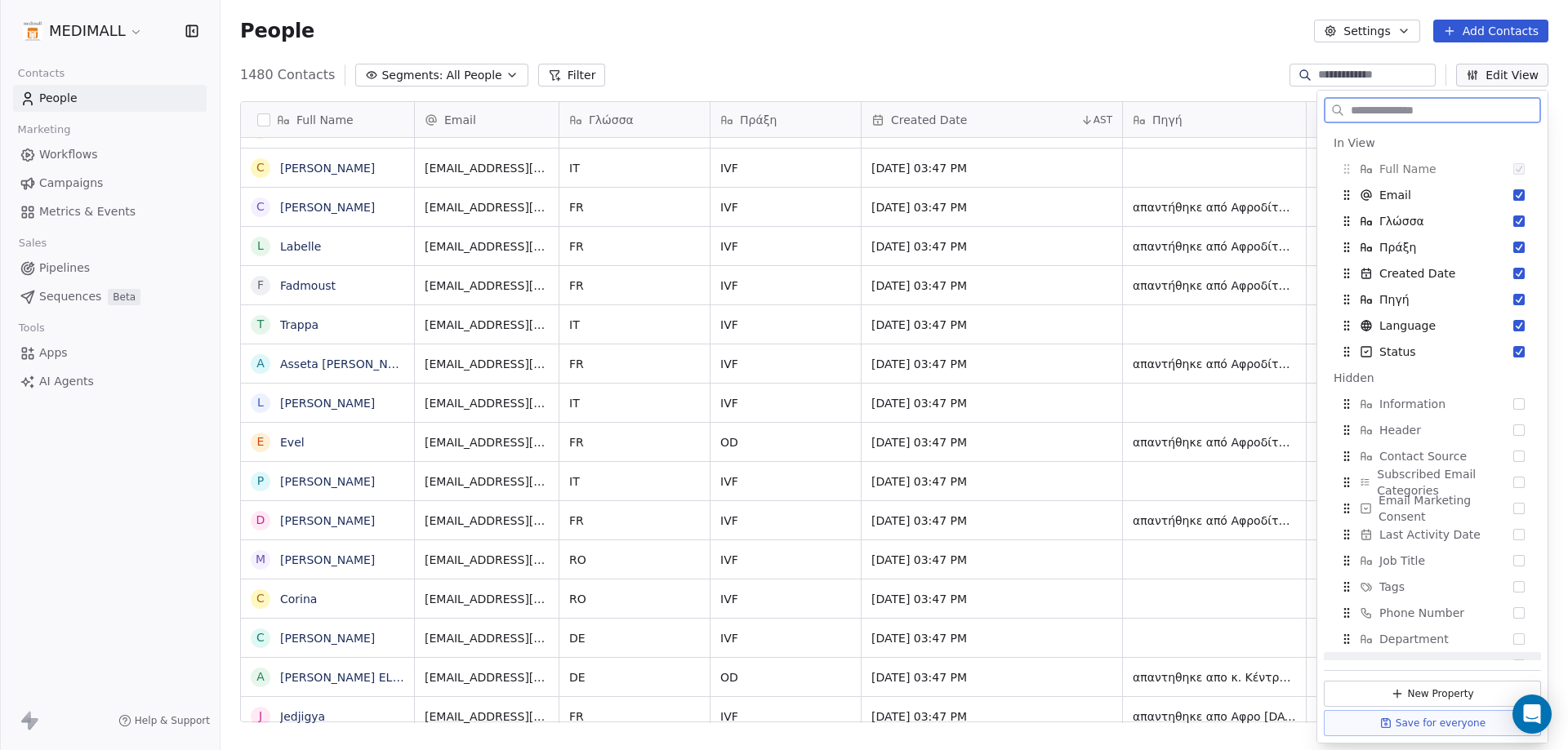
click at [1415, 729] on button "Save for everyone" at bounding box center [1432, 724] width 217 height 26
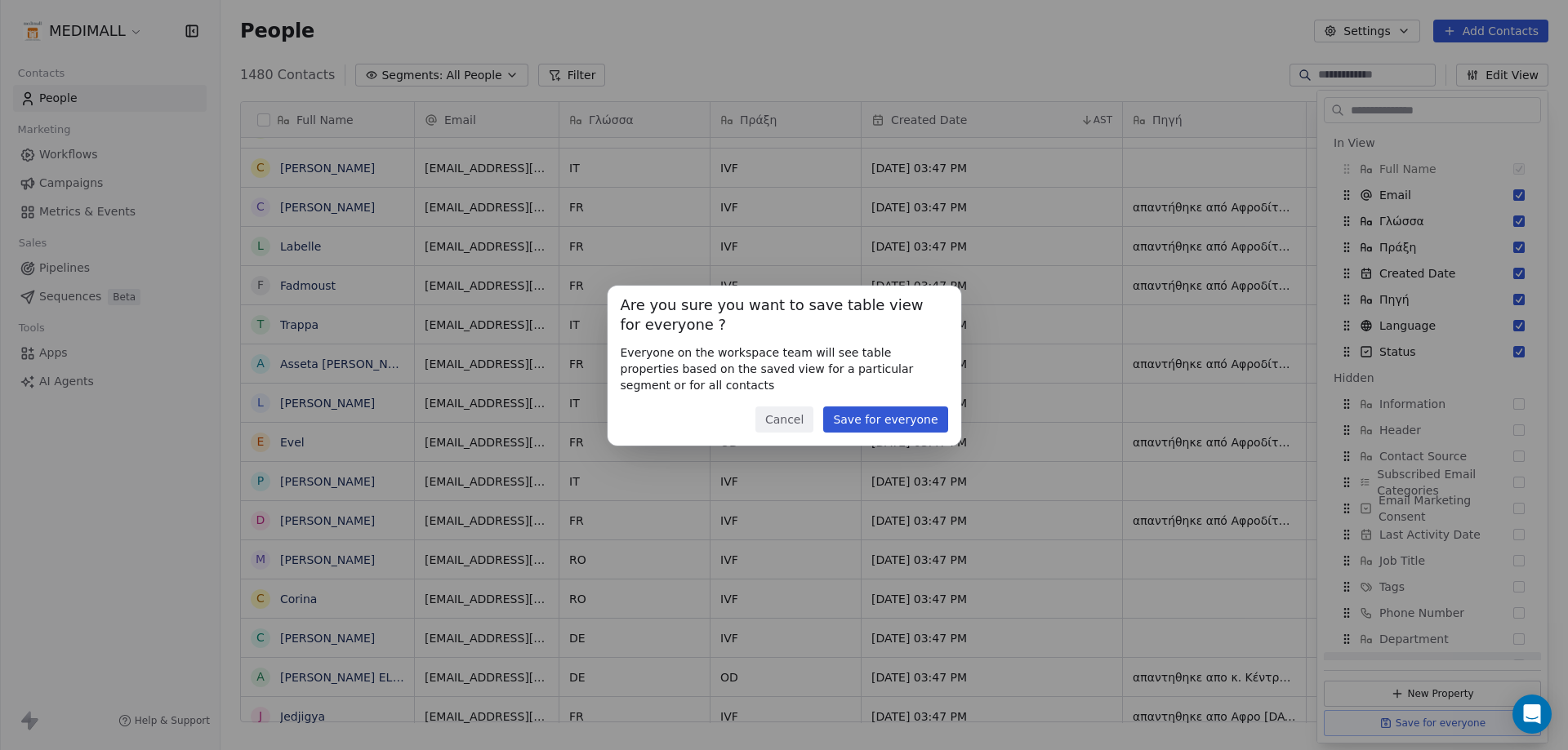
click at [917, 427] on button "Save for everyone" at bounding box center [885, 420] width 124 height 26
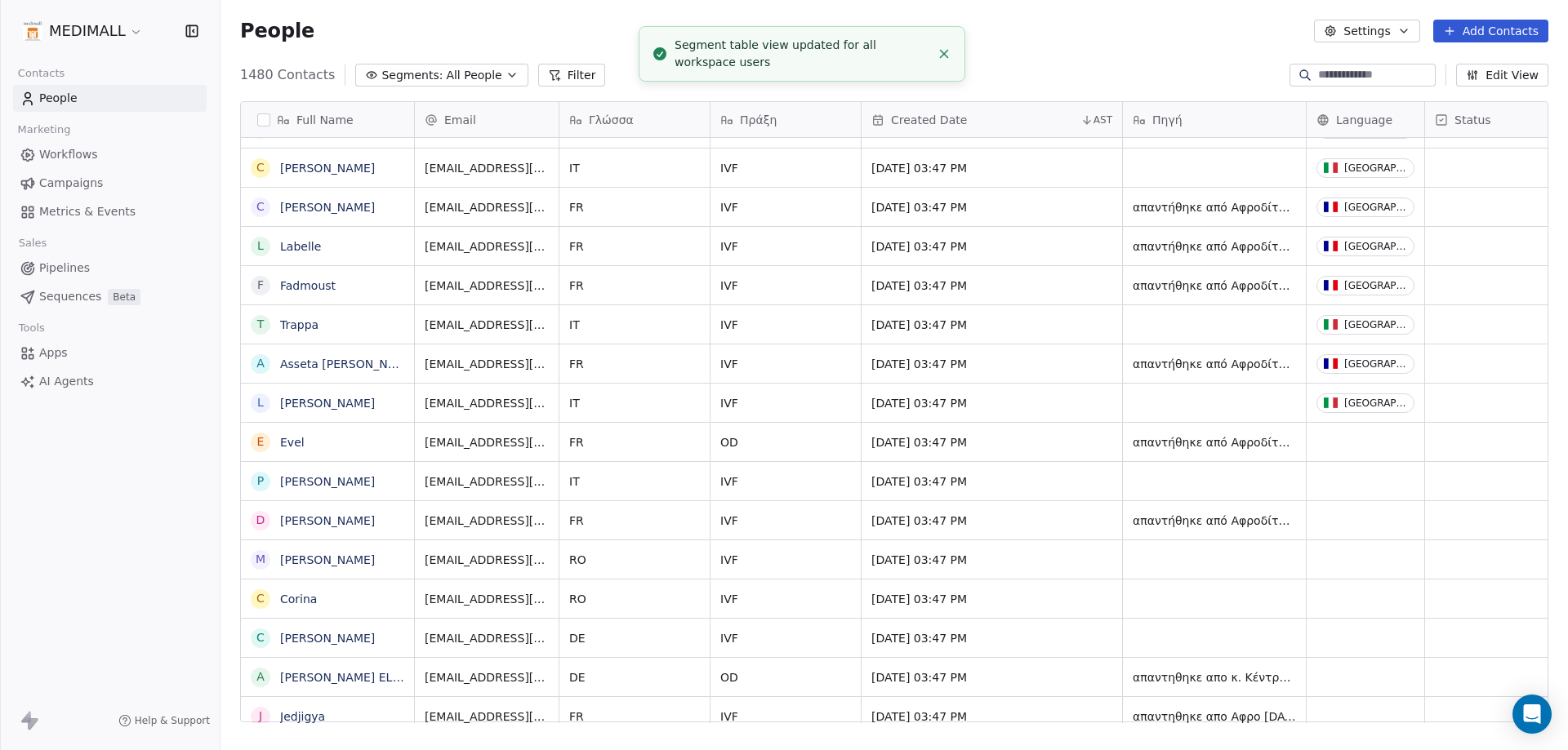
click at [1535, 31] on button "Add Contacts" at bounding box center [1490, 31] width 115 height 23
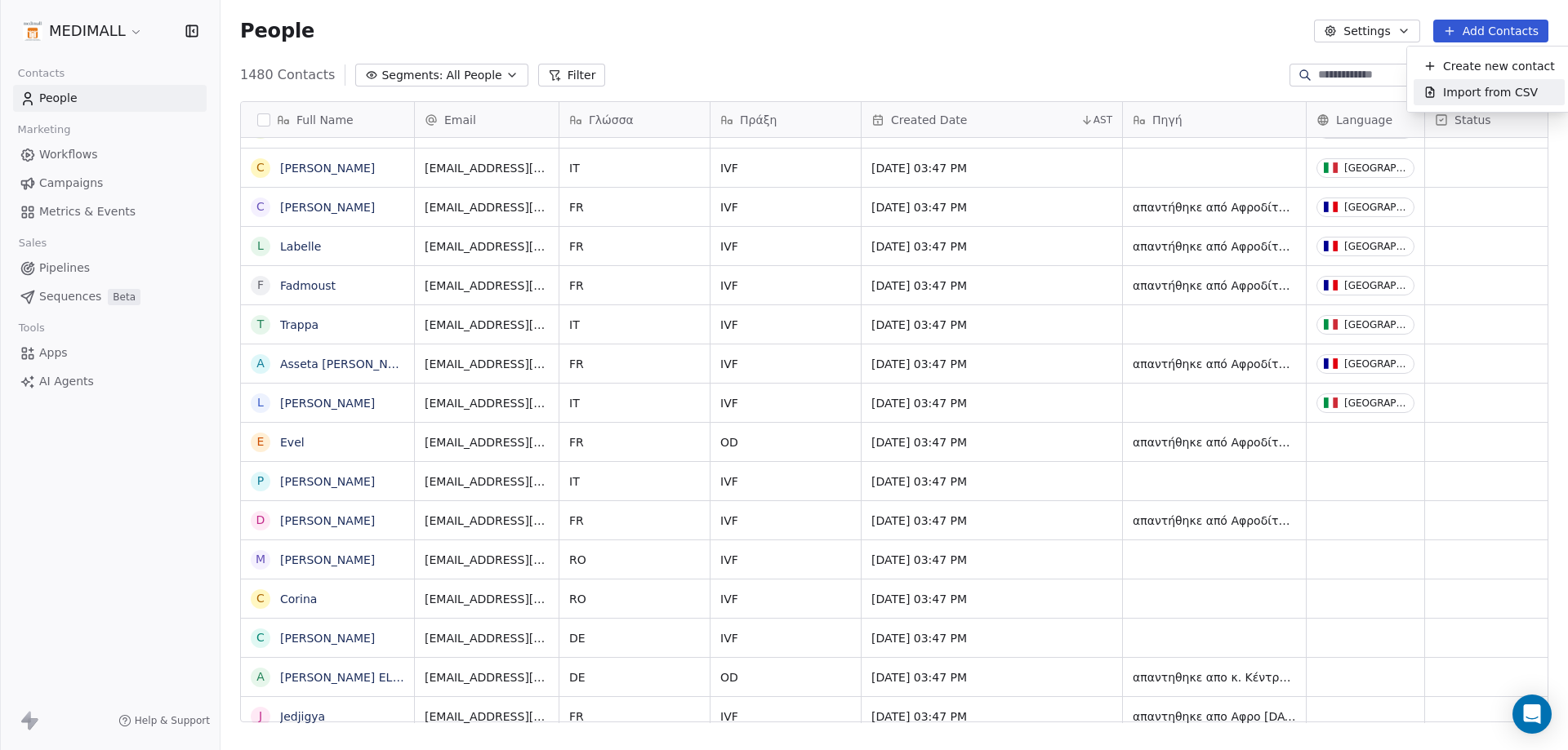
click at [1478, 89] on span "Import from CSV" at bounding box center [1490, 93] width 94 height 17
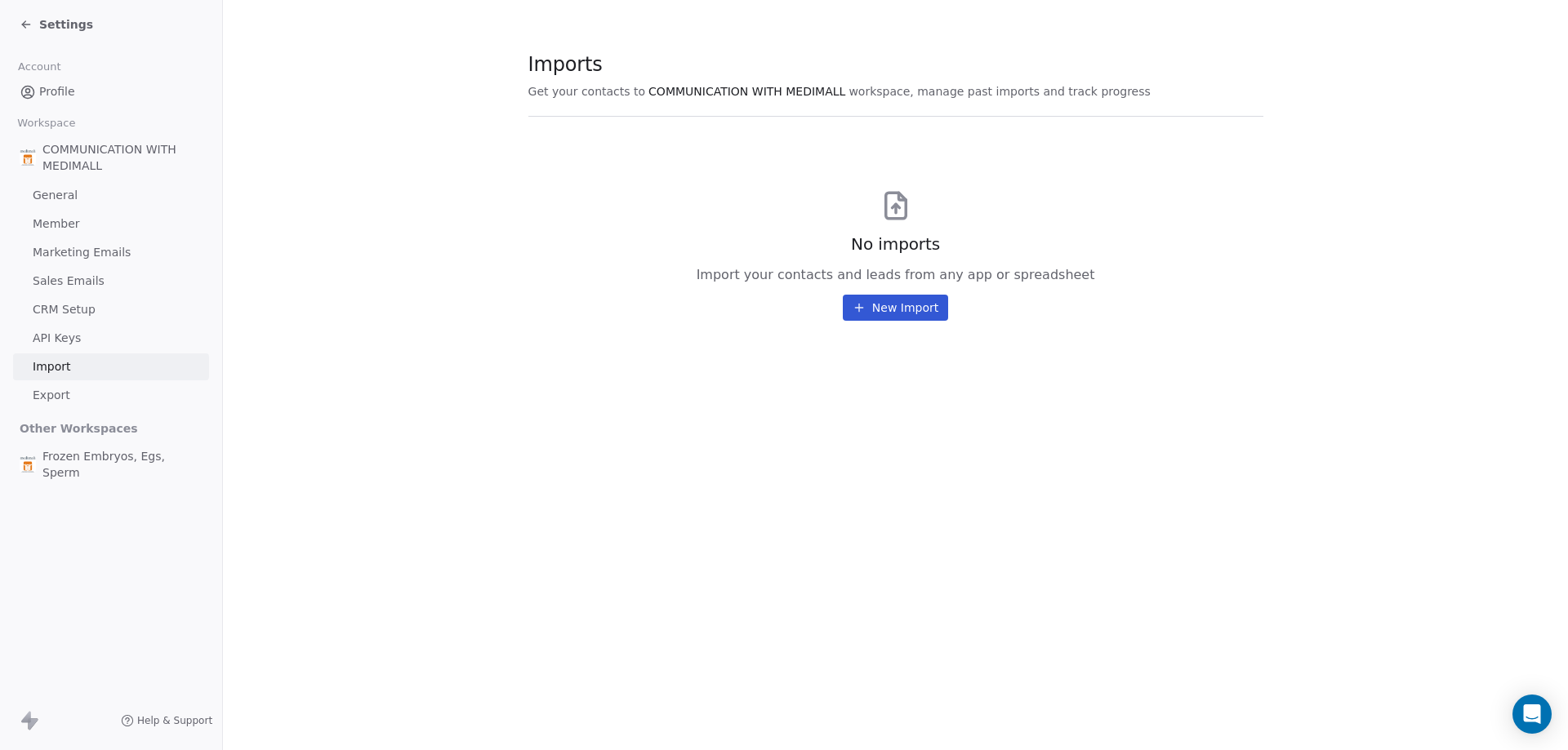
click at [911, 315] on button "New Import" at bounding box center [895, 308] width 105 height 26
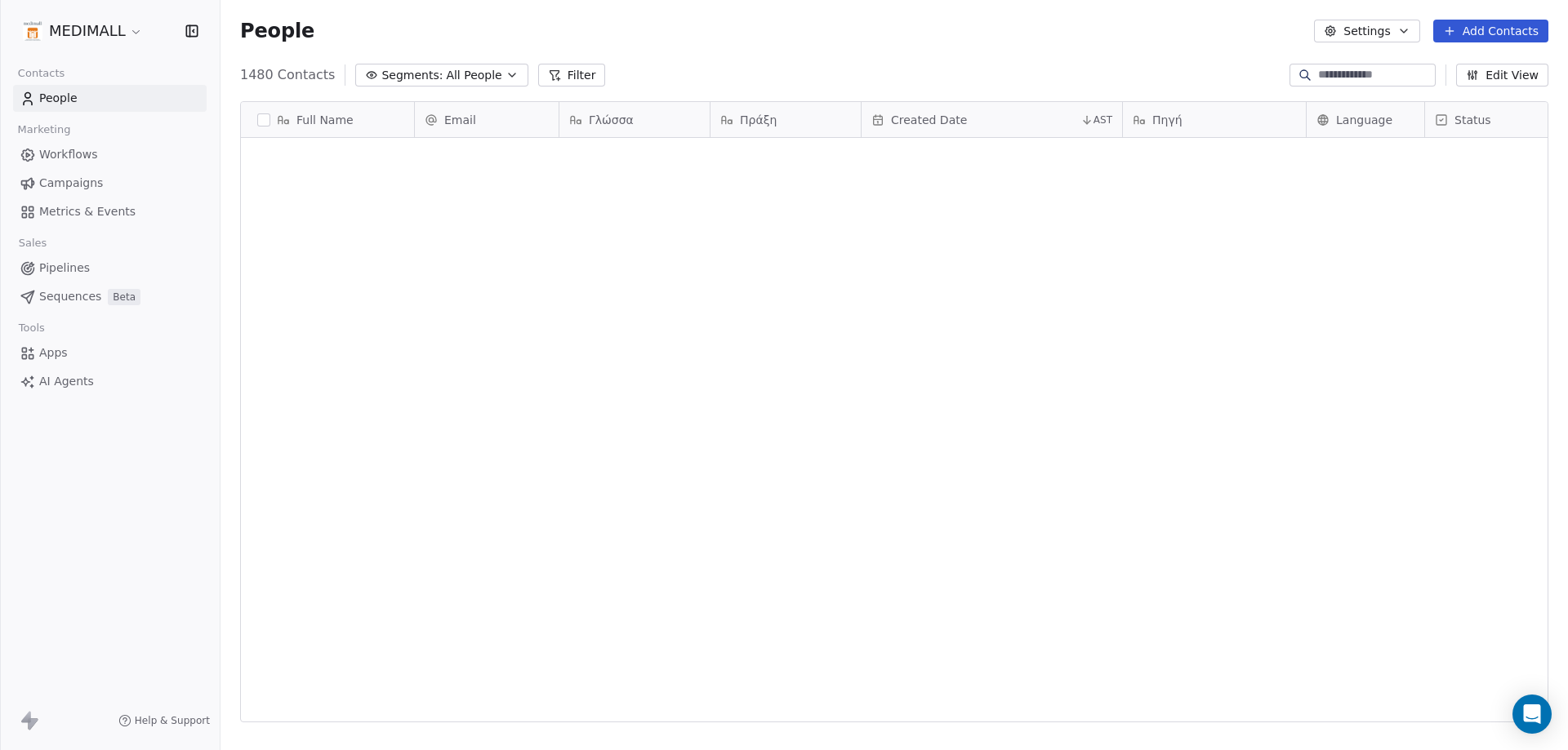
scroll to position [647, 1335]
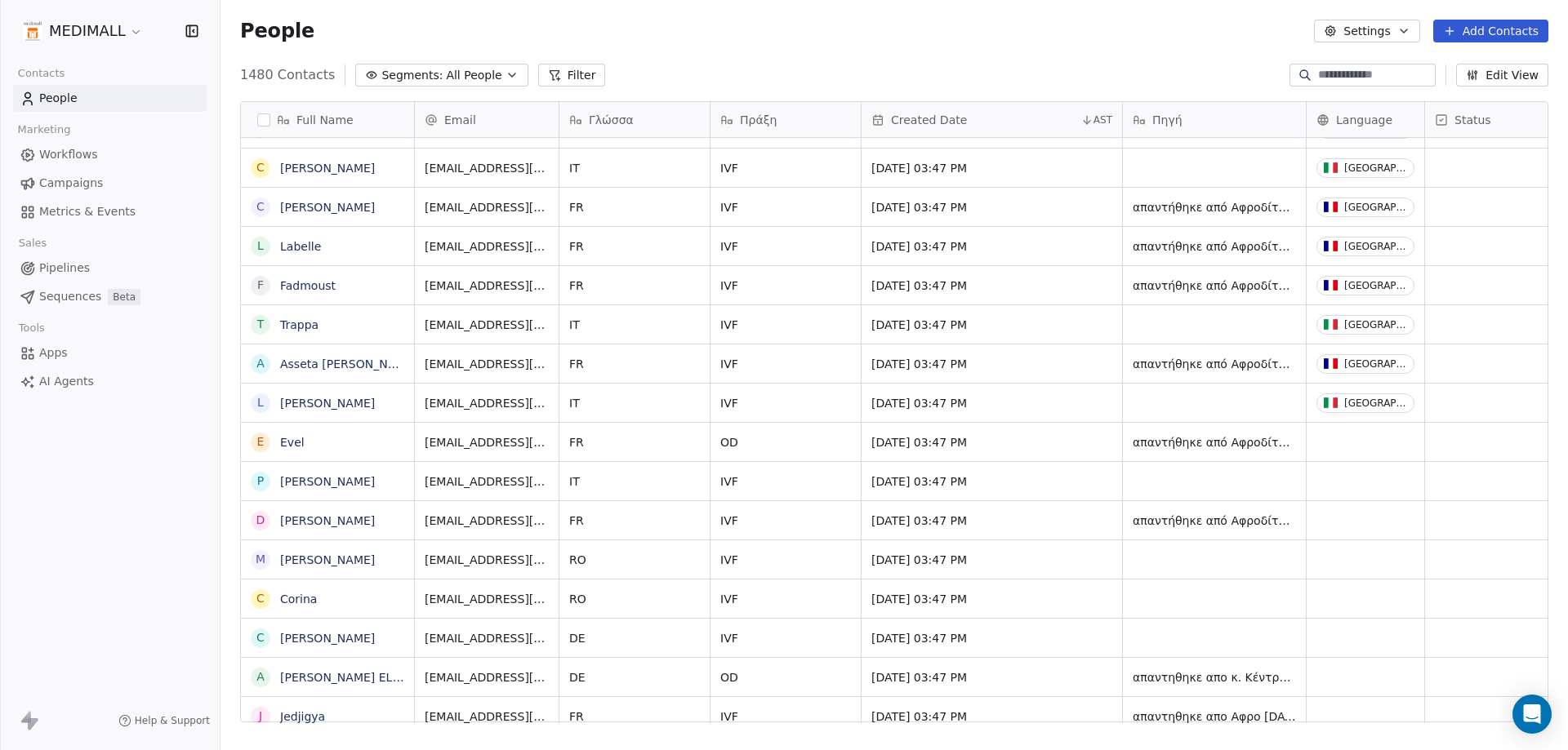
click at [1488, 38] on button "Add Contacts" at bounding box center [1490, 31] width 115 height 23
click at [1458, 94] on span "Import from CSV" at bounding box center [1490, 93] width 94 height 17
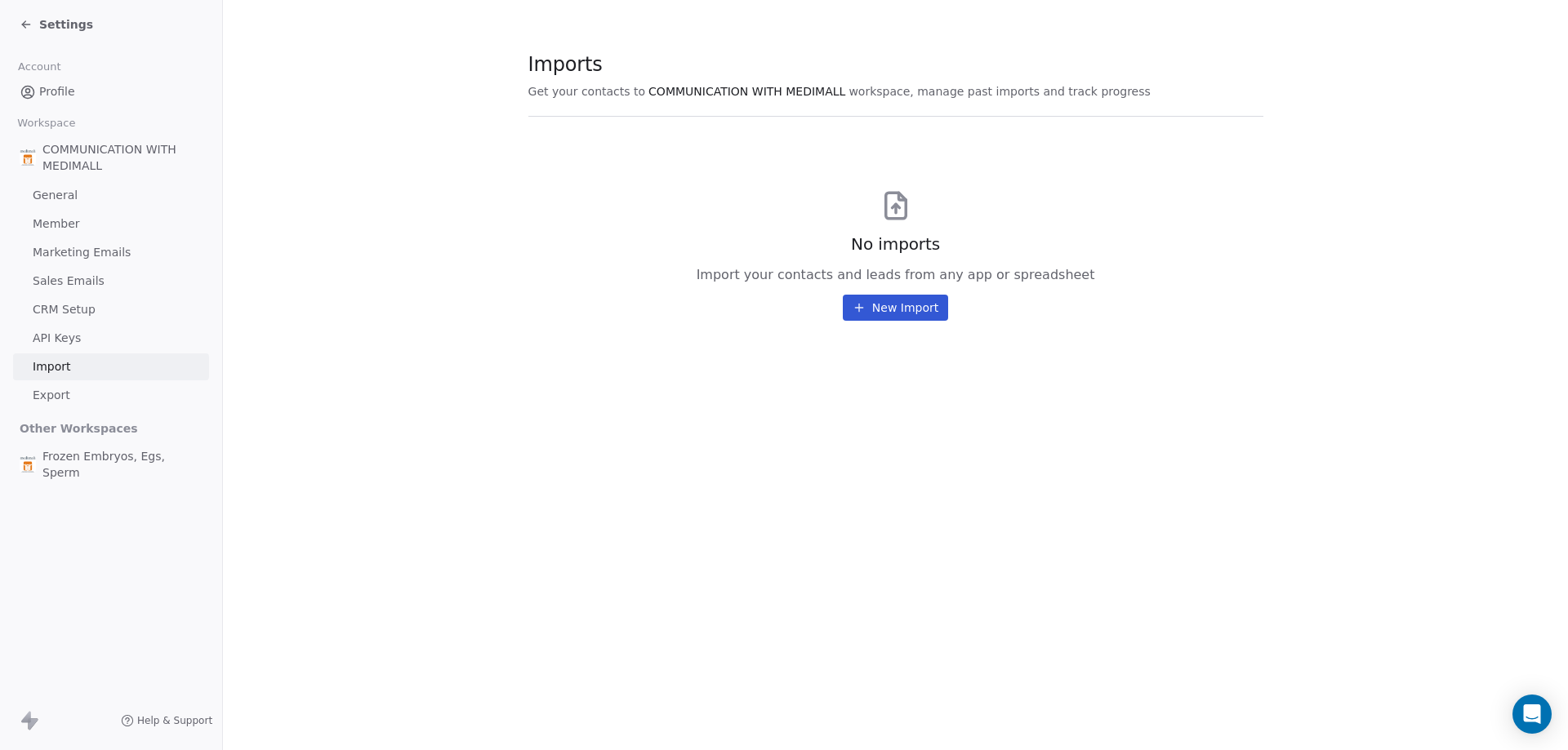
click at [892, 321] on section "Imports Get your contacts to COMMUNICATION WITH MEDIMALL workspace, manage past…" at bounding box center [895, 186] width 1345 height 373
click at [899, 296] on button "New Import" at bounding box center [895, 308] width 105 height 26
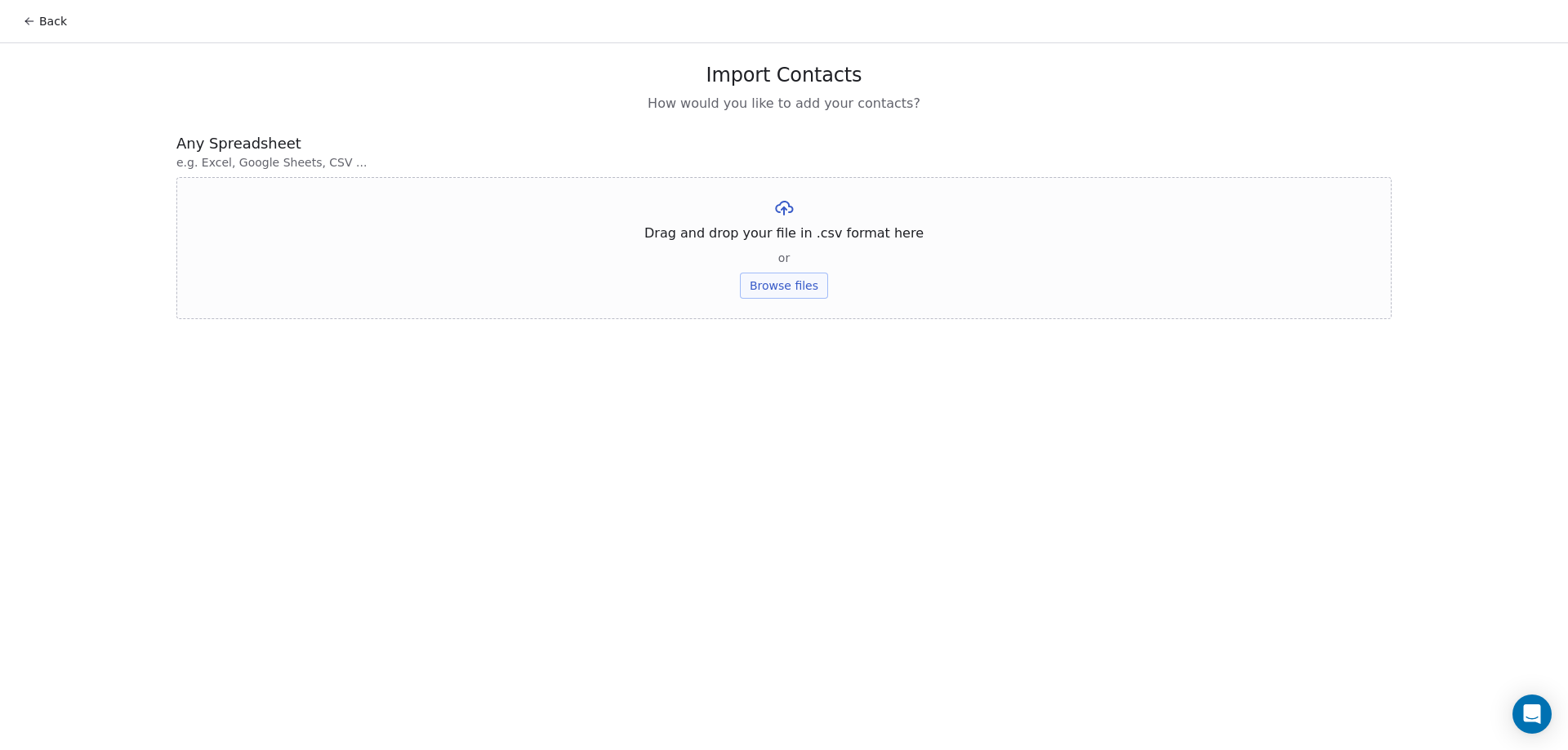
click at [762, 285] on button "Browse files" at bounding box center [784, 286] width 88 height 26
click at [29, 37] on div "Back" at bounding box center [784, 21] width 1568 height 42
click at [22, 28] on button "Back" at bounding box center [45, 21] width 64 height 29
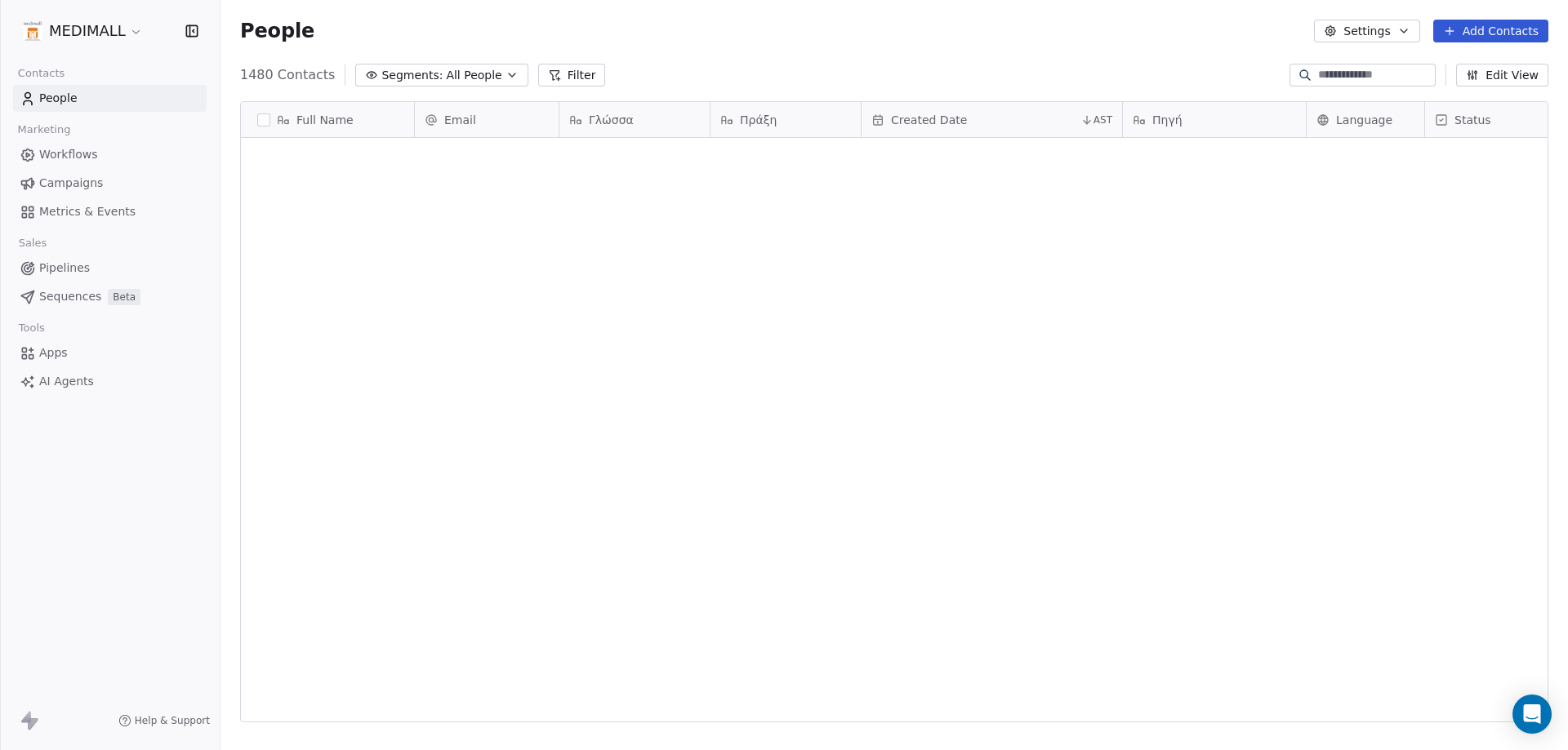
scroll to position [647, 1335]
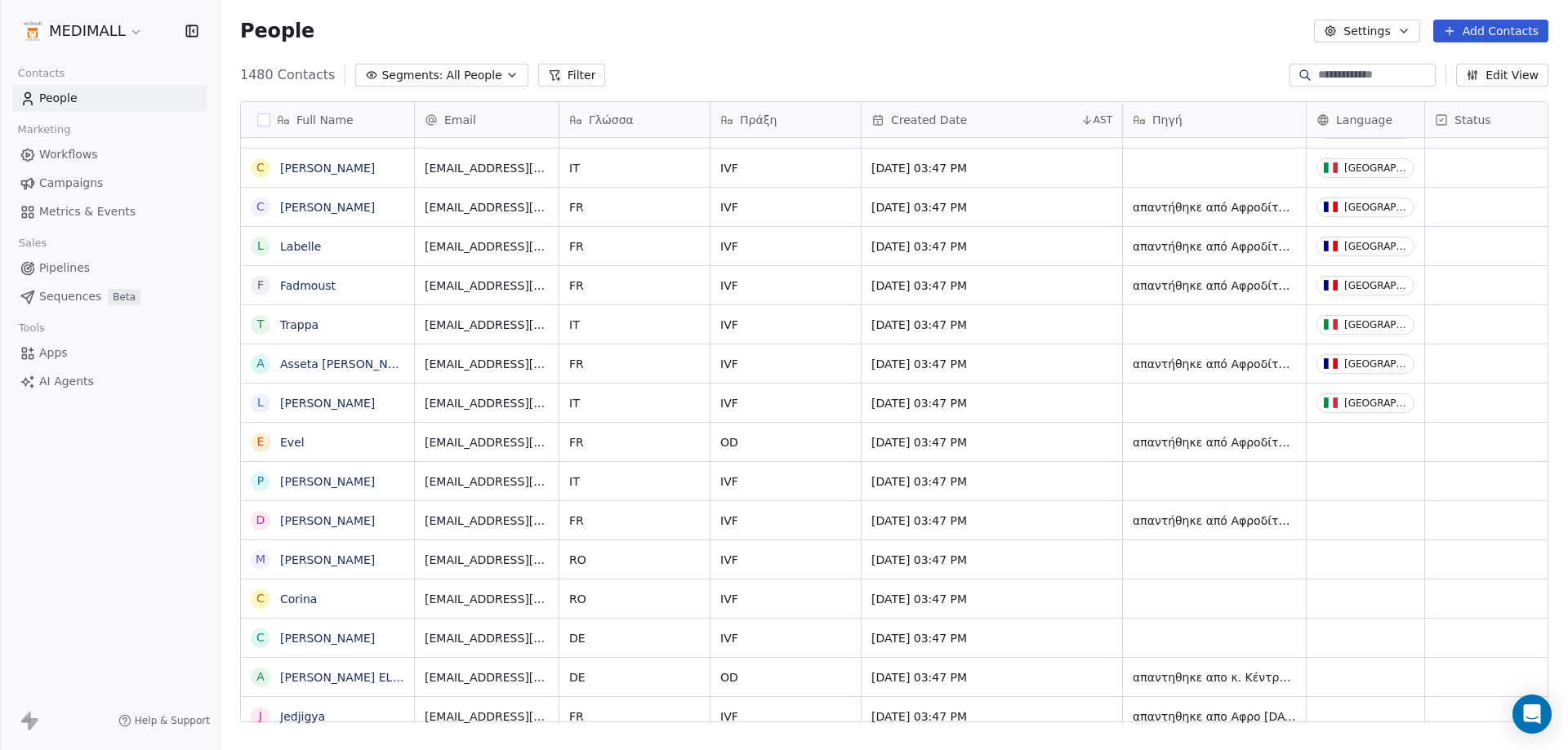
click at [1530, 27] on button "Add Contacts" at bounding box center [1490, 31] width 115 height 23
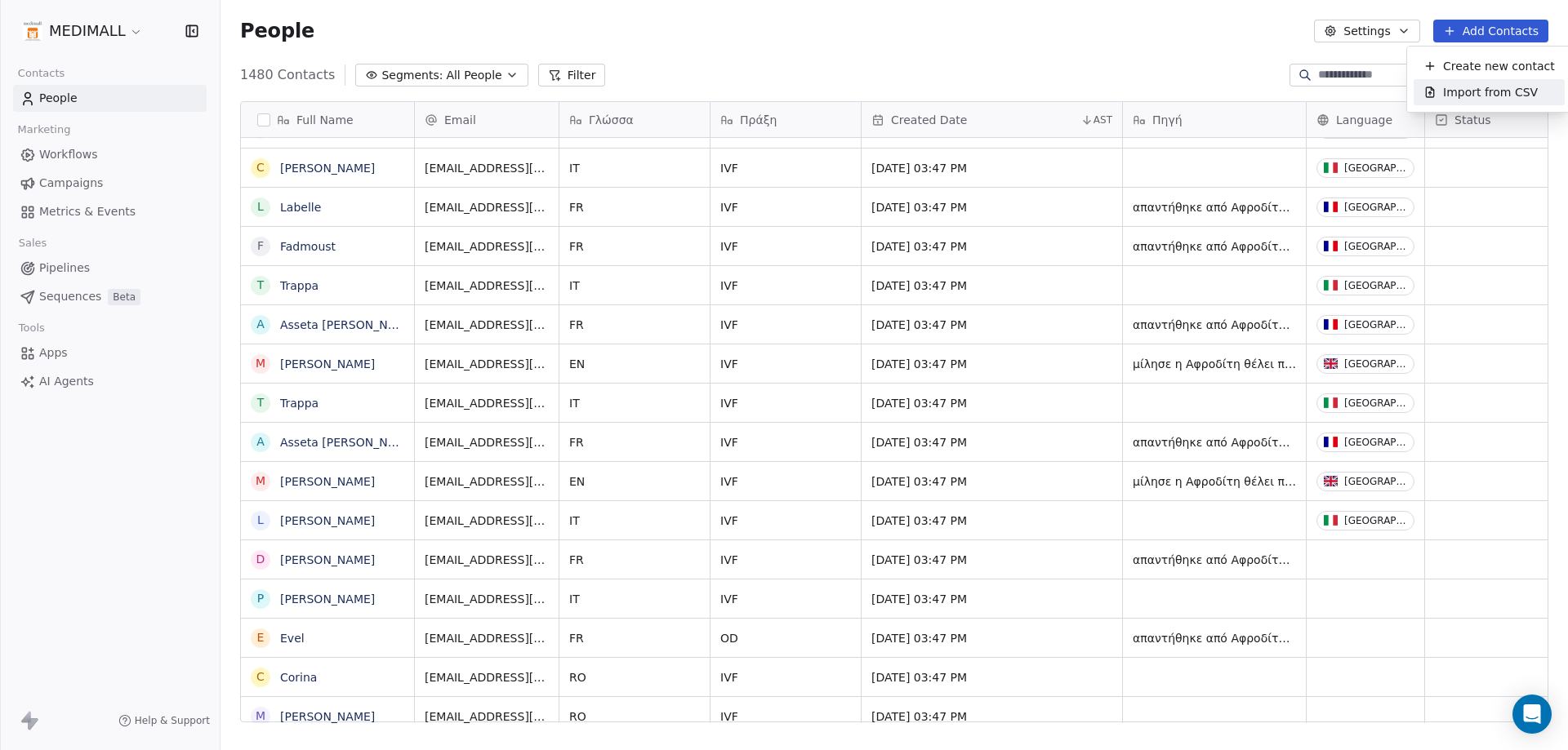
click at [1479, 84] on span "Import from CSV" at bounding box center [1490, 93] width 94 height 17
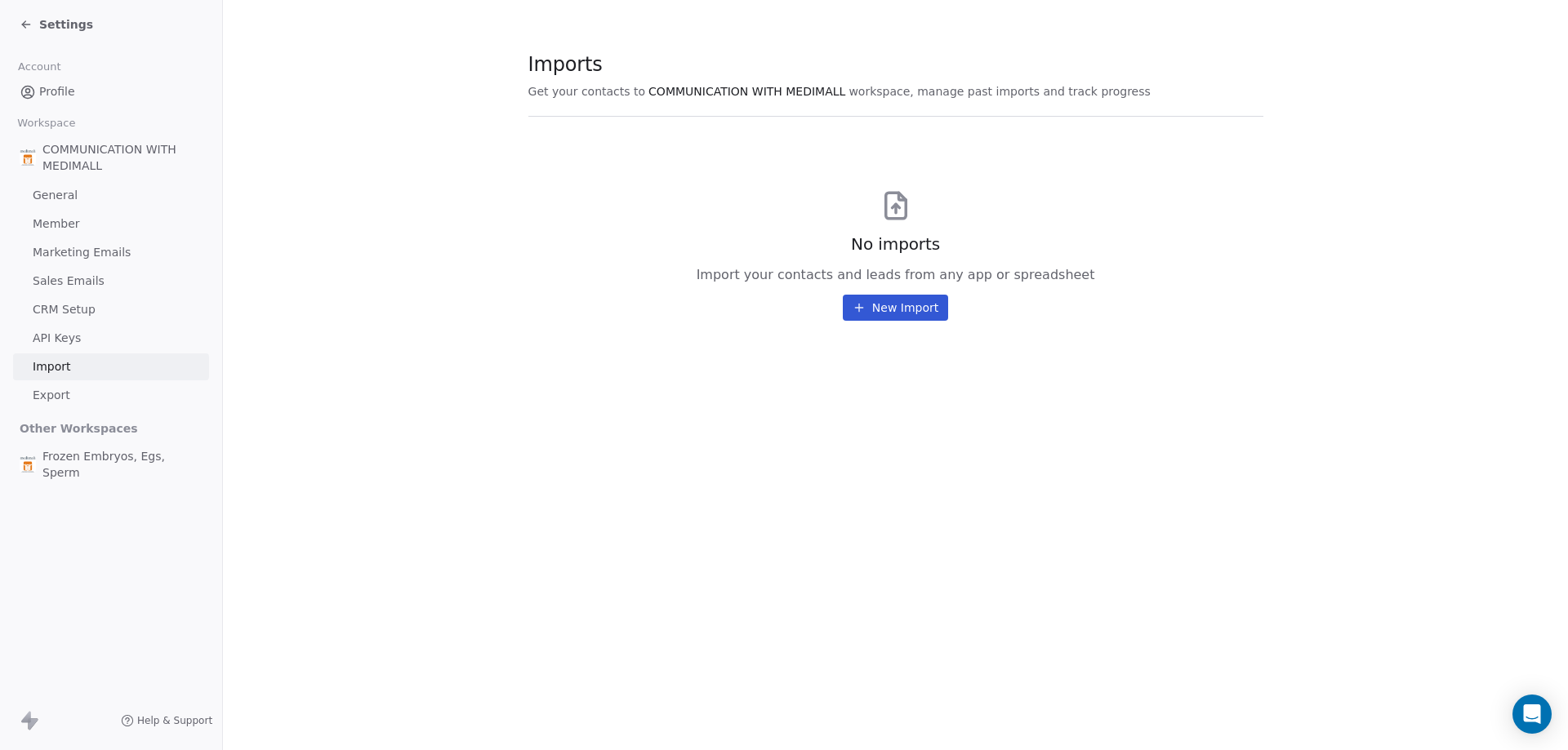
click at [856, 311] on icon at bounding box center [859, 308] width 13 height 13
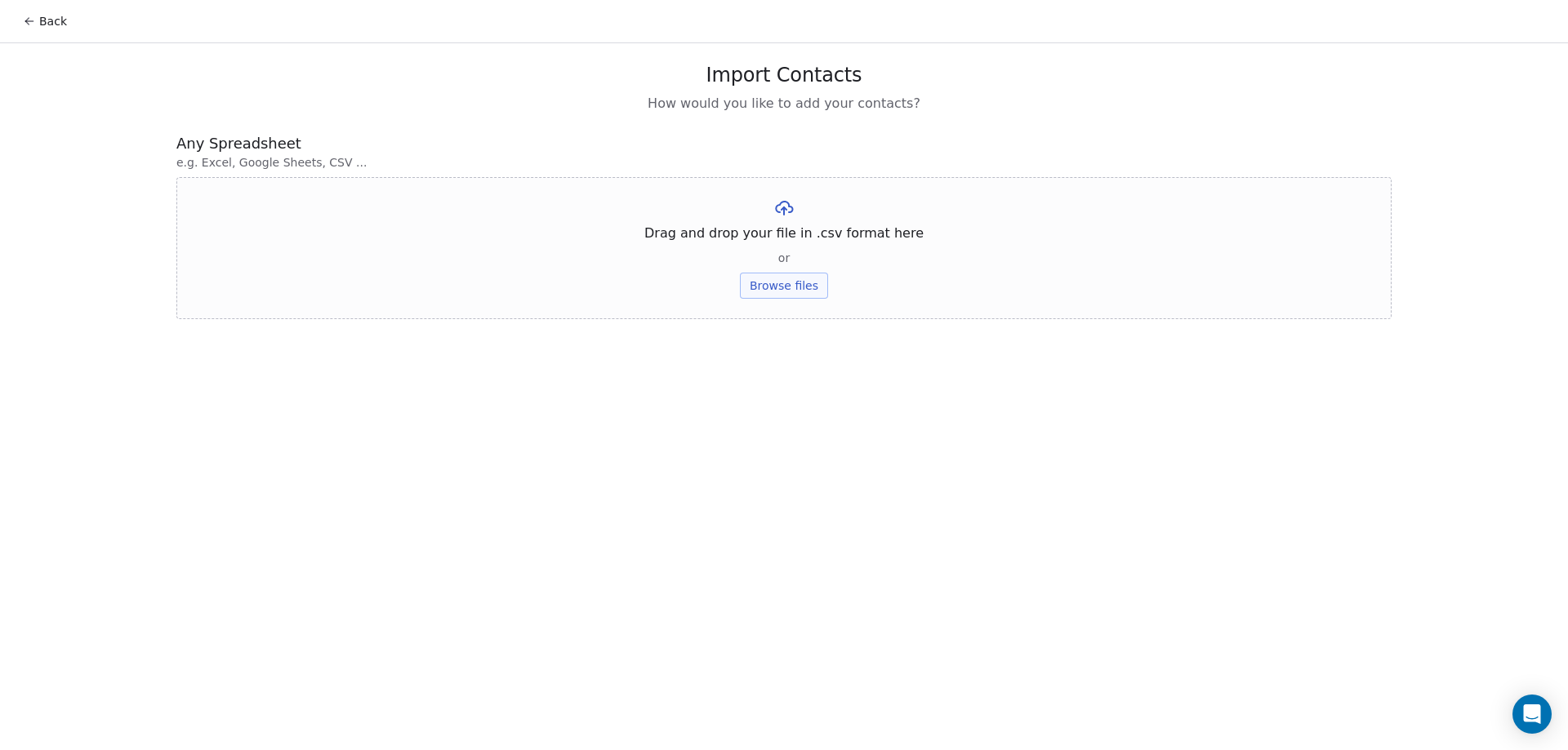
click at [797, 310] on div "Drag and drop your file in .csv format here or Browse files" at bounding box center [784, 248] width 1215 height 142
click at [798, 295] on button "Browse files" at bounding box center [784, 286] width 88 height 26
click at [795, 305] on div "Drag and drop your file in .csv format here or Browse files" at bounding box center [784, 248] width 1215 height 142
click at [789, 286] on button "Browse files" at bounding box center [784, 286] width 88 height 26
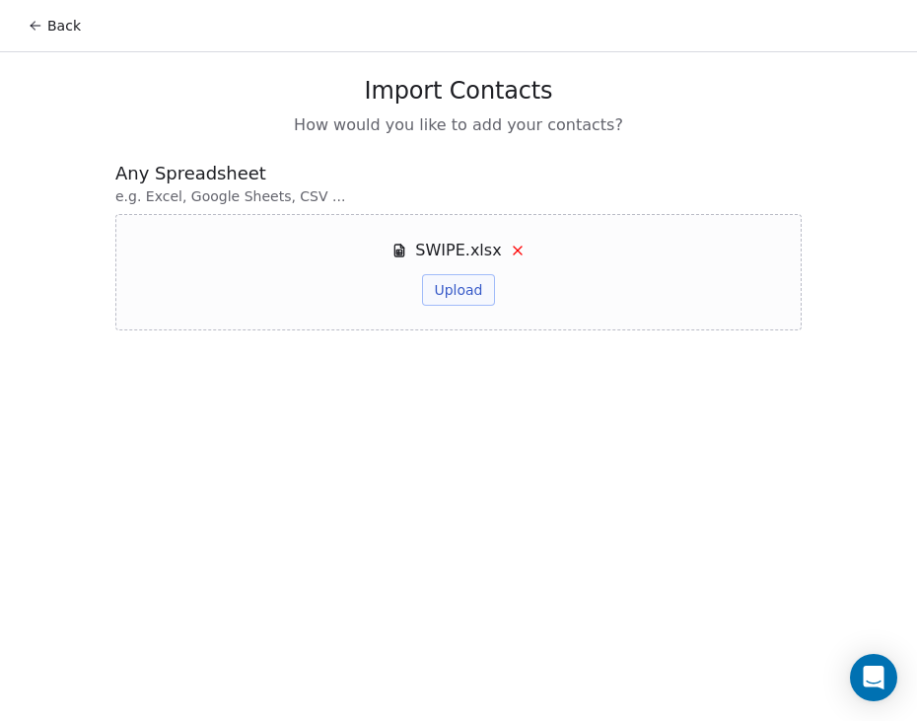
click at [240, 192] on span "e.g. Excel, Google Sheets, CSV ..." at bounding box center [458, 196] width 686 height 20
click at [513, 252] on icon at bounding box center [518, 251] width 16 height 16
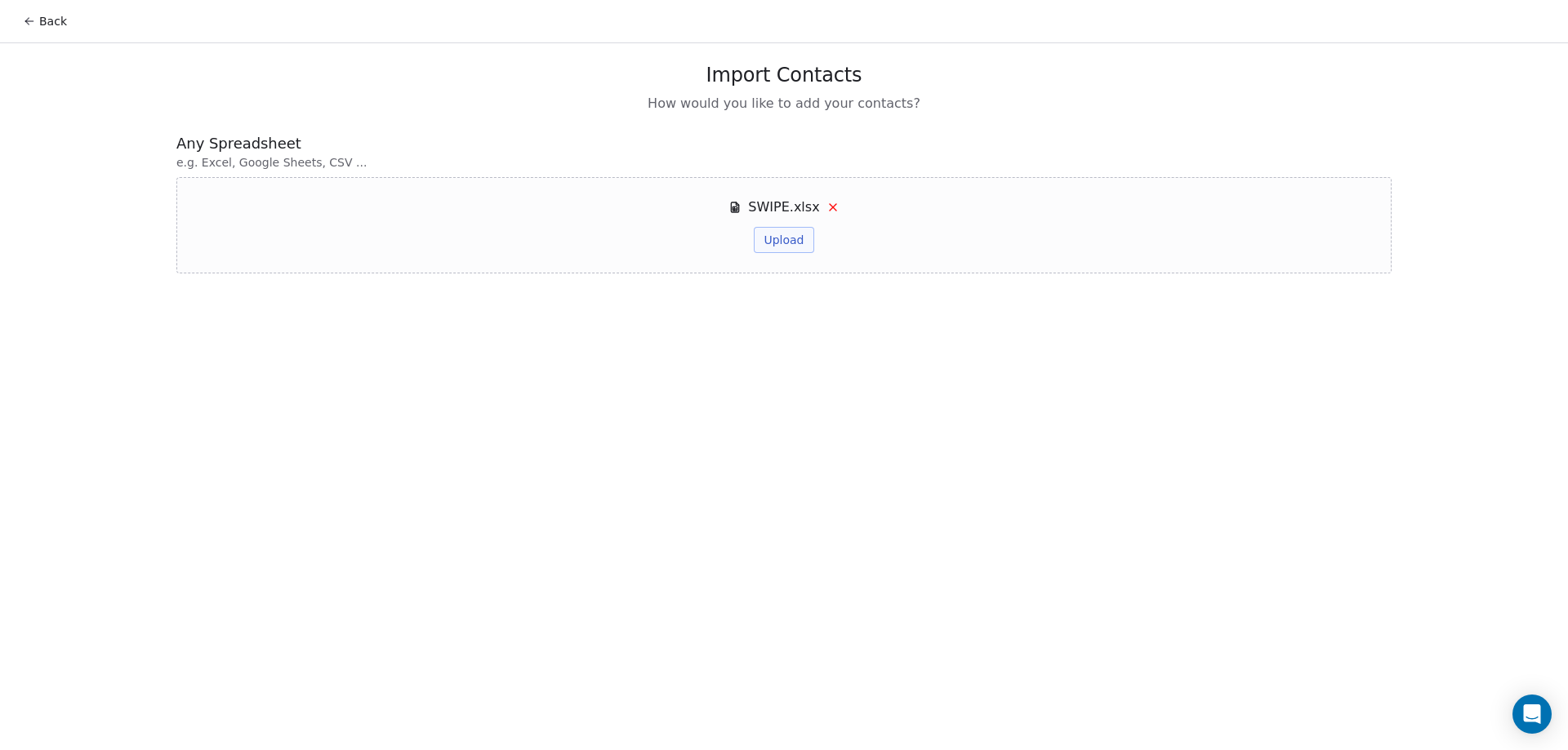
click at [768, 244] on button "Upload" at bounding box center [784, 240] width 60 height 26
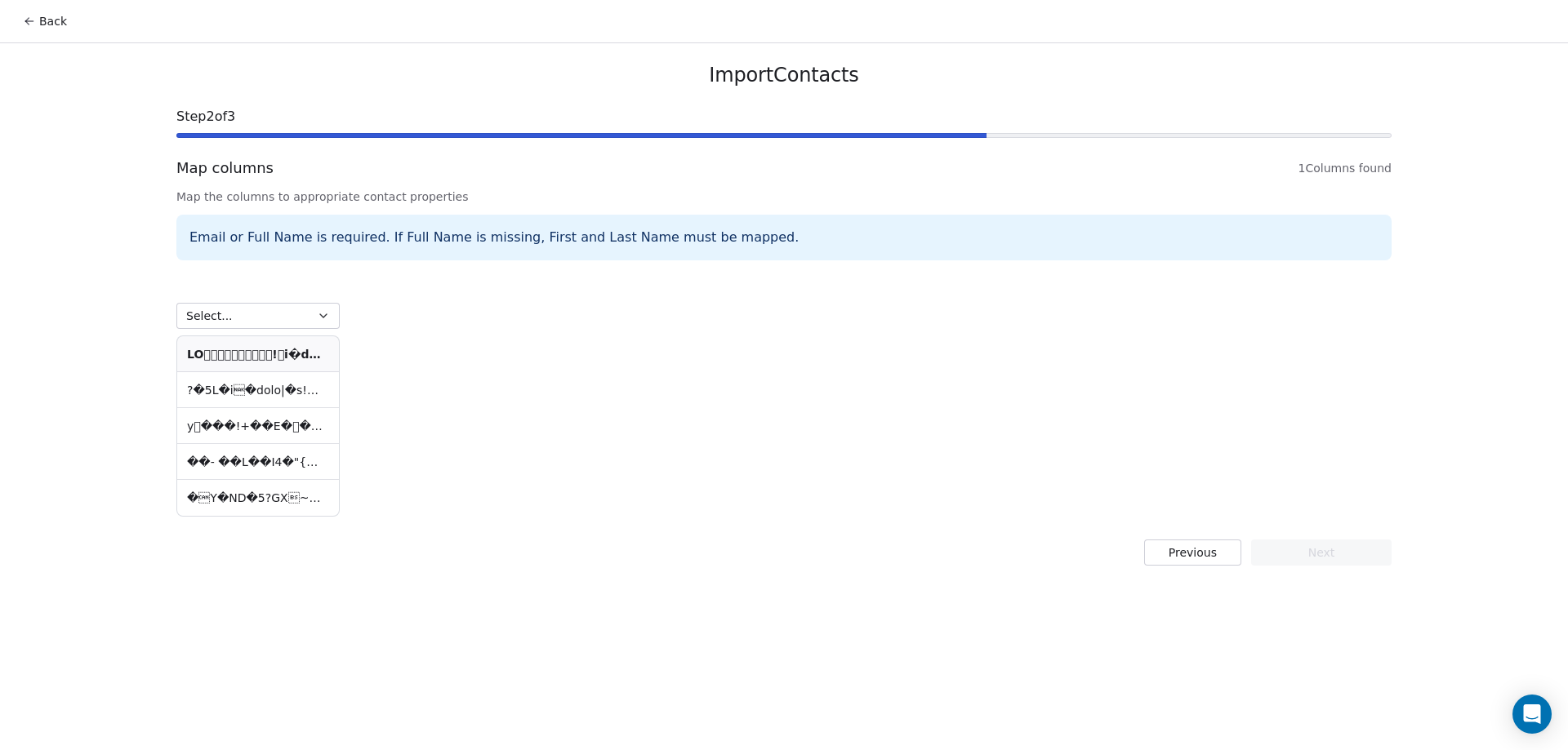
click at [279, 318] on button "Select..." at bounding box center [258, 316] width 163 height 26
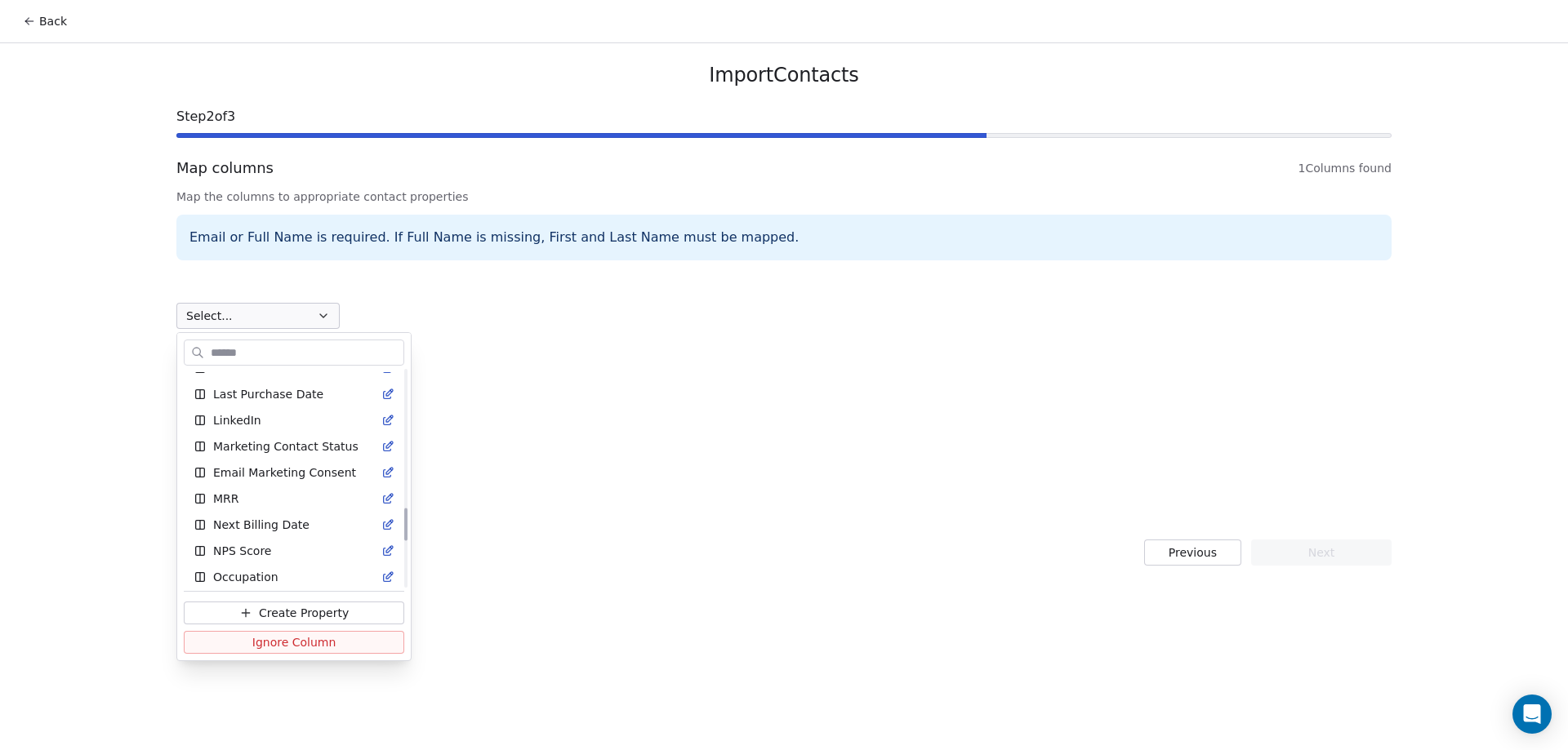
scroll to position [897, 0]
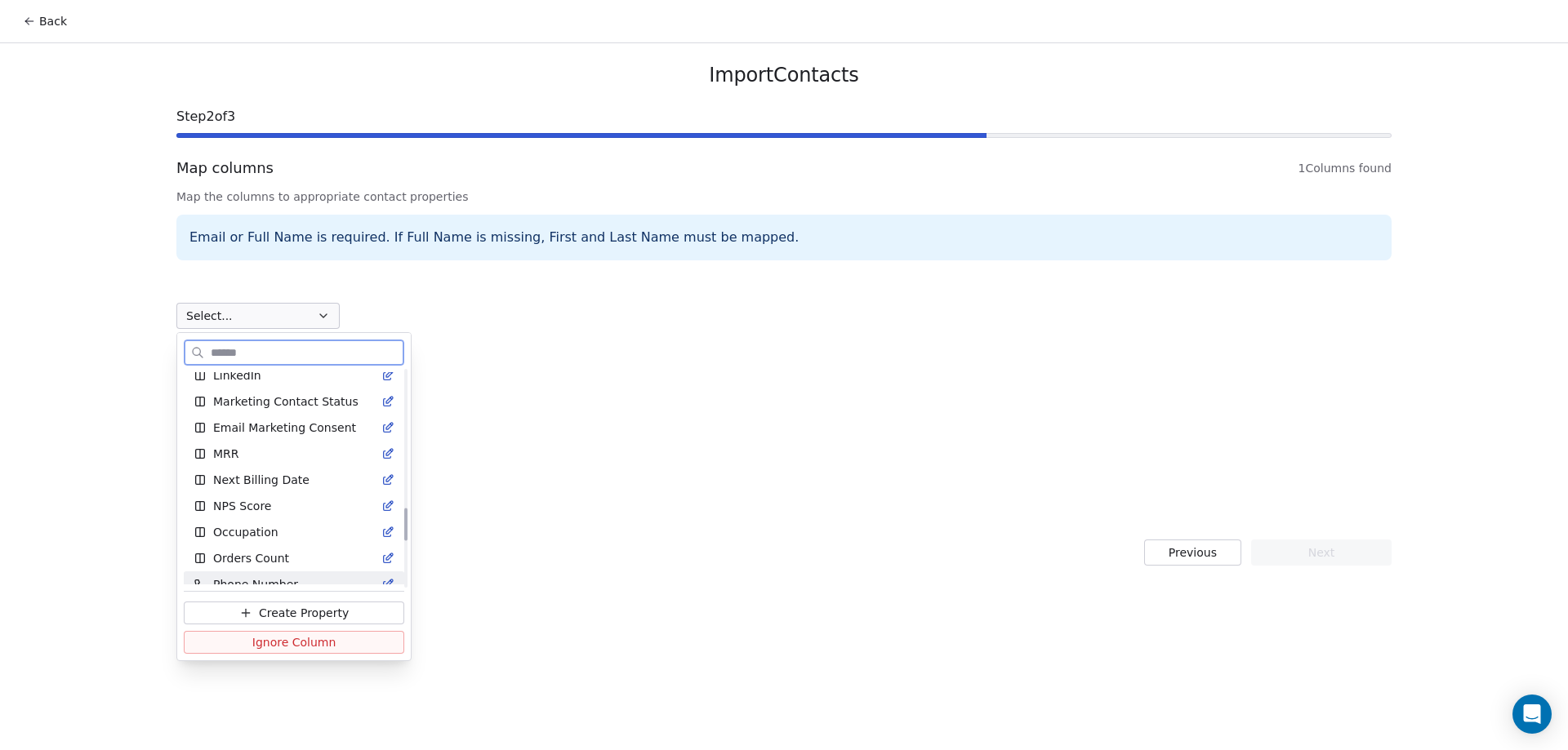
click at [263, 608] on span "Create Property" at bounding box center [304, 613] width 89 height 17
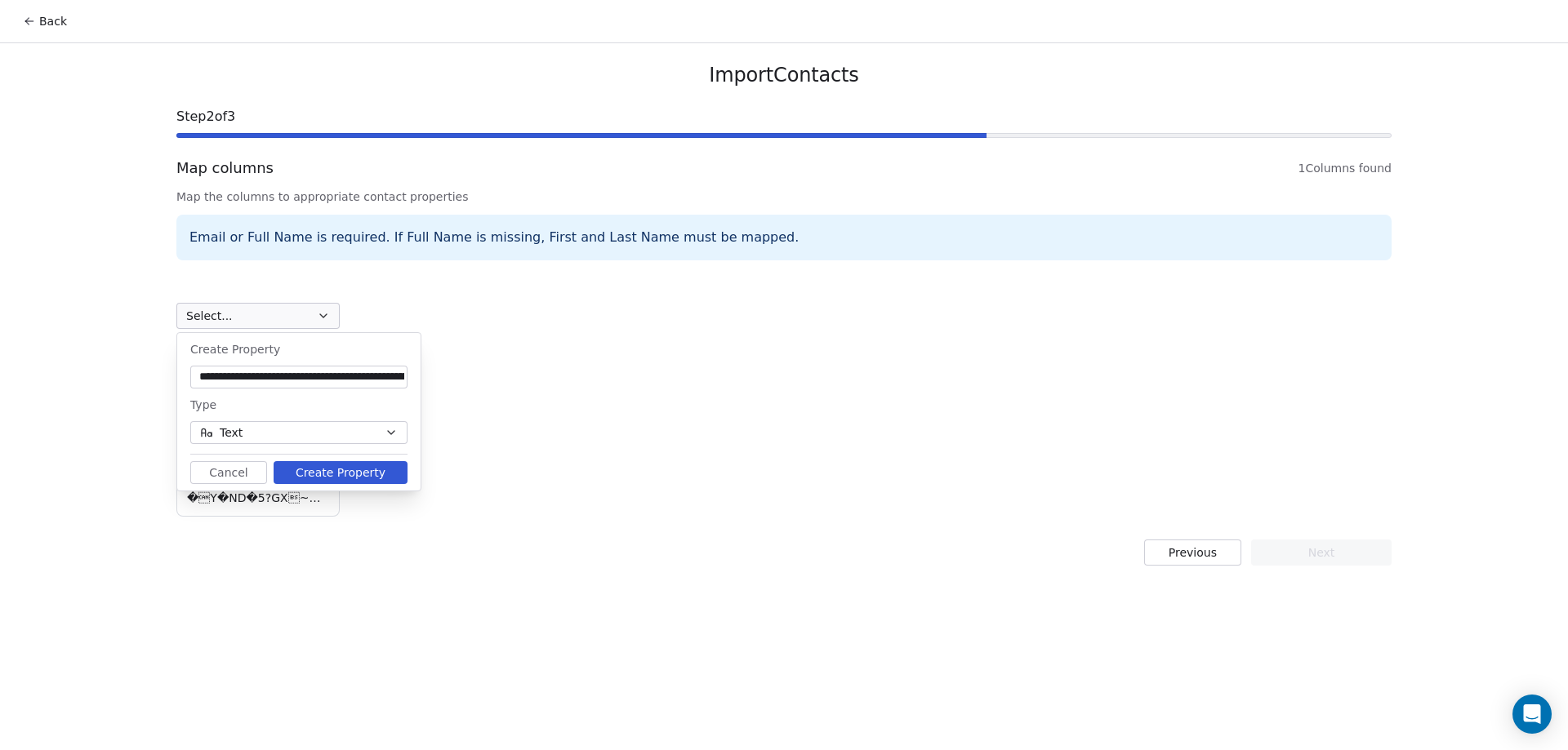
click at [467, 280] on div "Select... y ���!+��E���fMy�k�����K�5=|�t ��G)�s墙�U��tB��)��� �Y�ND�5?GX…" at bounding box center [784, 395] width 1215 height 250
click at [559, 561] on div "Previous Next" at bounding box center [784, 553] width 1215 height 26
click at [287, 315] on button "Select..." at bounding box center [258, 316] width 163 height 26
click at [326, 367] on div at bounding box center [299, 377] width 217 height 23
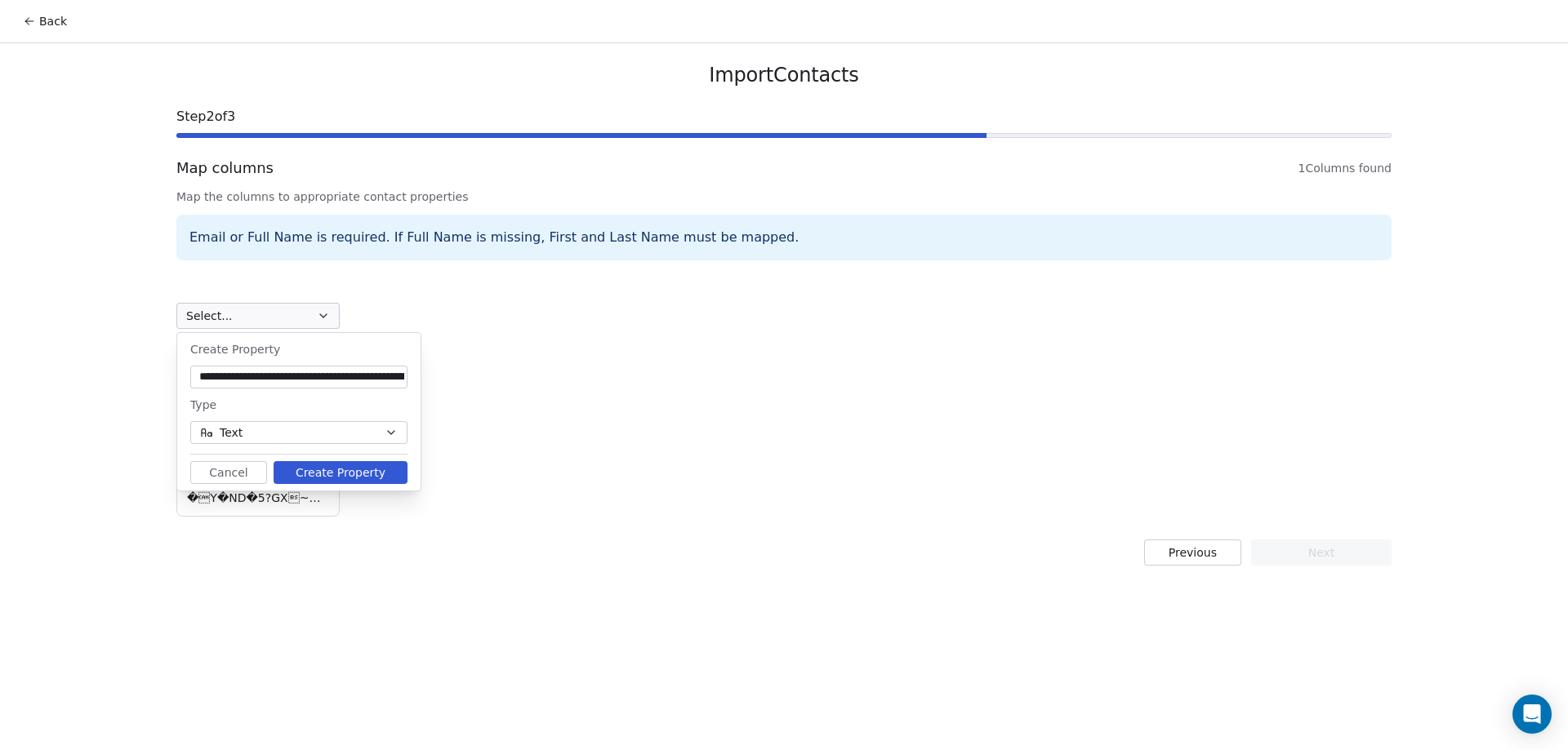
click at [277, 437] on button "Text" at bounding box center [299, 433] width 217 height 23
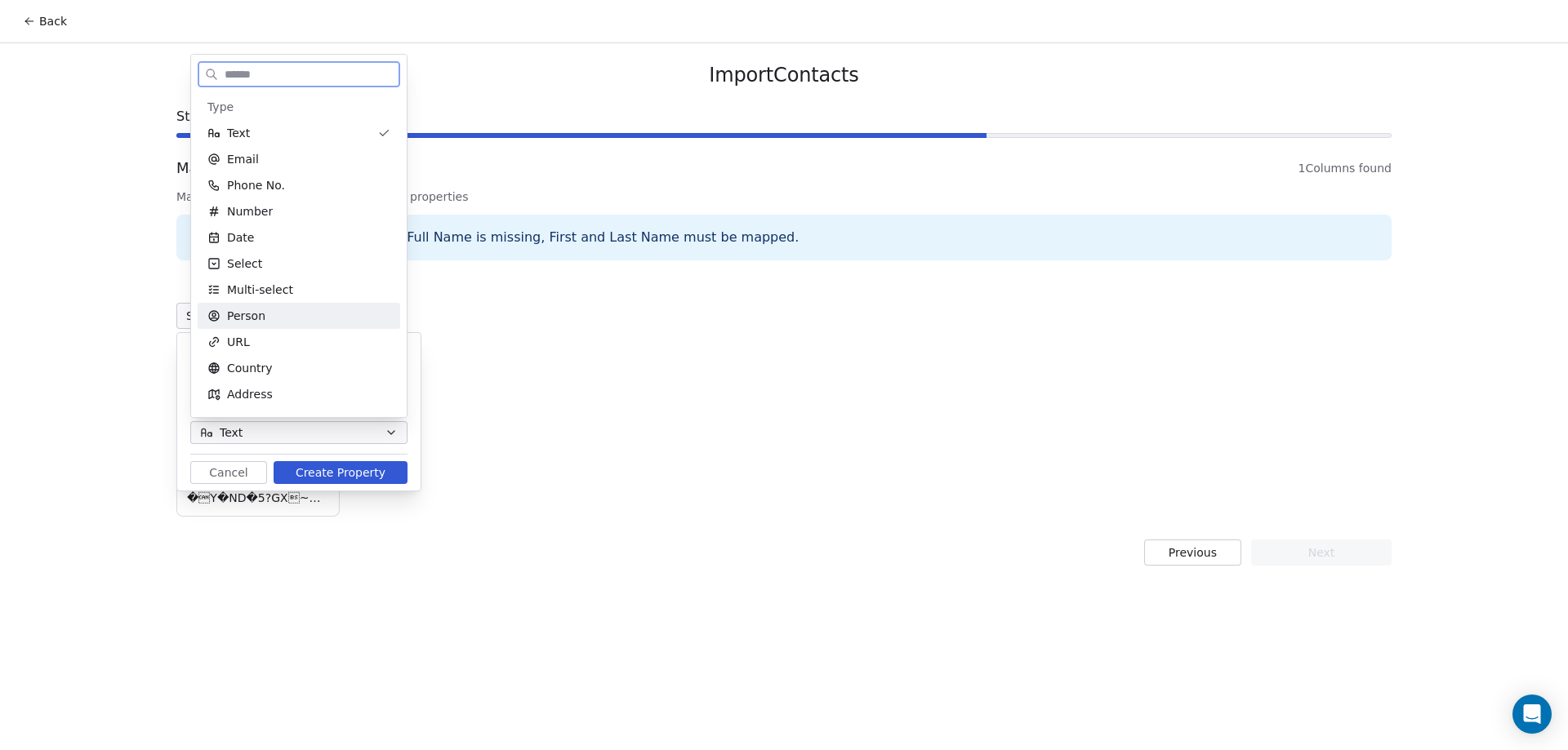
click at [302, 315] on div "Person" at bounding box center [298, 316] width 183 height 17
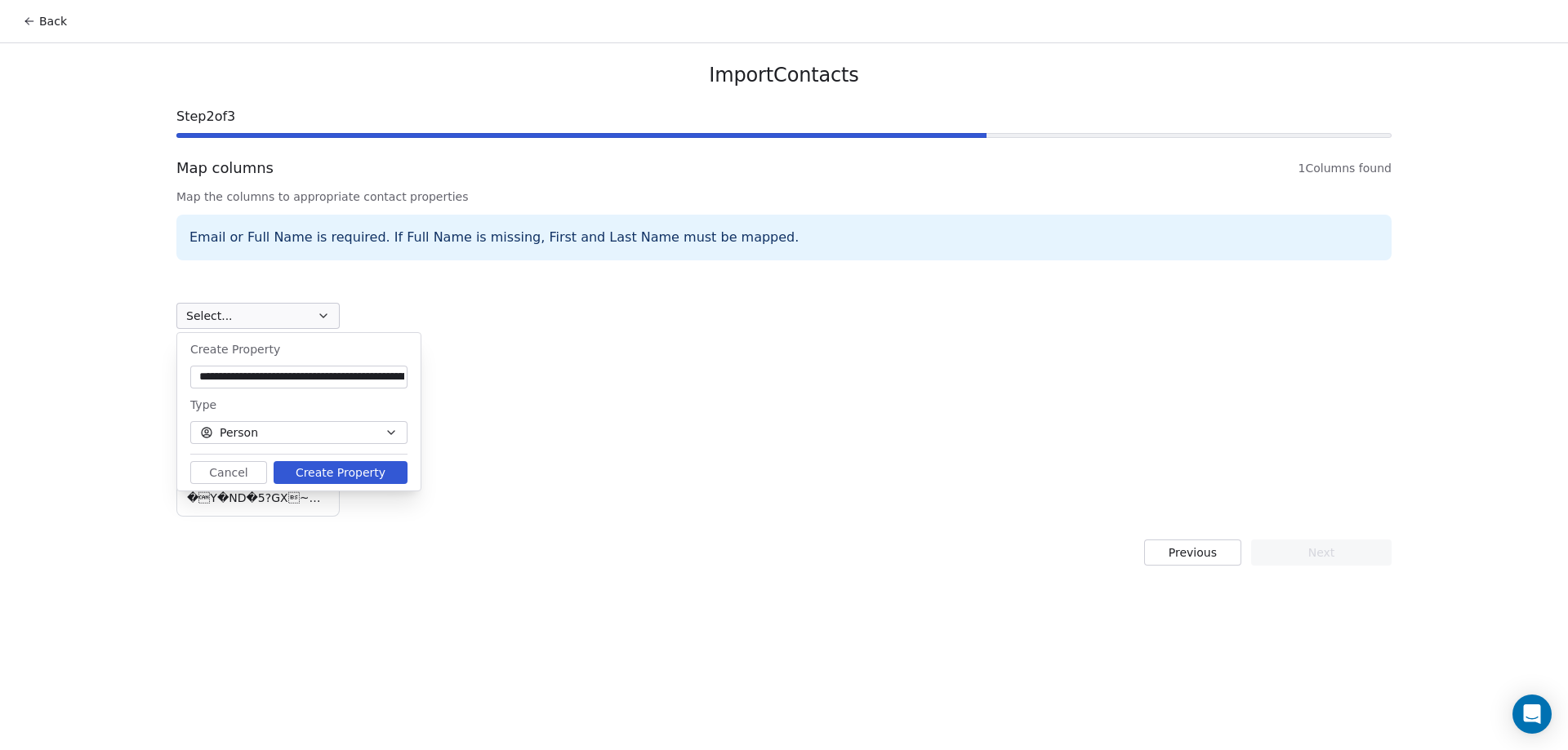
click at [327, 378] on input at bounding box center [299, 377] width 210 height 17
click at [379, 478] on button "Create Property" at bounding box center [340, 473] width 134 height 23
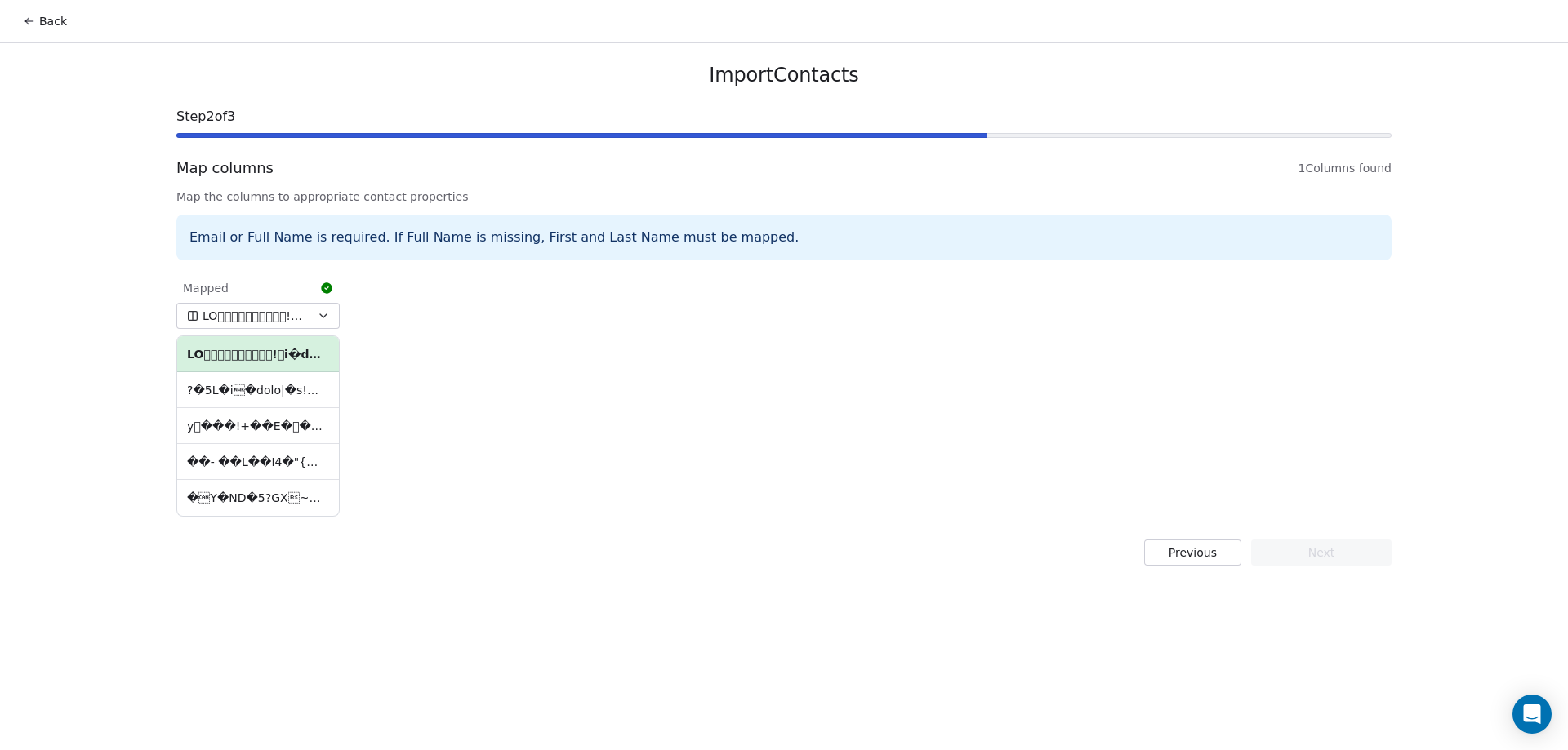
click at [309, 361] on th at bounding box center [258, 353] width 162 height 36
click at [328, 315] on icon "button" at bounding box center [324, 316] width 13 height 13
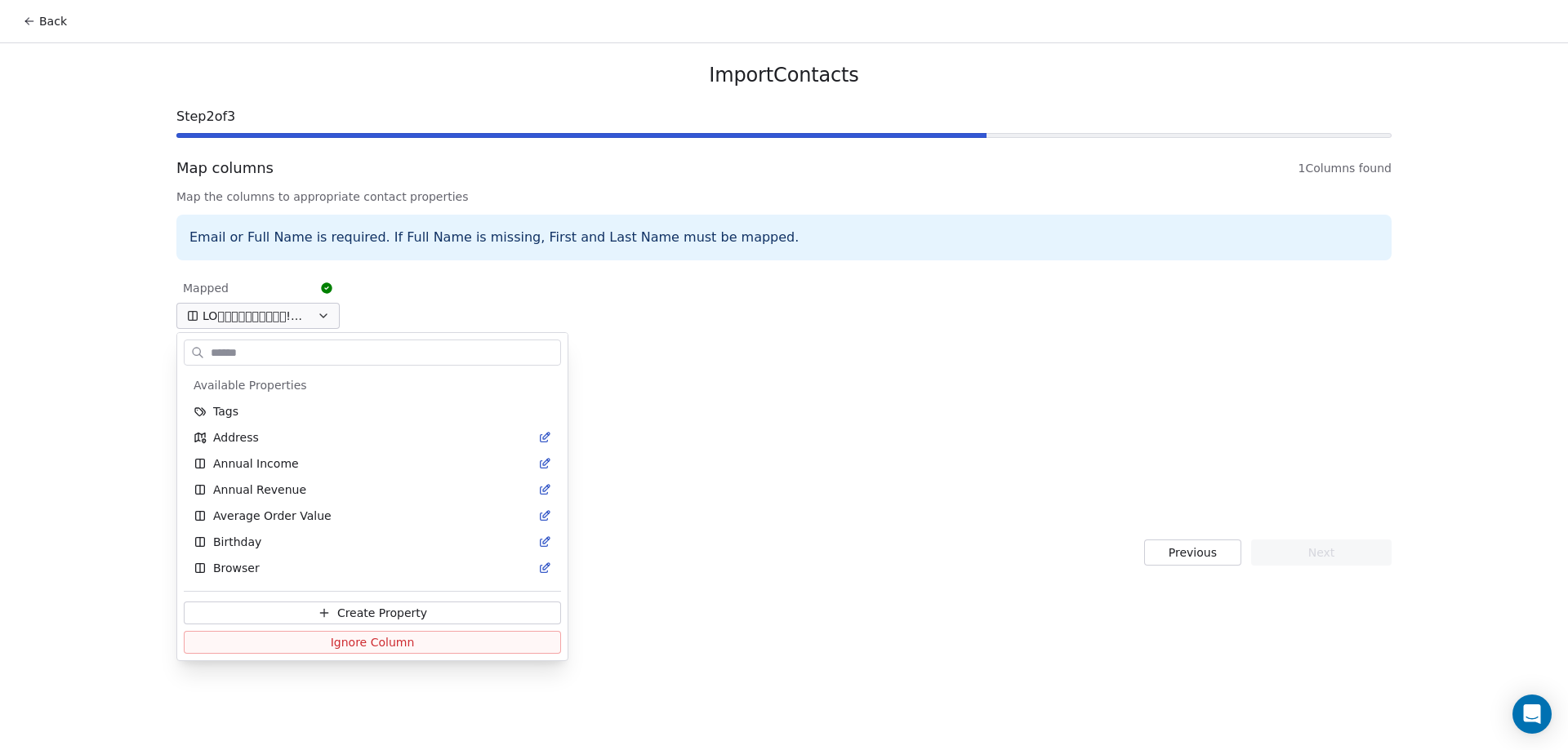
scroll to position [937, 0]
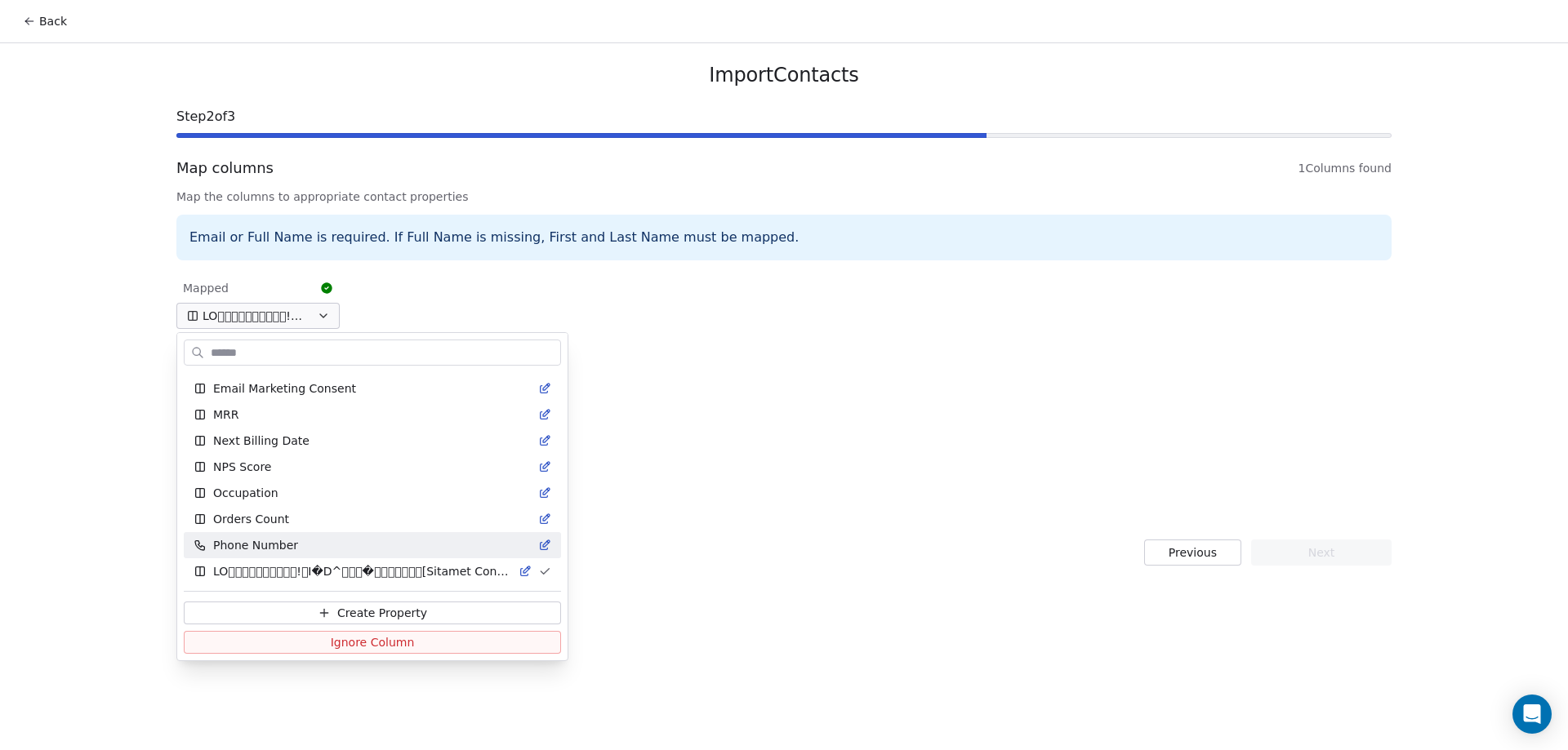
click at [619, 675] on html "Back Import Contacts Step 2 of 3 Map columns 1 Columns found Map the columns to…" at bounding box center [784, 375] width 1568 height 750
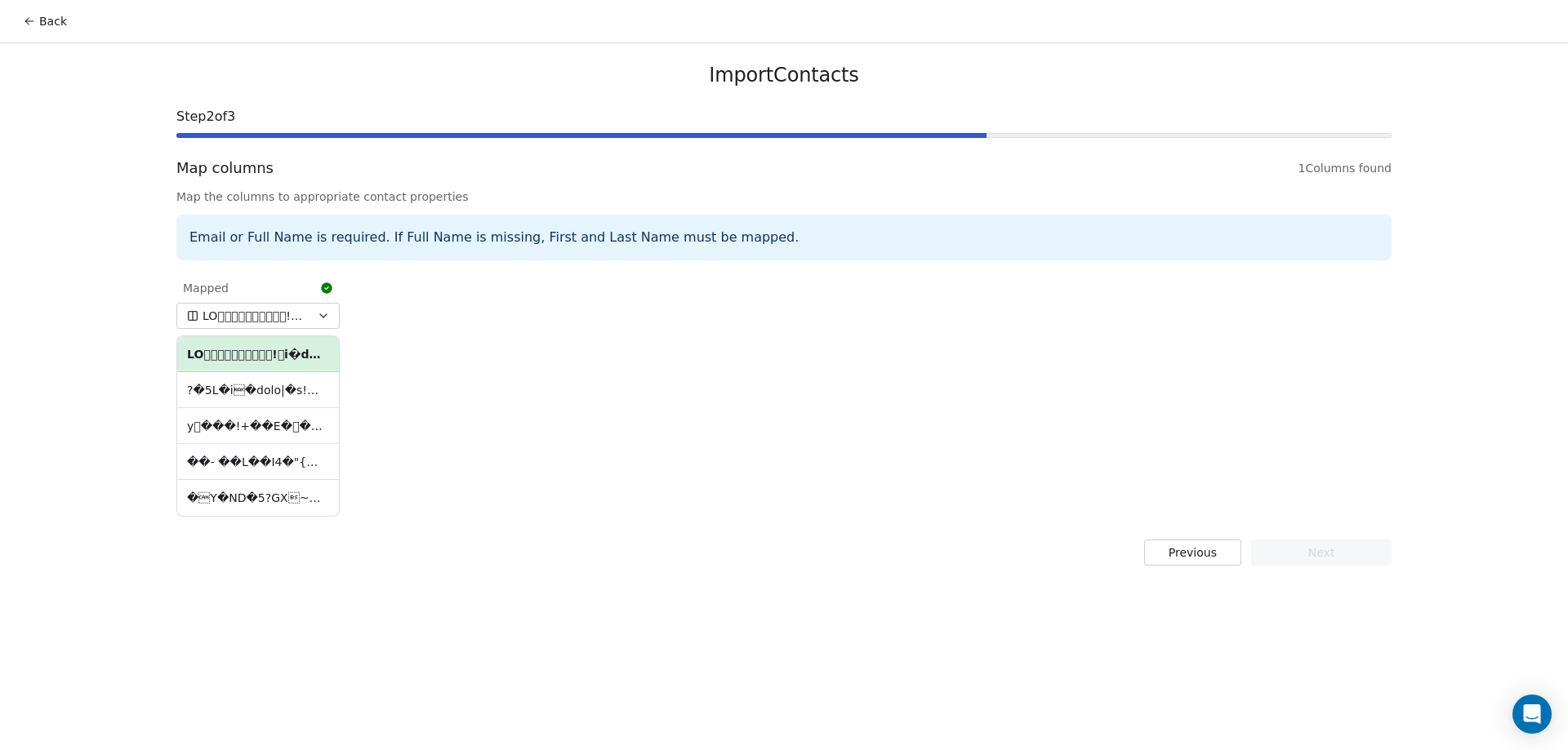
click at [306, 298] on div "Mapped" at bounding box center [258, 287] width 163 height 29
click at [318, 330] on div "Mapped y ���!+��E���fMy�k�����K�5=|�t ��G)�s墙�U��tB��)��� �Y�ND�5?GX~��…" at bounding box center [258, 395] width 163 height 243
click at [321, 325] on button "button" at bounding box center [258, 316] width 163 height 26
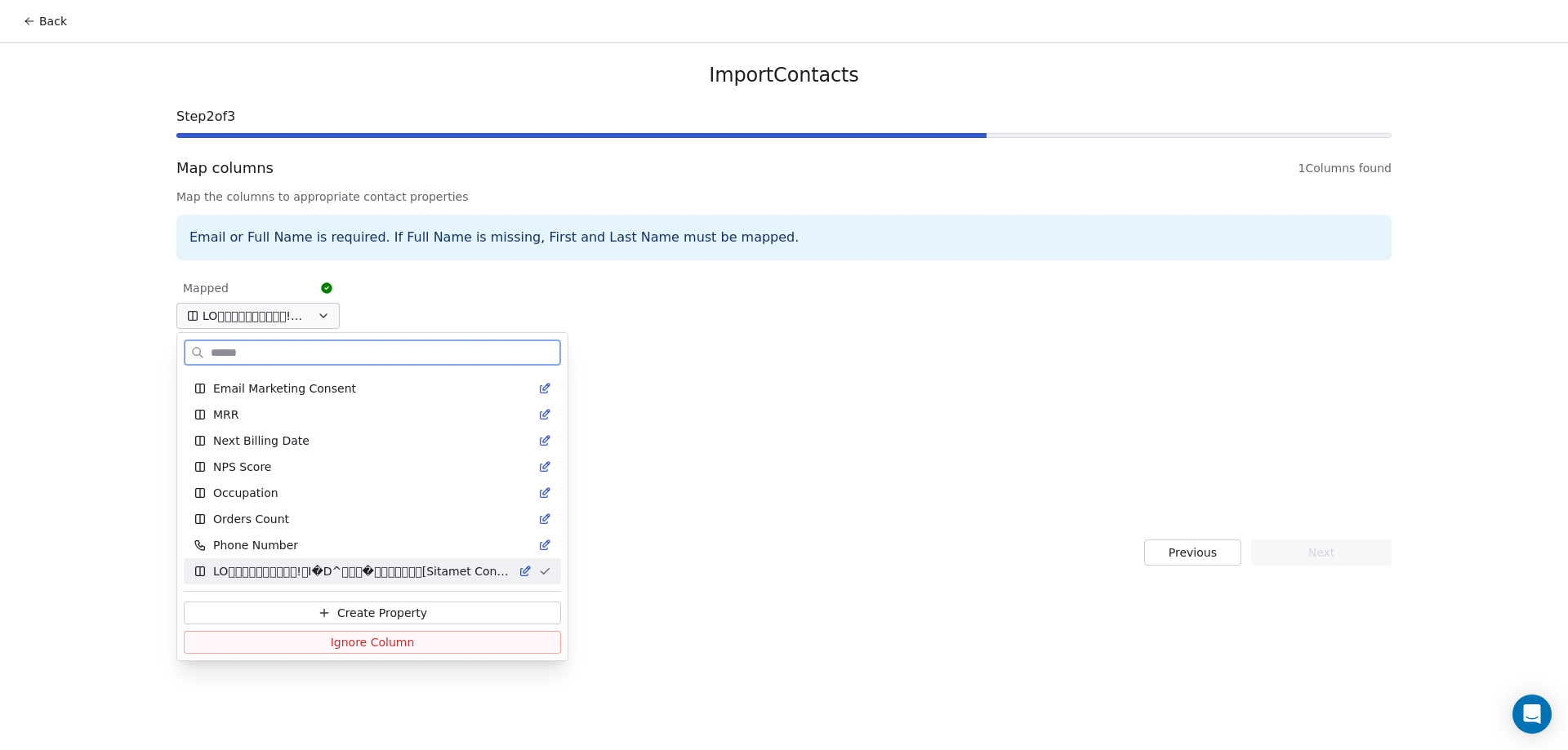
click at [339, 639] on span "Ignore Column" at bounding box center [373, 642] width 84 height 17
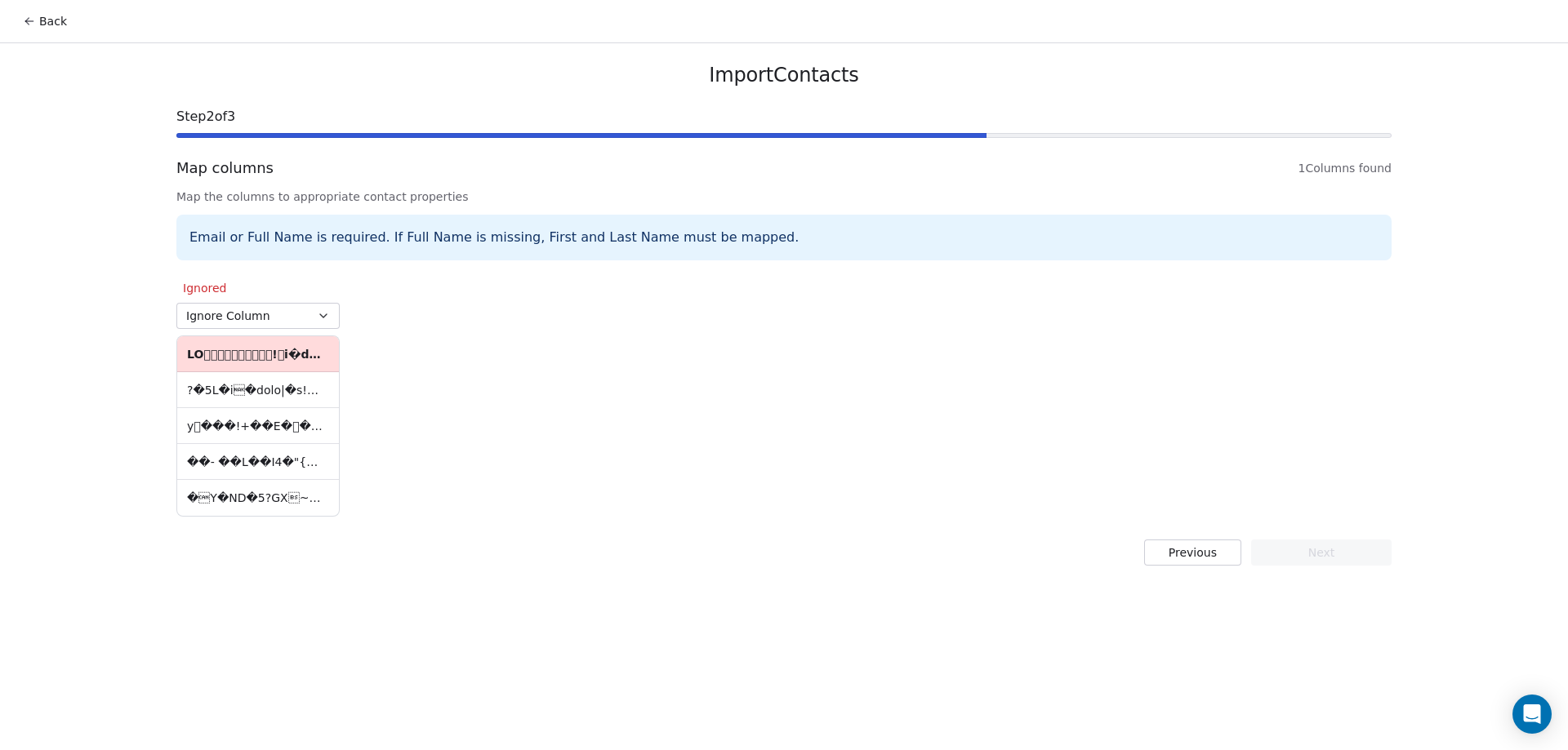
click at [282, 396] on td at bounding box center [258, 390] width 162 height 36
click at [311, 310] on button "Ignore Column" at bounding box center [258, 316] width 163 height 26
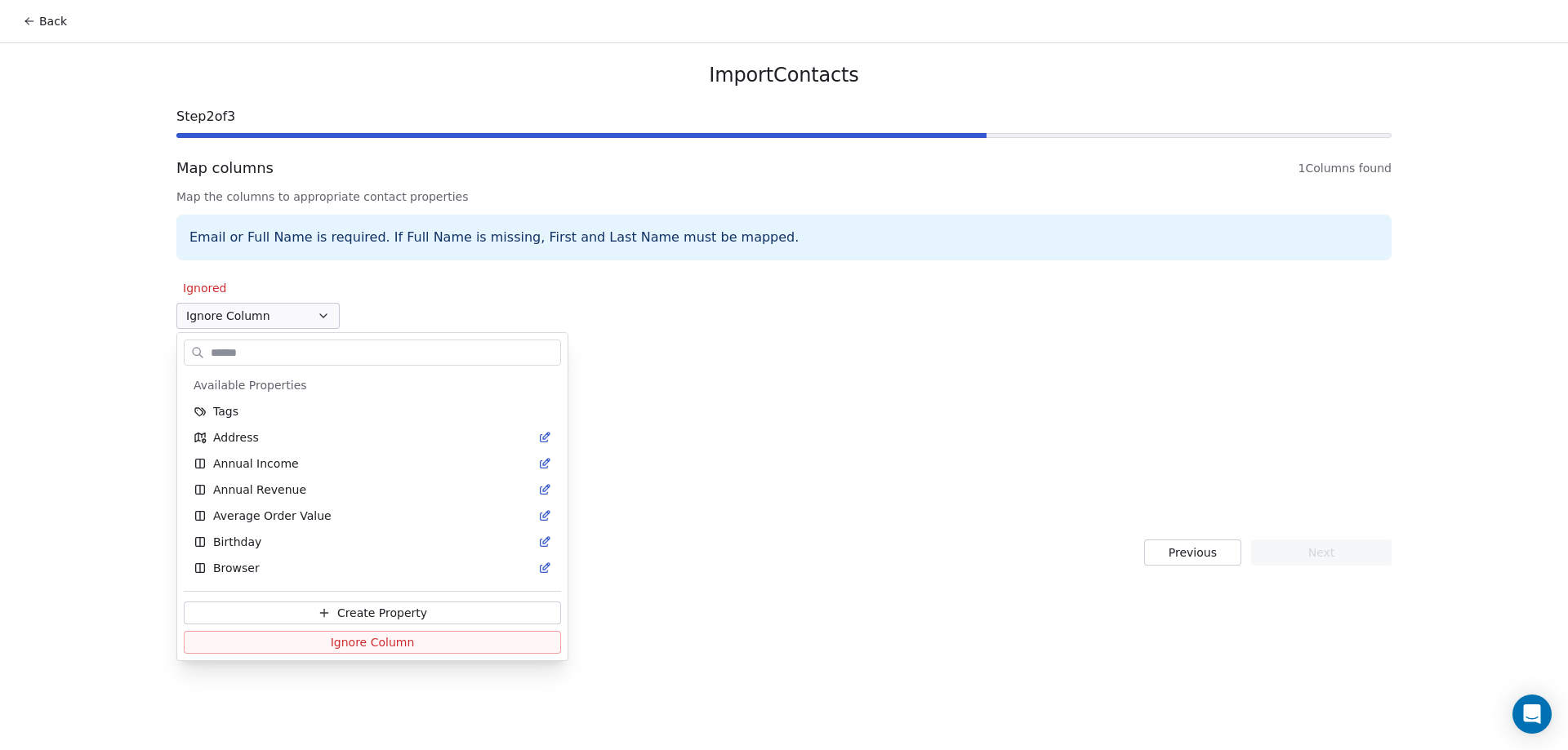
click at [345, 253] on html "Back Import Contacts Step 2 of 3 Map columns 1 Columns found Map the columns to…" at bounding box center [784, 375] width 1568 height 750
